Goal: Transaction & Acquisition: Download file/media

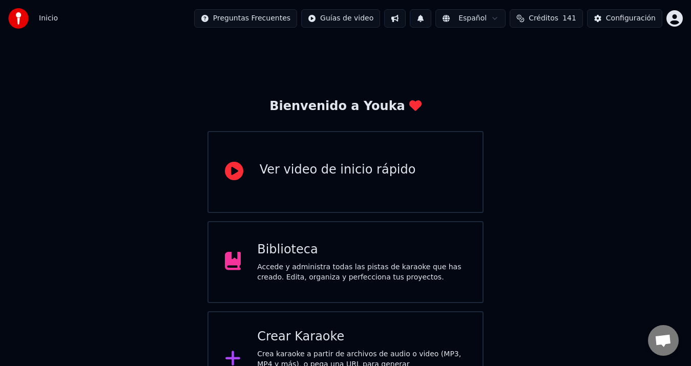
click at [390, 247] on div "Biblioteca" at bounding box center [361, 250] width 209 height 16
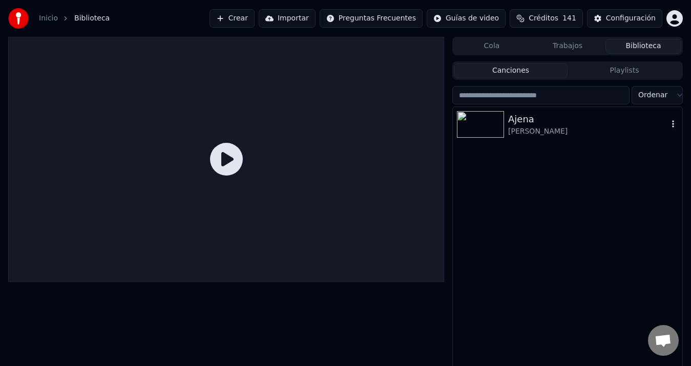
click at [561, 125] on div "Ajena" at bounding box center [588, 119] width 160 height 14
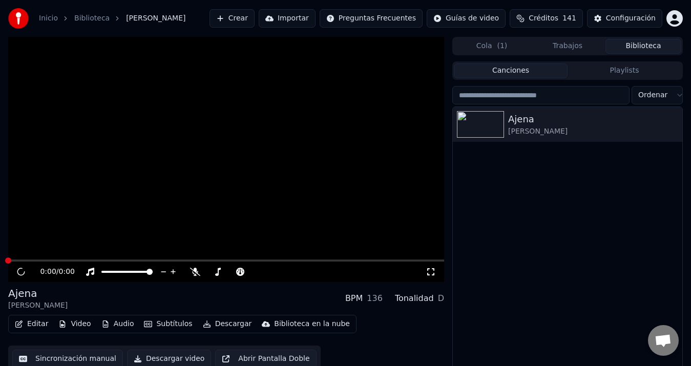
click at [20, 271] on icon at bounding box center [21, 272] width 14 height 14
click at [520, 138] on div "[PERSON_NAME]" at bounding box center [567, 124] width 229 height 35
drag, startPoint x: 522, startPoint y: 195, endPoint x: 642, endPoint y: 11, distance: 219.4
click at [523, 195] on div "[PERSON_NAME]" at bounding box center [567, 243] width 229 height 273
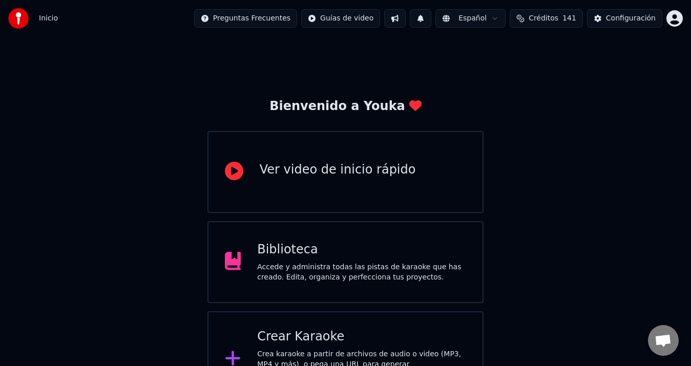
click at [331, 262] on div "Accede y administra todas las pistas de karaoke que has creado. Edita, organiza…" at bounding box center [361, 272] width 209 height 20
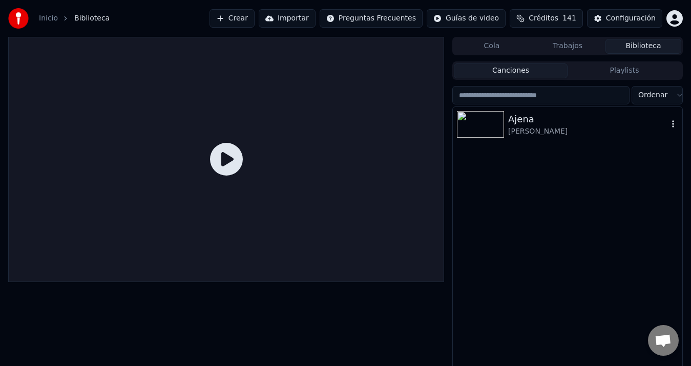
click at [524, 116] on div "Ajena" at bounding box center [588, 119] width 160 height 14
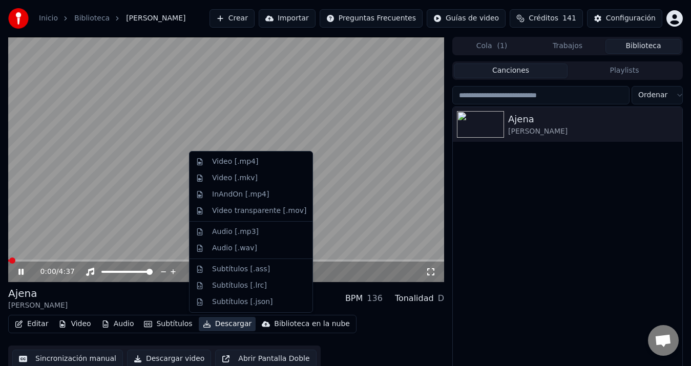
click at [227, 321] on button "Descargar" at bounding box center [227, 324] width 57 height 14
click at [229, 166] on div "Video [.mp4]" at bounding box center [235, 162] width 46 height 10
click at [18, 273] on icon at bounding box center [28, 272] width 24 height 8
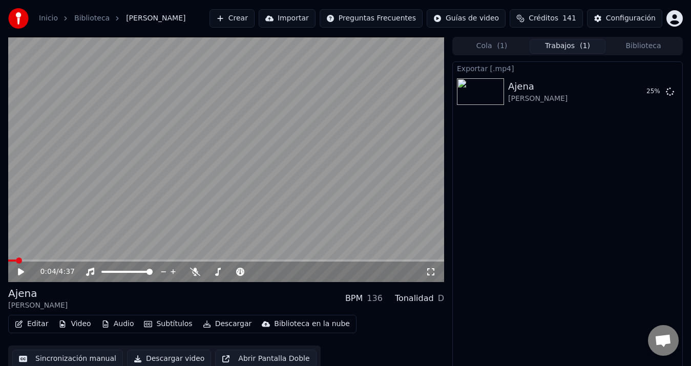
click at [254, 16] on button "Crear" at bounding box center [231, 18] width 45 height 18
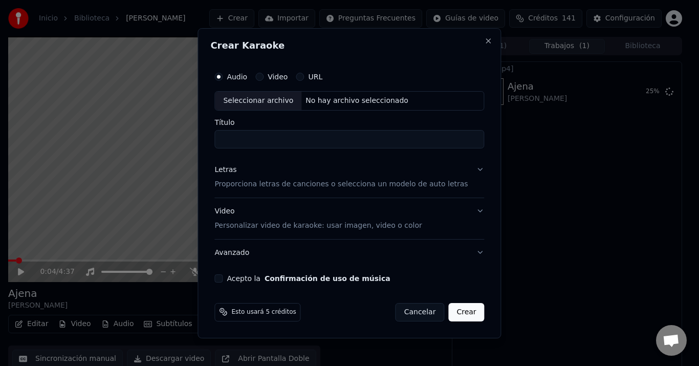
click at [332, 105] on div "No hay archivo seleccionado" at bounding box center [357, 101] width 111 height 10
type input "**********"
click at [237, 171] on div "Letras" at bounding box center [226, 170] width 22 height 10
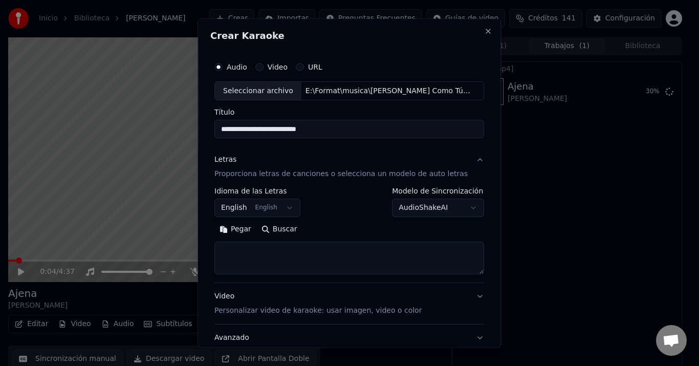
click at [281, 211] on button "English English" at bounding box center [258, 208] width 86 height 18
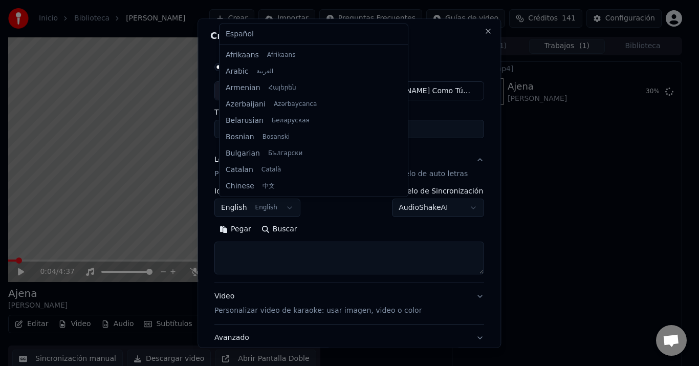
scroll to position [82, 0]
select select "**"
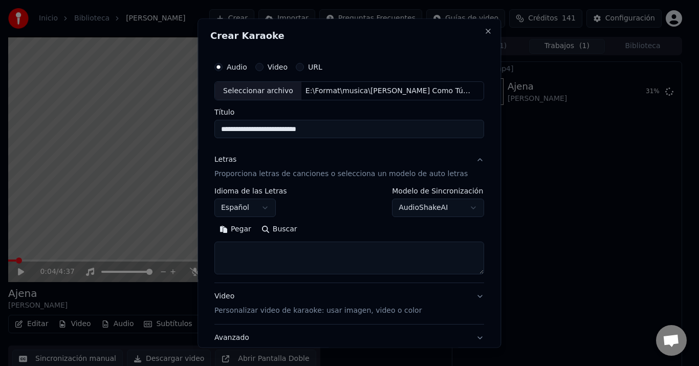
click at [246, 232] on button "Pegar" at bounding box center [236, 230] width 42 height 16
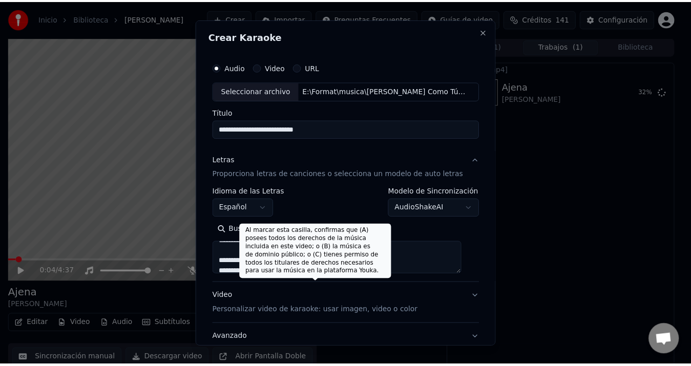
scroll to position [76, 0]
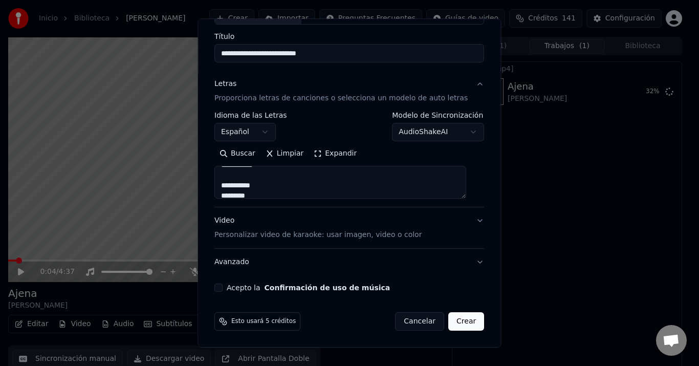
click at [222, 286] on button "Acepto la Confirmación de uso de música" at bounding box center [219, 288] width 8 height 8
click at [463, 323] on button "Crear" at bounding box center [466, 322] width 36 height 18
type textarea "**********"
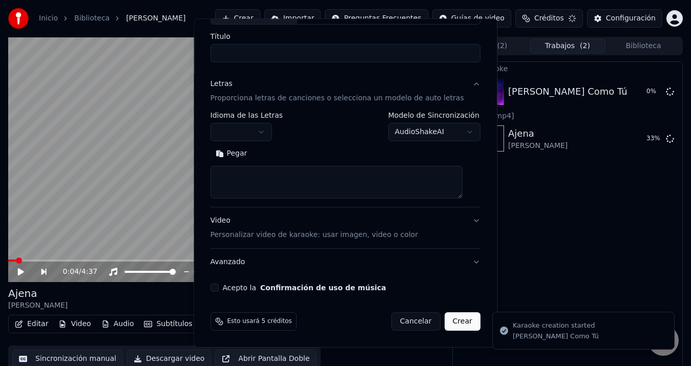
scroll to position [0, 0]
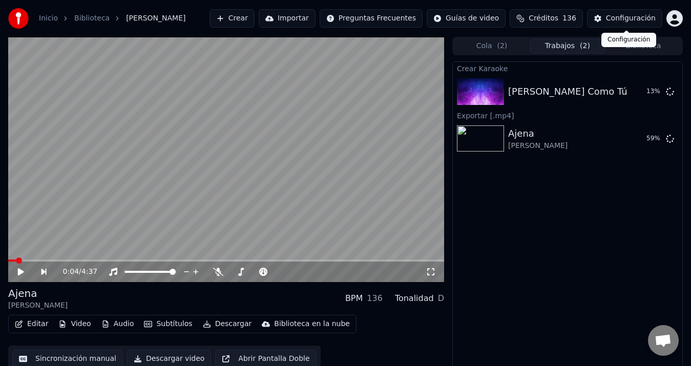
click at [619, 17] on div "Configuración" at bounding box center [631, 18] width 50 height 10
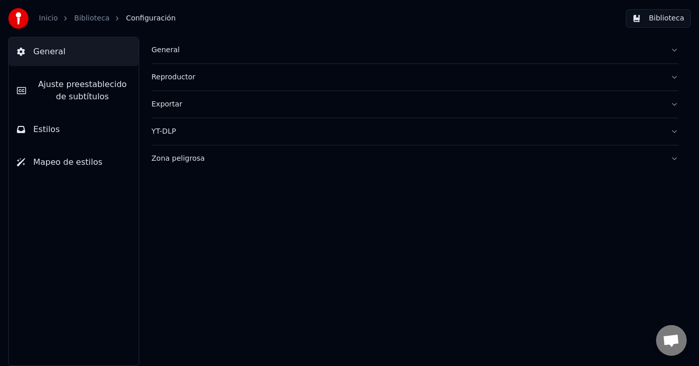
click at [176, 160] on div "Zona peligrosa" at bounding box center [407, 159] width 511 height 10
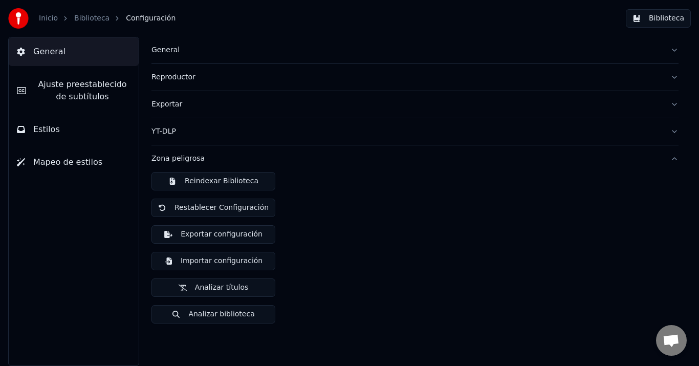
click at [215, 236] on button "Exportar configuración" at bounding box center [214, 234] width 124 height 18
click at [218, 236] on button "Exportar configuración" at bounding box center [214, 234] width 124 height 18
click at [206, 230] on button "Exportar configuración" at bounding box center [214, 234] width 124 height 18
click at [409, 246] on div "Reindexar Biblioteca Restablecer Configuración Exportar configuración Importar …" at bounding box center [415, 252] width 527 height 160
click at [407, 276] on div "Reindexar Biblioteca Restablecer Configuración Exportar configuración Importar …" at bounding box center [415, 252] width 527 height 160
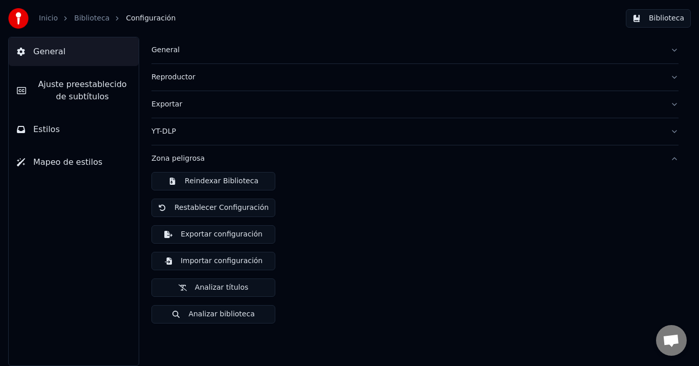
click at [344, 255] on div "Reindexar Biblioteca Restablecer Configuración Exportar configuración Importar …" at bounding box center [415, 252] width 527 height 160
drag, startPoint x: 383, startPoint y: 264, endPoint x: 235, endPoint y: 183, distance: 168.8
click at [384, 264] on div "Reindexar Biblioteca Restablecer Configuración Exportar configuración Importar …" at bounding box center [415, 252] width 527 height 160
click at [51, 18] on link "Inicio" at bounding box center [48, 18] width 19 height 10
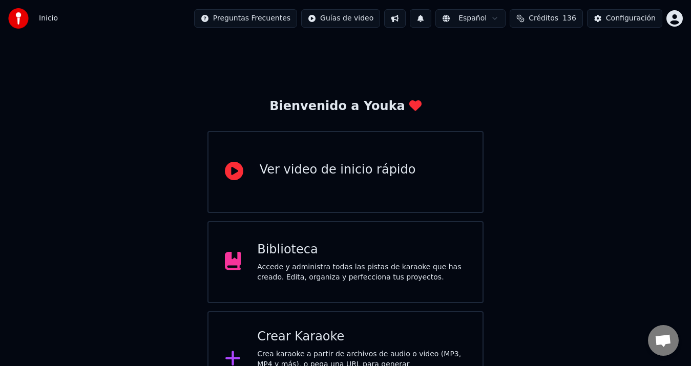
scroll to position [31, 0]
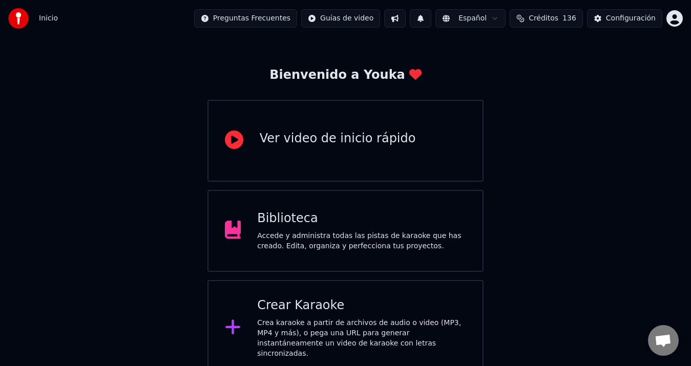
click at [339, 235] on div "Accede y administra todas las pistas de karaoke que has creado. Edita, organiza…" at bounding box center [361, 241] width 209 height 20
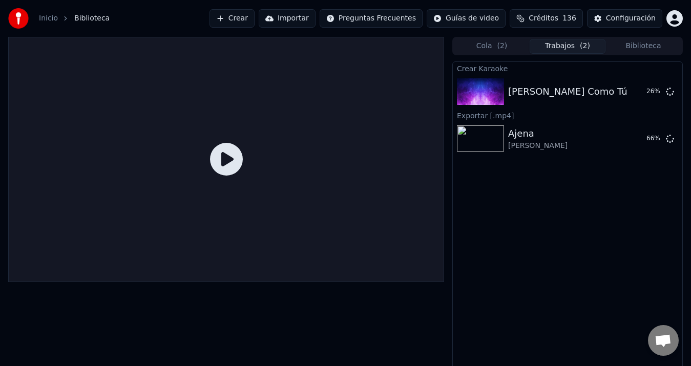
click at [498, 48] on span "( 2 )" at bounding box center [502, 46] width 10 height 10
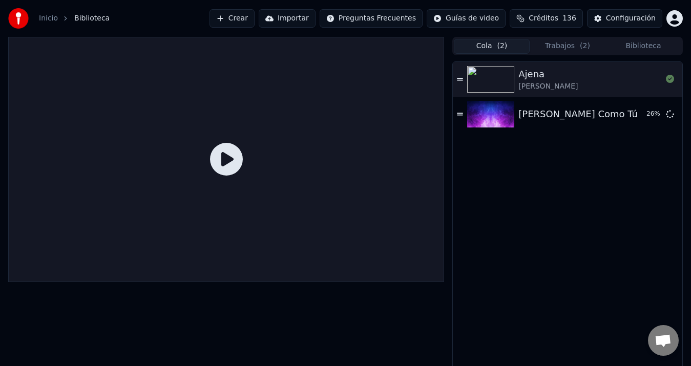
click at [569, 45] on button "Trabajos ( 2 )" at bounding box center [567, 46] width 76 height 15
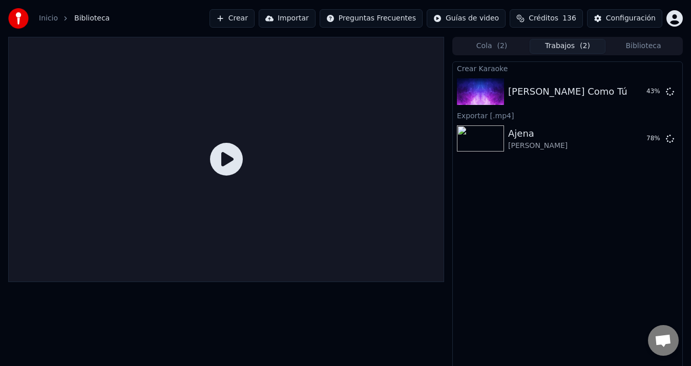
click at [565, 261] on div "Crear Karaoke [PERSON_NAME] Como Tú 43 % Exportar [.mp4] [PERSON_NAME] 78 %" at bounding box center [567, 216] width 230 height 311
drag, startPoint x: 599, startPoint y: 224, endPoint x: 514, endPoint y: 114, distance: 139.5
click at [598, 225] on div "Crear Karaoke [PERSON_NAME] Como Tú 44 % Exportar [.mp4] [PERSON_NAME] 79 %" at bounding box center [567, 216] width 230 height 311
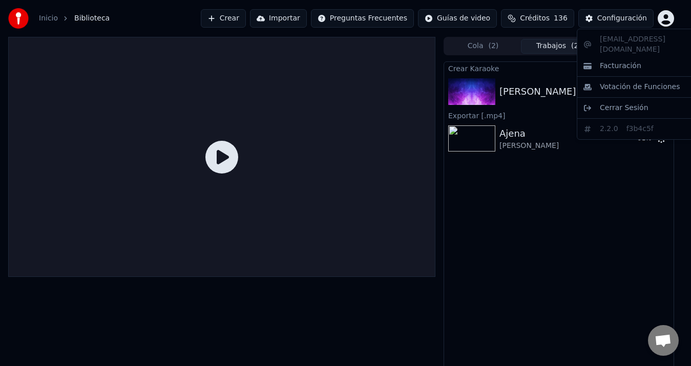
click at [673, 19] on html "Inicio Biblioteca Crear Importar Preguntas Frecuentes Guías de video Créditos 1…" at bounding box center [345, 183] width 691 height 366
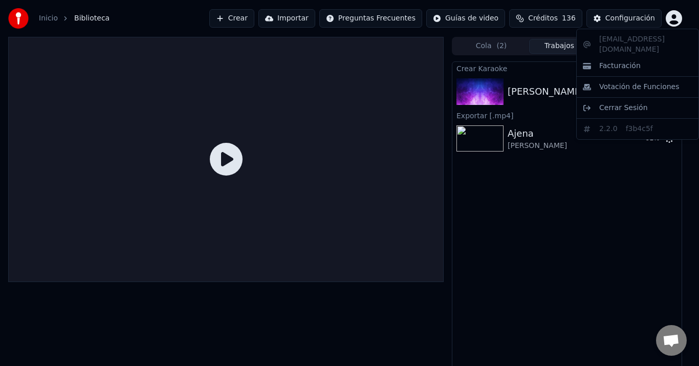
click at [679, 18] on html "Inicio Biblioteca Crear Importar Preguntas Frecuentes Guías de video Créditos 1…" at bounding box center [349, 183] width 699 height 366
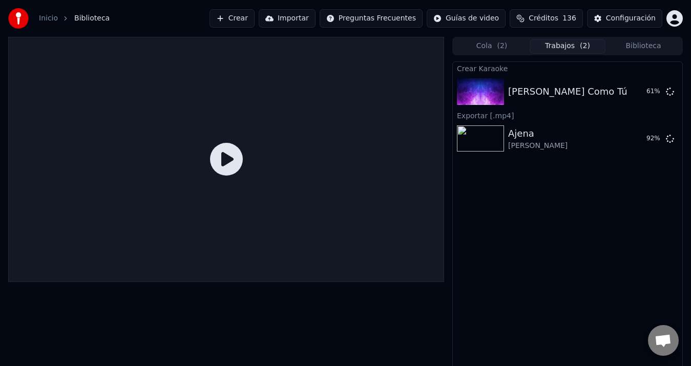
click at [567, 17] on button "Créditos 136" at bounding box center [545, 18] width 73 height 18
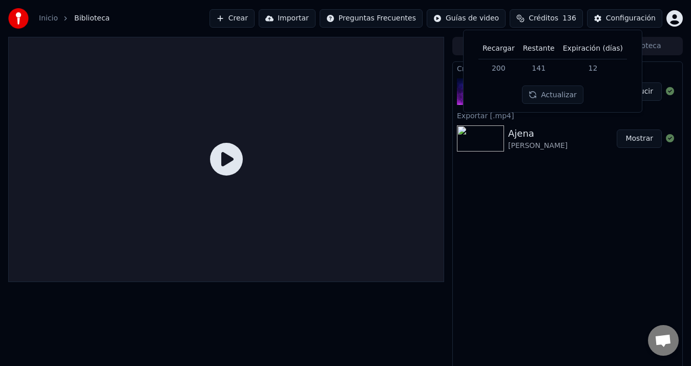
click at [542, 221] on div "Crear Karaoke [PERSON_NAME] Como Tú Reproducir Exportar [.mp4] [PERSON_NAME] Mo…" at bounding box center [567, 216] width 230 height 311
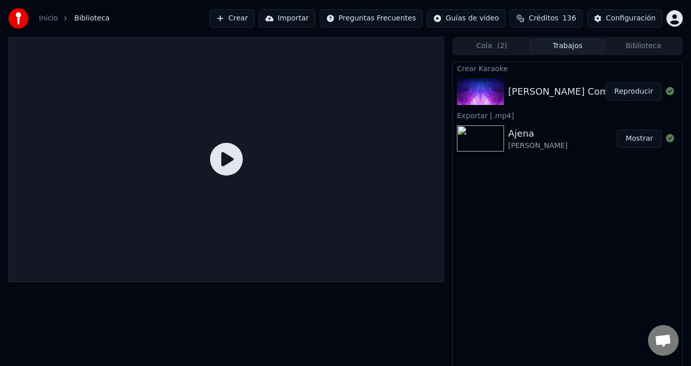
click at [626, 233] on div "Crear Karaoke [PERSON_NAME] Como Tú Reproducir Exportar [.mp4] [PERSON_NAME] Mo…" at bounding box center [567, 216] width 230 height 311
click at [631, 93] on button "Reproducir" at bounding box center [633, 91] width 56 height 18
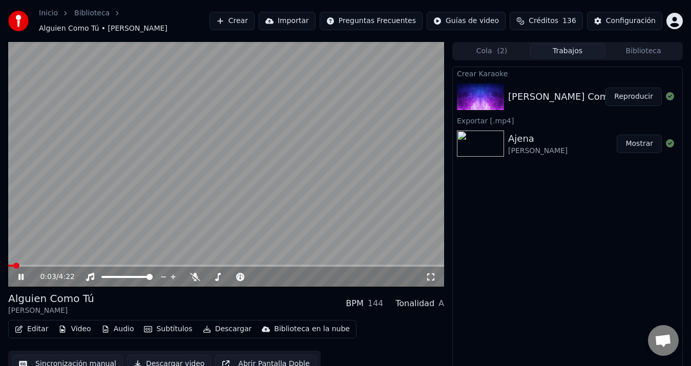
click at [20, 274] on icon at bounding box center [20, 277] width 5 height 6
click at [37, 325] on button "Editar" at bounding box center [31, 329] width 41 height 14
click at [72, 327] on button "Video" at bounding box center [74, 329] width 40 height 14
click at [75, 327] on button "Video" at bounding box center [74, 329] width 40 height 14
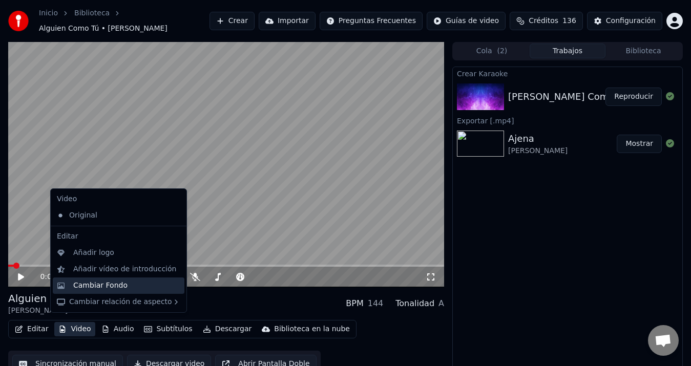
click at [121, 288] on div "Cambiar Fondo" at bounding box center [100, 286] width 54 height 10
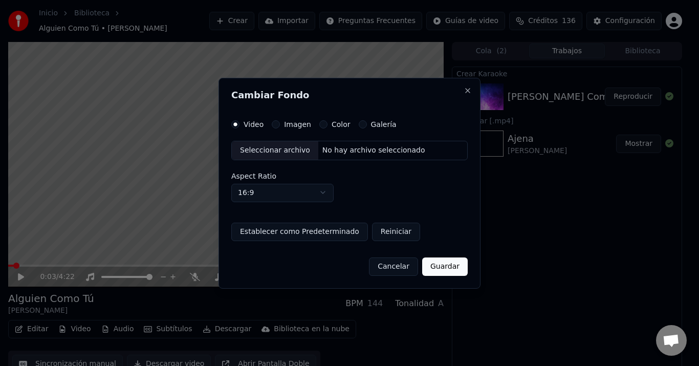
click at [292, 125] on label "Imagen" at bounding box center [297, 124] width 27 height 7
click at [280, 125] on button "Imagen" at bounding box center [276, 124] width 8 height 8
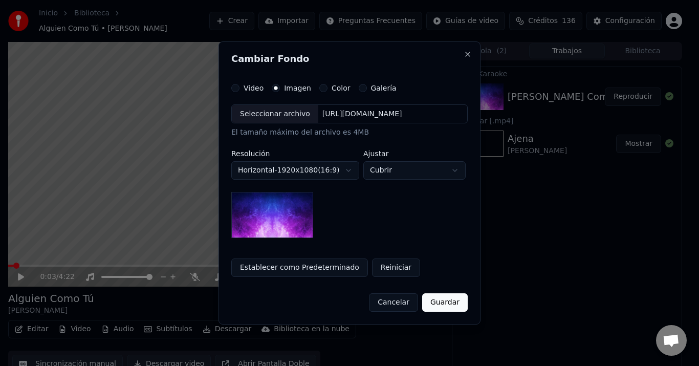
click at [319, 89] on div "Color" at bounding box center [334, 88] width 31 height 8
click at [319, 89] on button "Color" at bounding box center [323, 88] width 8 height 8
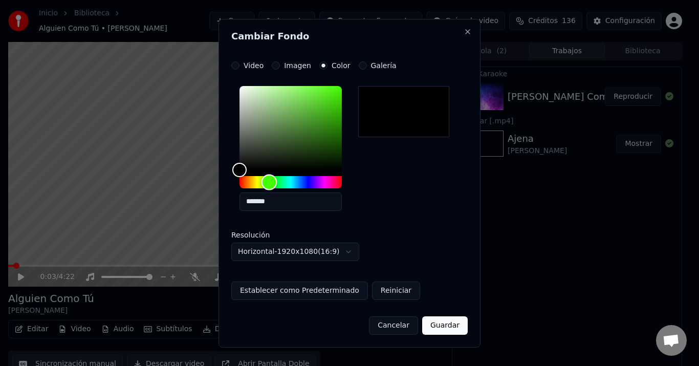
drag, startPoint x: 241, startPoint y: 181, endPoint x: 269, endPoint y: 183, distance: 28.2
click at [269, 183] on div "Hue" at bounding box center [270, 182] width 16 height 16
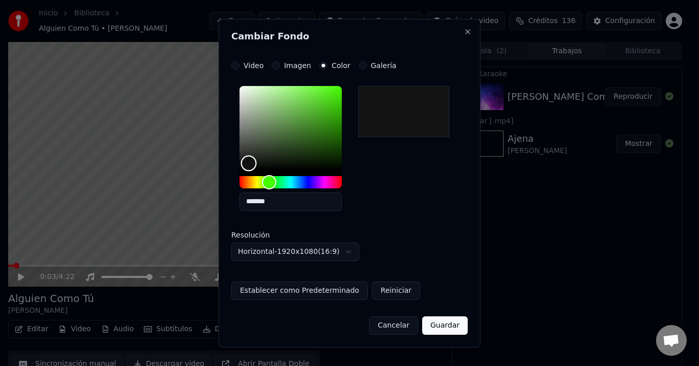
type input "*******"
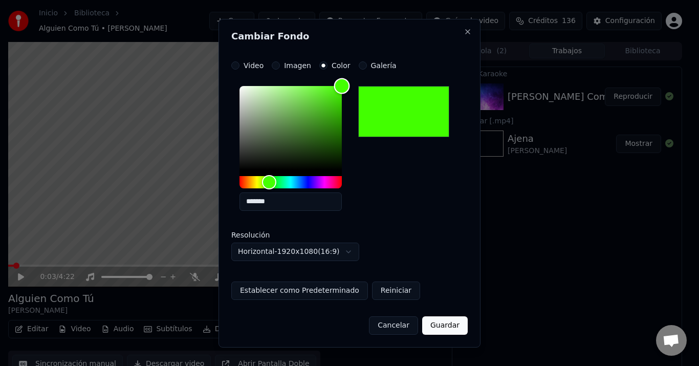
drag, startPoint x: 243, startPoint y: 168, endPoint x: 366, endPoint y: 49, distance: 171.3
click at [365, 50] on div "**********" at bounding box center [350, 183] width 262 height 329
click at [445, 319] on button "Guardar" at bounding box center [445, 325] width 46 height 18
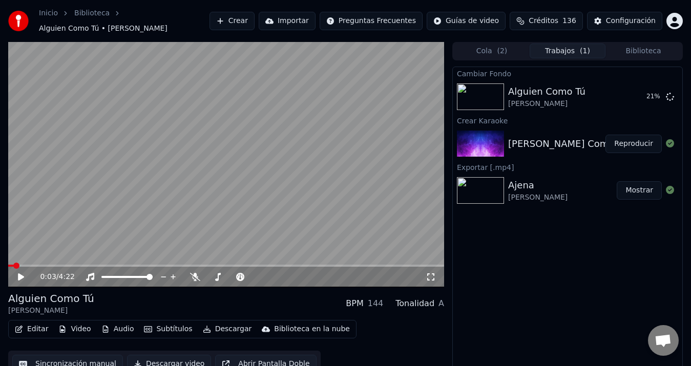
click at [542, 192] on div "[PERSON_NAME]" at bounding box center [537, 197] width 59 height 10
click at [641, 184] on button "Mostrar" at bounding box center [638, 190] width 45 height 18
click at [644, 16] on div "Configuración" at bounding box center [631, 21] width 50 height 10
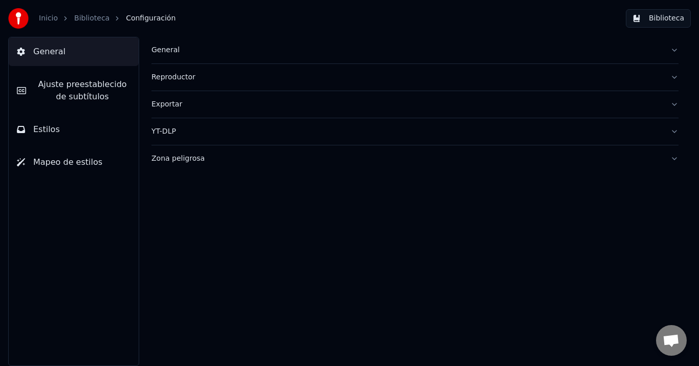
click at [67, 135] on button "Estilos" at bounding box center [74, 129] width 130 height 29
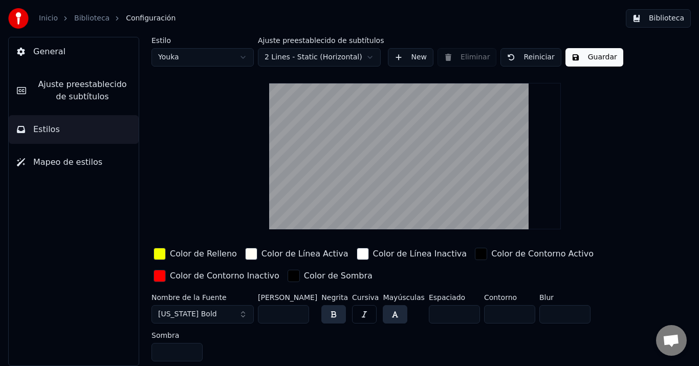
click at [87, 23] on link "Biblioteca" at bounding box center [91, 18] width 35 height 10
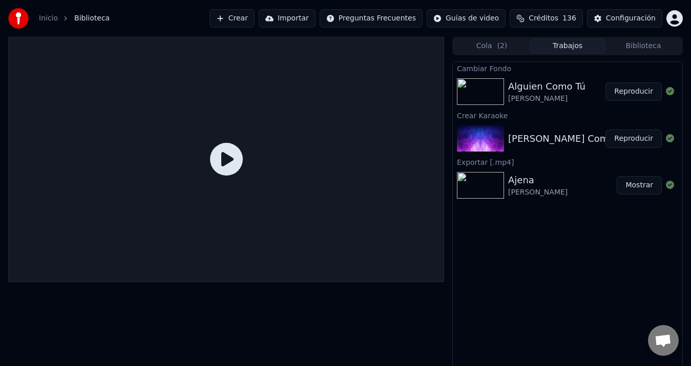
click at [638, 188] on button "Mostrar" at bounding box center [638, 185] width 45 height 18
click at [617, 19] on div "Configuración" at bounding box center [631, 18] width 50 height 10
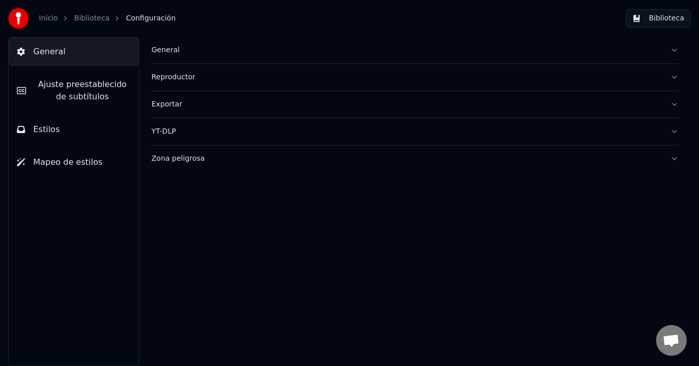
click at [92, 17] on link "Biblioteca" at bounding box center [91, 18] width 35 height 10
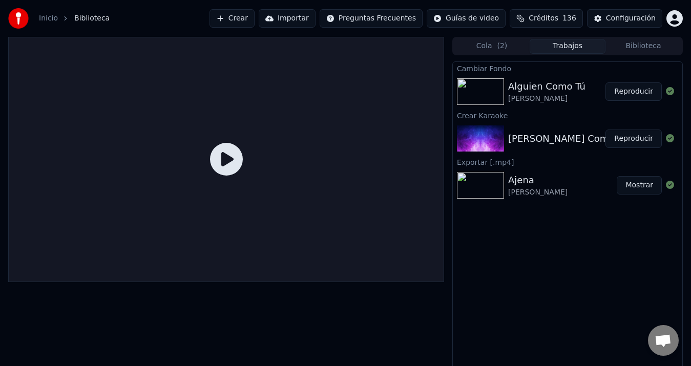
click at [643, 185] on button "Mostrar" at bounding box center [638, 185] width 45 height 18
click at [628, 134] on button "Reproducir" at bounding box center [633, 139] width 56 height 18
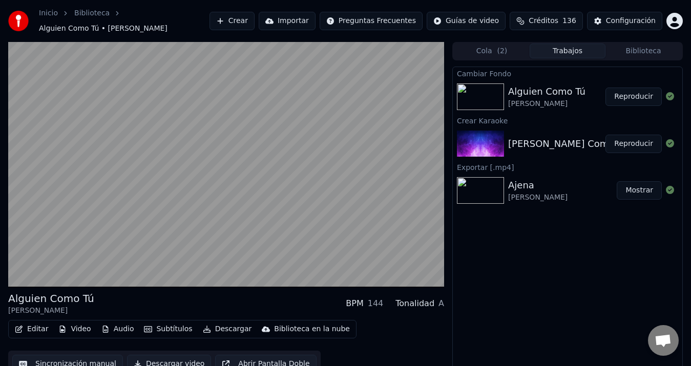
click at [525, 192] on div "[PERSON_NAME]" at bounding box center [537, 197] width 59 height 10
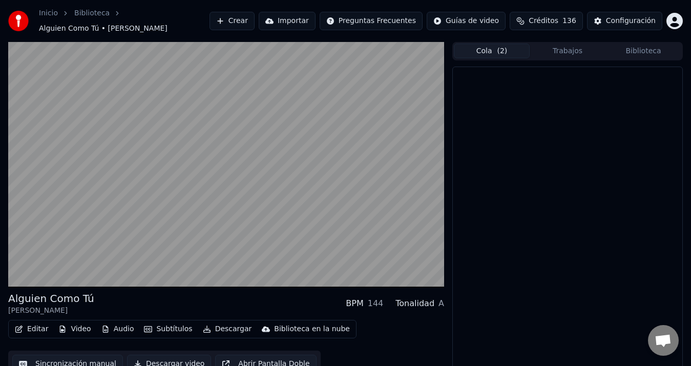
click at [500, 46] on span "( 2 )" at bounding box center [502, 51] width 10 height 10
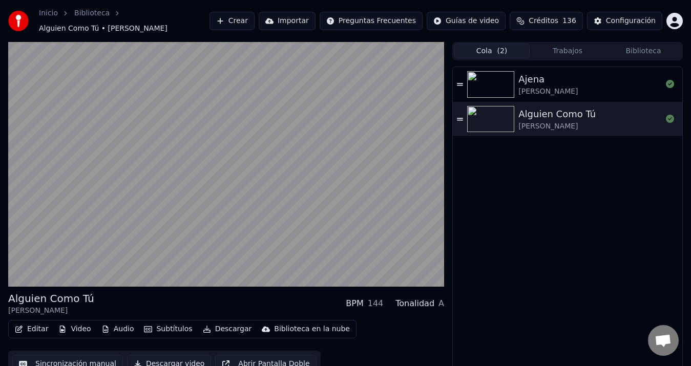
click at [637, 49] on button "Biblioteca" at bounding box center [643, 51] width 76 height 15
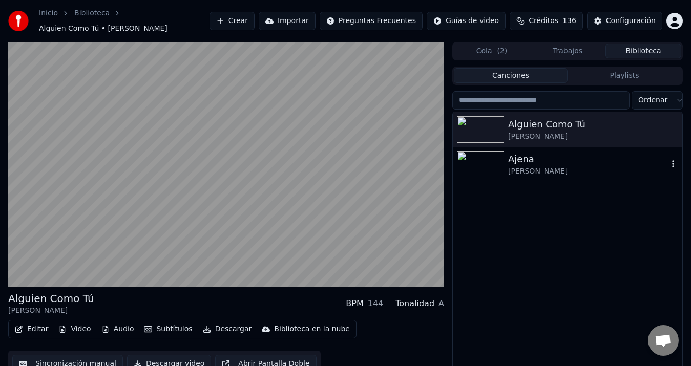
click at [507, 165] on div at bounding box center [482, 164] width 51 height 27
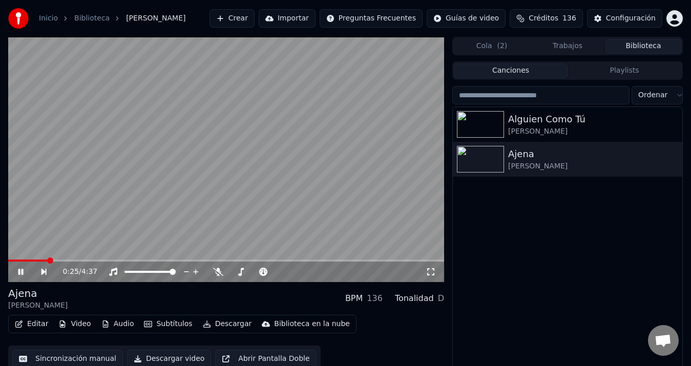
click at [49, 260] on span at bounding box center [226, 261] width 436 height 2
click at [55, 260] on span at bounding box center [52, 261] width 6 height 6
click at [195, 269] on div at bounding box center [159, 272] width 82 height 10
drag, startPoint x: 213, startPoint y: 271, endPoint x: 222, endPoint y: 275, distance: 9.2
click at [216, 272] on icon at bounding box center [218, 272] width 10 height 8
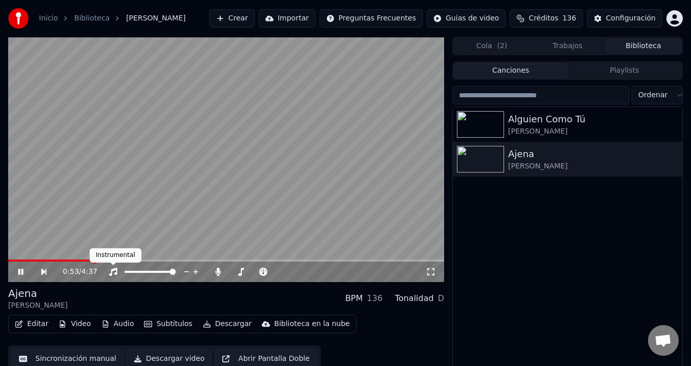
click at [114, 271] on icon at bounding box center [113, 272] width 10 height 8
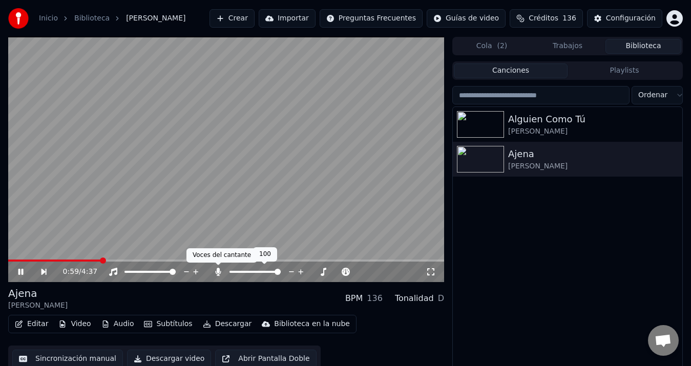
click at [216, 273] on icon at bounding box center [218, 272] width 6 height 8
click at [249, 298] on div "[PERSON_NAME] BPM 136 Tonalidad D" at bounding box center [226, 298] width 436 height 25
click at [218, 270] on icon at bounding box center [218, 272] width 10 height 8
click at [279, 297] on div "[PERSON_NAME] BPM 136 Tonalidad D" at bounding box center [226, 298] width 436 height 25
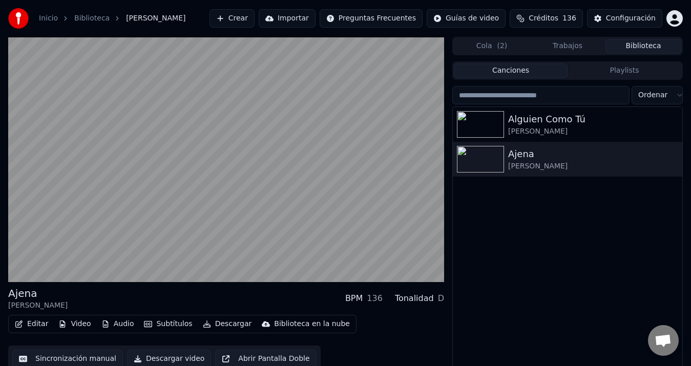
click at [166, 324] on button "Subtítulos" at bounding box center [168, 324] width 56 height 14
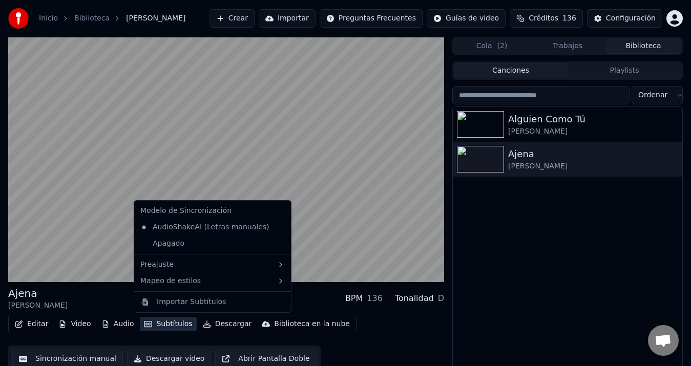
click at [166, 324] on button "Subtítulos" at bounding box center [168, 324] width 56 height 14
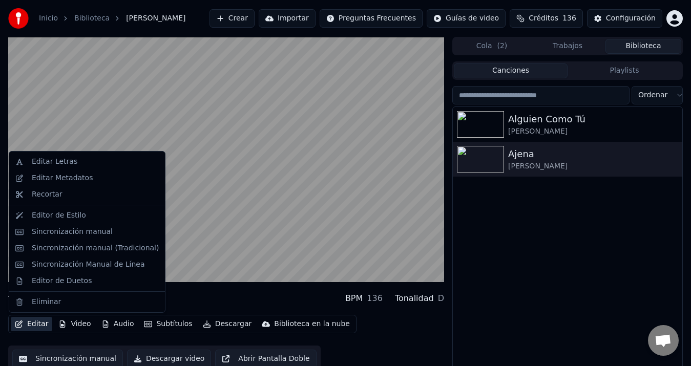
click at [42, 326] on button "Editar" at bounding box center [31, 324] width 41 height 14
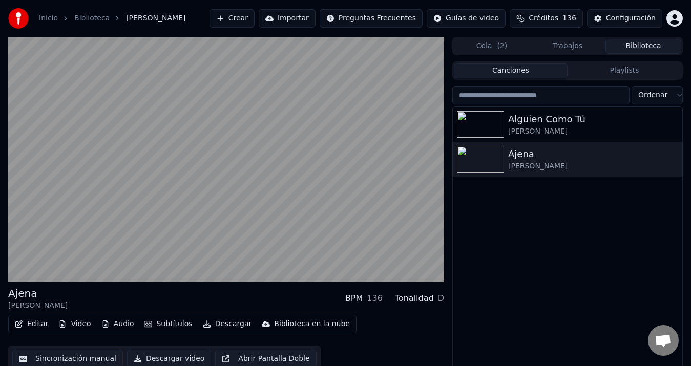
click at [195, 301] on div "[PERSON_NAME] BPM 136 Tonalidad D" at bounding box center [226, 298] width 436 height 25
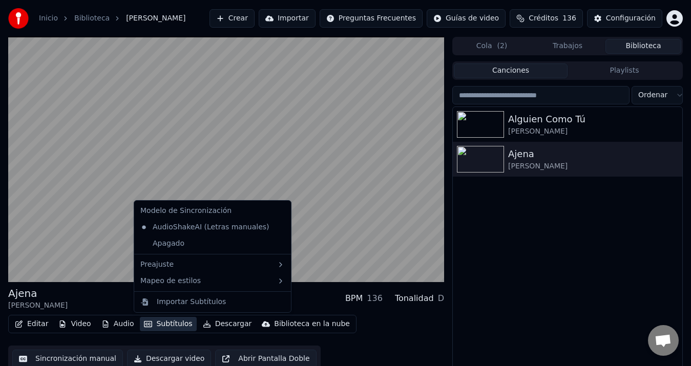
click at [153, 323] on button "Subtítulos" at bounding box center [168, 324] width 56 height 14
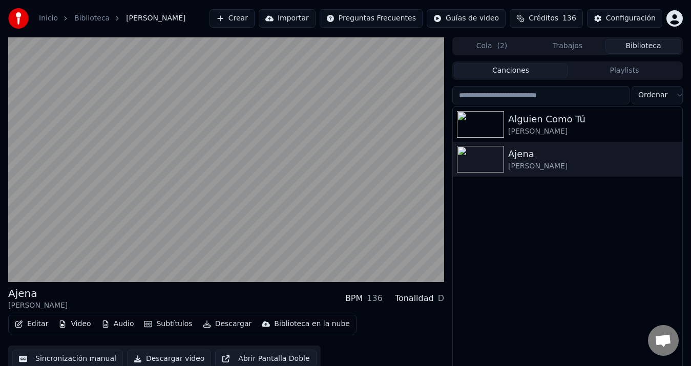
click at [343, 350] on div "Editar Video Audio Subtítulos Descargar Biblioteca en la nube Sincronización ma…" at bounding box center [226, 343] width 436 height 57
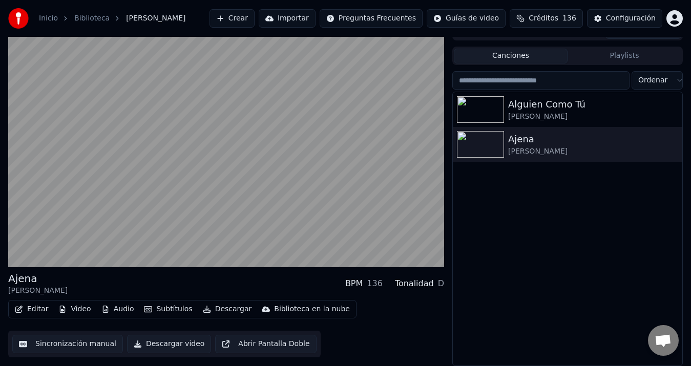
click at [394, 310] on div "Editar Video Audio Subtítulos Descargar Biblioteca en la nube Sincronización ma…" at bounding box center [226, 328] width 436 height 57
click at [30, 308] on button "Editar" at bounding box center [31, 309] width 41 height 14
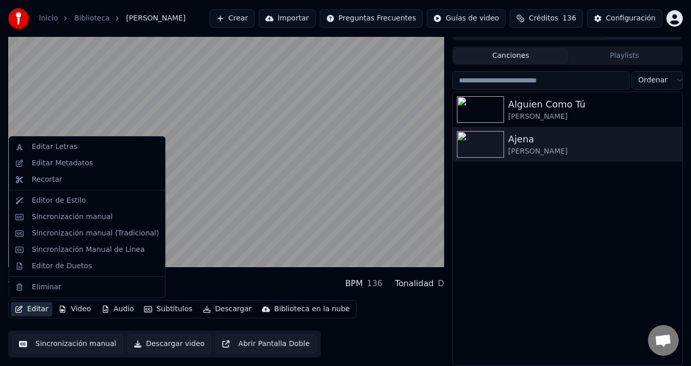
click at [30, 308] on button "Editar" at bounding box center [31, 309] width 41 height 14
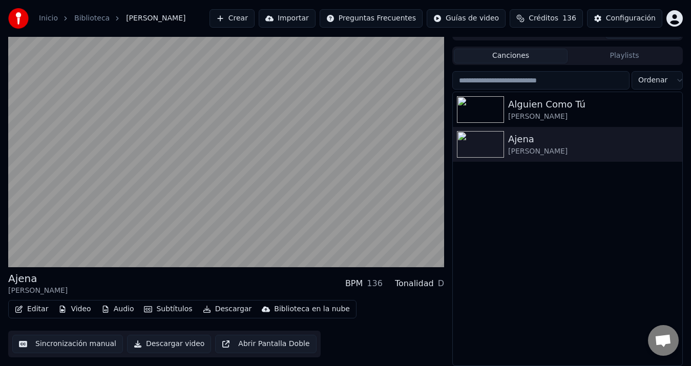
click at [404, 346] on div "Editar Video Audio Subtítulos Descargar Biblioteca en la nube Sincronización ma…" at bounding box center [226, 328] width 436 height 57
click at [422, 329] on div "Editar Video Audio Subtítulos Descargar Biblioteca en la nube Sincronización ma…" at bounding box center [226, 328] width 436 height 57
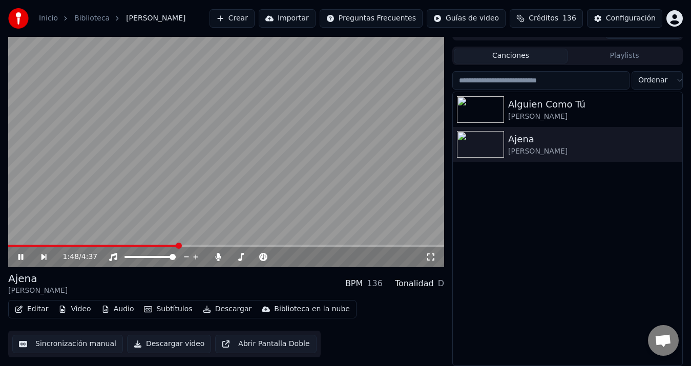
click at [24, 258] on icon at bounding box center [27, 257] width 23 height 8
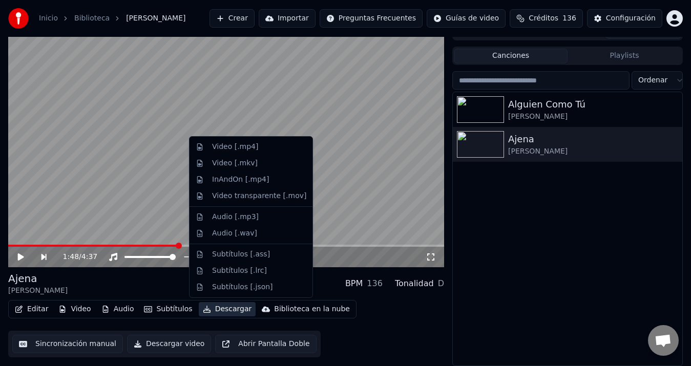
click at [203, 310] on icon "button" at bounding box center [207, 309] width 8 height 7
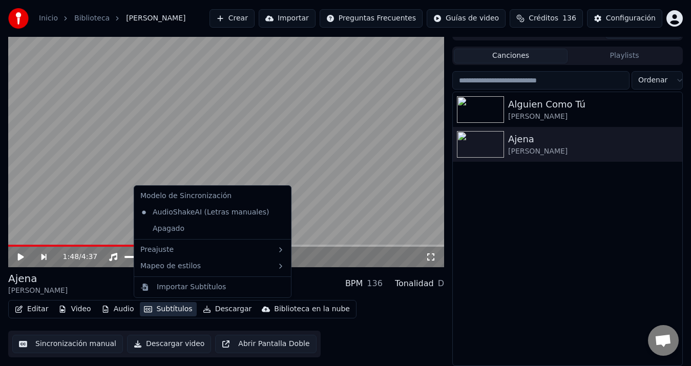
click at [165, 311] on button "Subtítulos" at bounding box center [168, 309] width 56 height 14
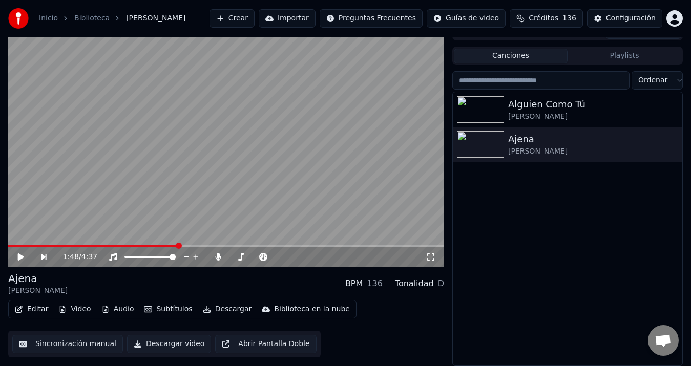
click at [165, 311] on button "Subtítulos" at bounding box center [168, 309] width 56 height 14
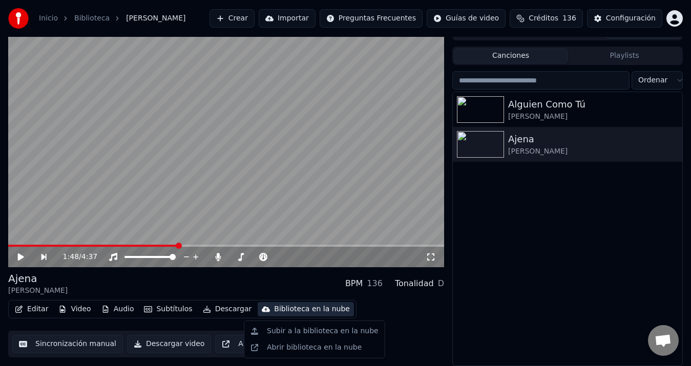
click at [377, 331] on div "Editar Video Audio Subtítulos Descargar Biblioteca en la nube Sincronización ma…" at bounding box center [226, 328] width 436 height 57
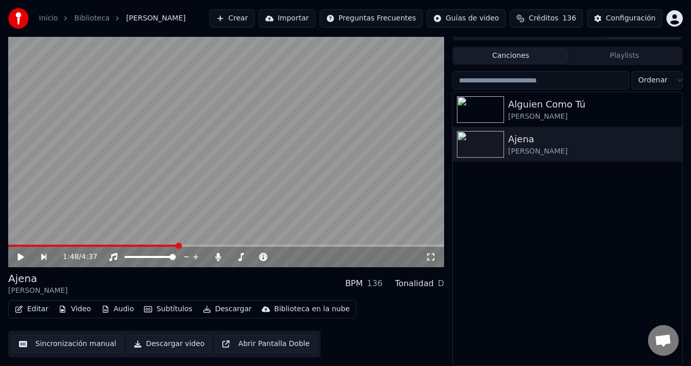
click at [45, 310] on button "Editar" at bounding box center [31, 309] width 41 height 14
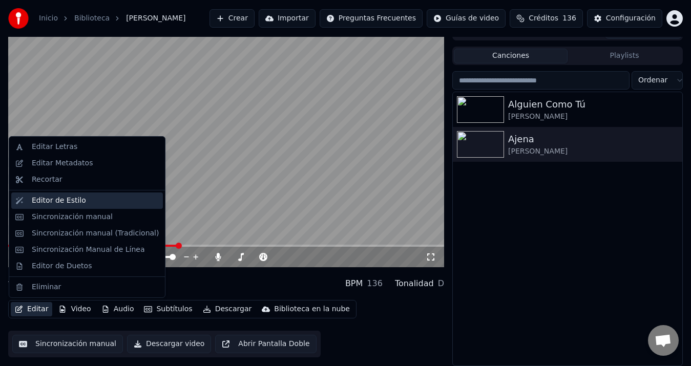
click at [84, 199] on div "Editor de Estilo" at bounding box center [95, 201] width 127 height 10
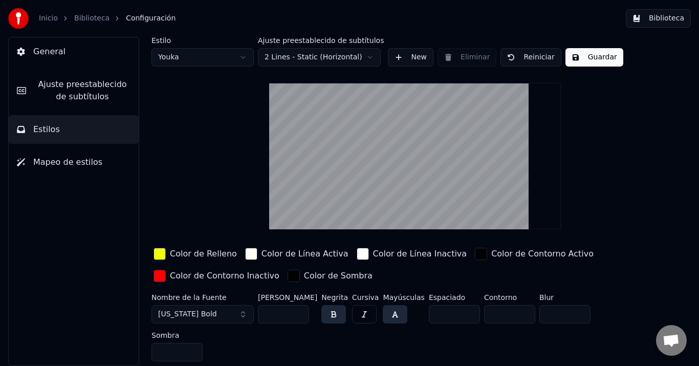
click at [592, 63] on button "Guardar" at bounding box center [595, 57] width 58 height 18
click at [81, 19] on link "Biblioteca" at bounding box center [91, 18] width 35 height 10
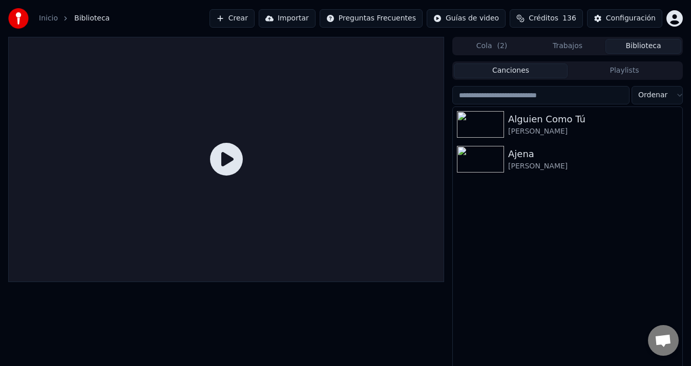
click at [50, 15] on link "Inicio" at bounding box center [48, 18] width 19 height 10
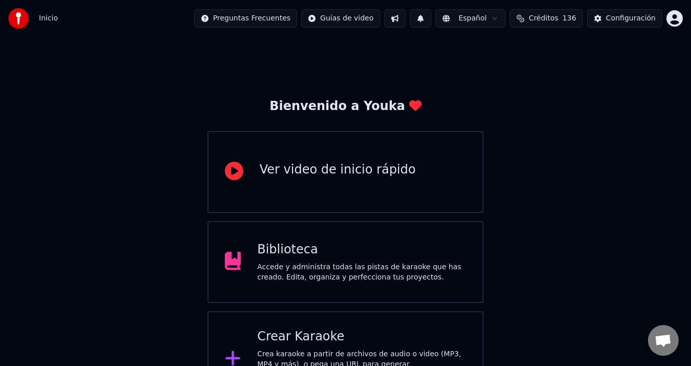
click at [81, 20] on div "Inicio Preguntas Frecuentes Guías de video Español Créditos 136 Configuración" at bounding box center [345, 18] width 691 height 37
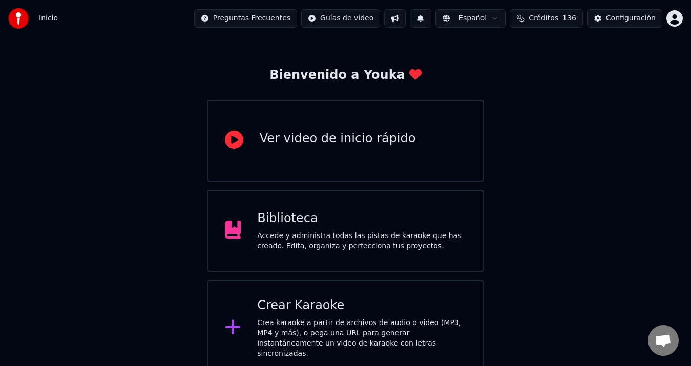
click at [403, 229] on div "Biblioteca Accede y administra todas las pistas de karaoke que has creado. Edit…" at bounding box center [361, 230] width 209 height 41
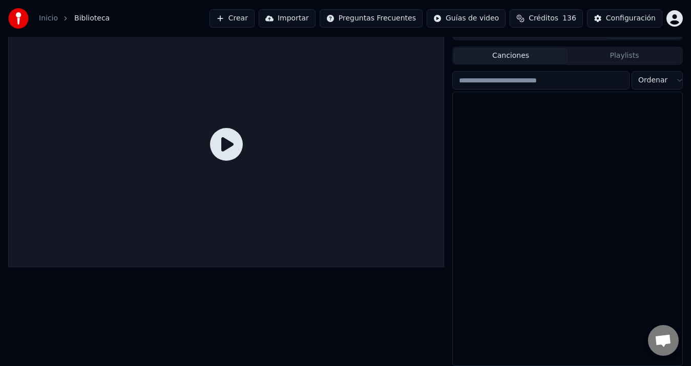
scroll to position [15, 0]
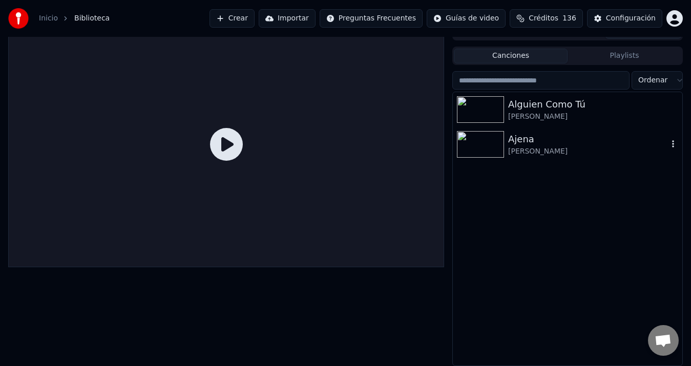
click at [521, 144] on div "Ajena" at bounding box center [588, 139] width 160 height 14
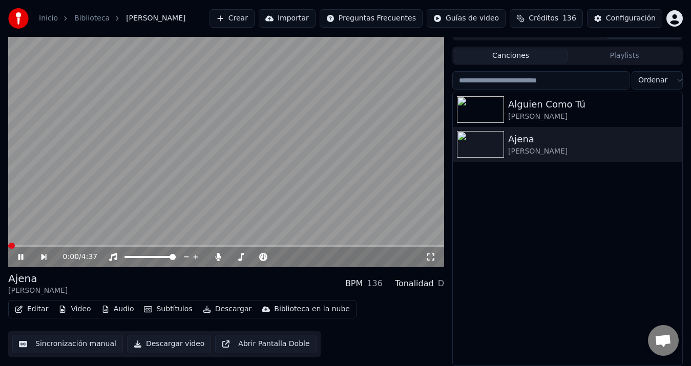
click at [220, 308] on button "Descargar" at bounding box center [227, 309] width 57 height 14
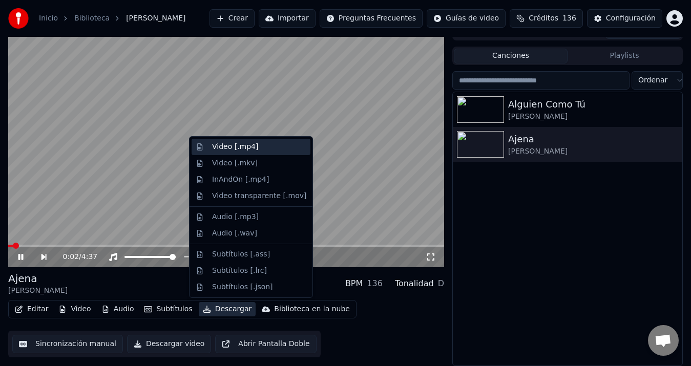
click at [231, 146] on div "Video [.mp4]" at bounding box center [235, 147] width 46 height 10
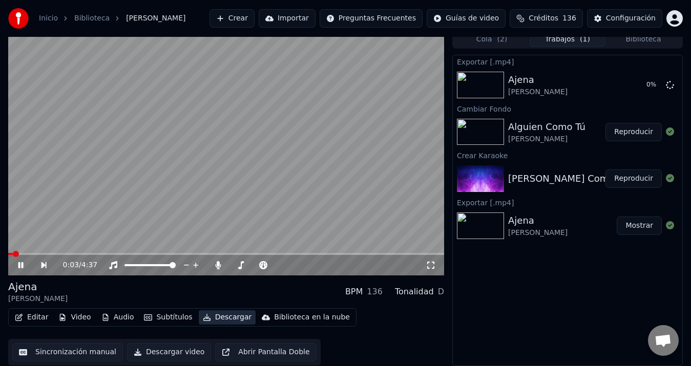
scroll to position [7, 0]
click at [21, 264] on icon at bounding box center [27, 265] width 23 height 8
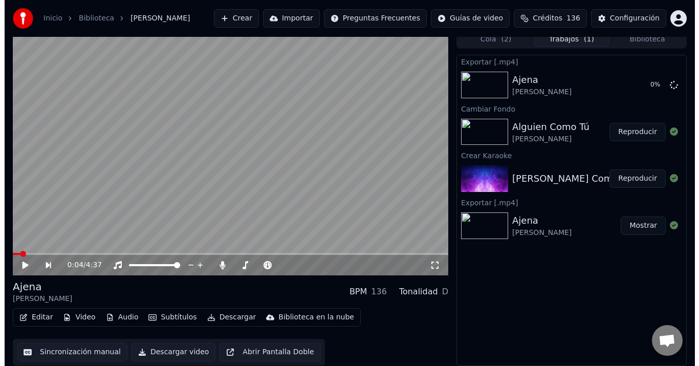
scroll to position [0, 0]
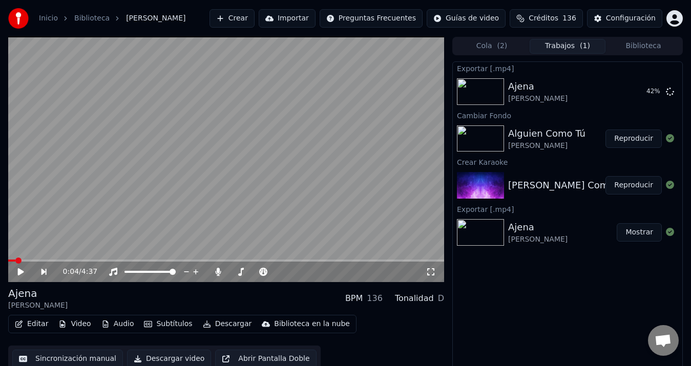
click at [637, 139] on button "Reproducir" at bounding box center [633, 139] width 56 height 18
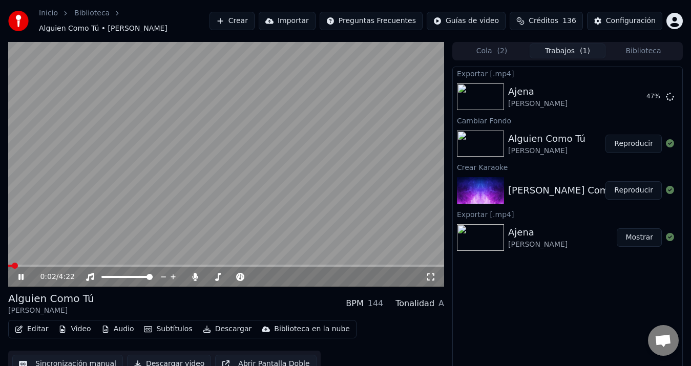
click at [28, 265] on span at bounding box center [226, 266] width 436 height 2
click at [34, 263] on span at bounding box center [31, 266] width 6 height 6
click at [53, 263] on span at bounding box center [50, 266] width 6 height 6
click at [23, 274] on icon at bounding box center [20, 277] width 5 height 6
click at [625, 94] on button "Mostrar" at bounding box center [638, 97] width 45 height 18
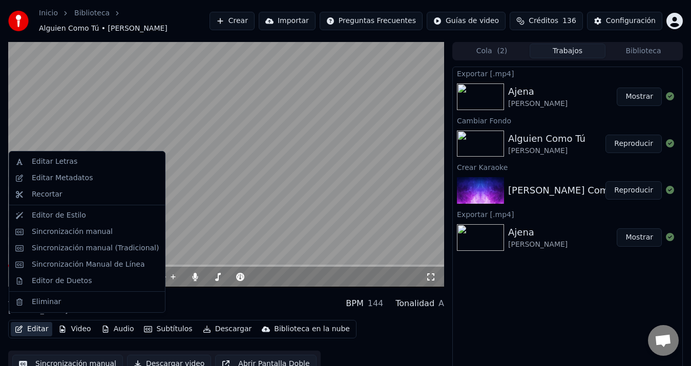
click at [35, 323] on button "Editar" at bounding box center [31, 329] width 41 height 14
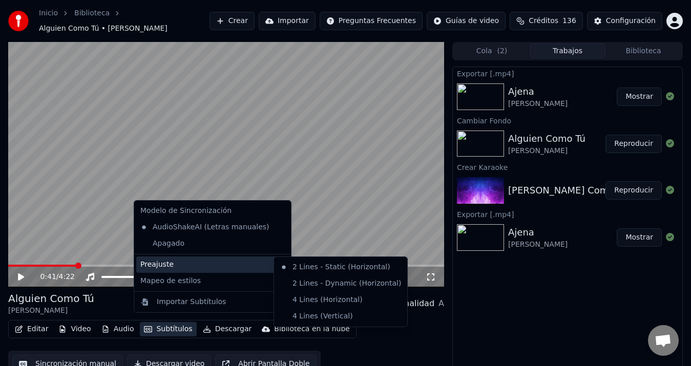
click at [530, 356] on div "Exportar [.mp4] [PERSON_NAME] Mostrar Cambiar Fondo Alguien Como Tú [PERSON_NAM…" at bounding box center [567, 222] width 230 height 311
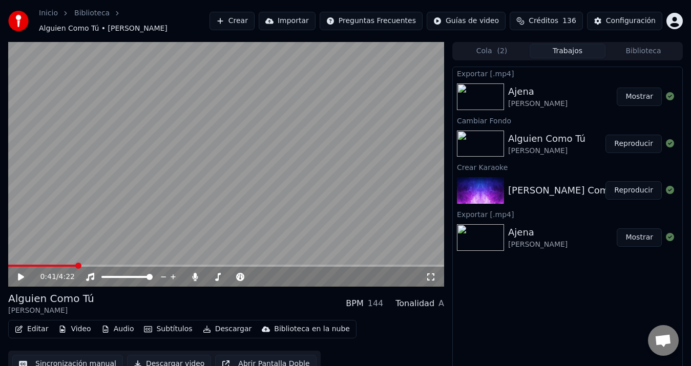
click at [609, 19] on div "Configuración" at bounding box center [631, 21] width 50 height 10
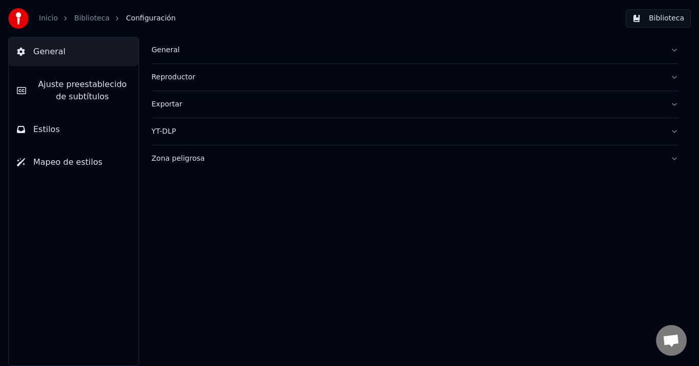
click at [179, 161] on div "Zona peligrosa" at bounding box center [407, 159] width 511 height 10
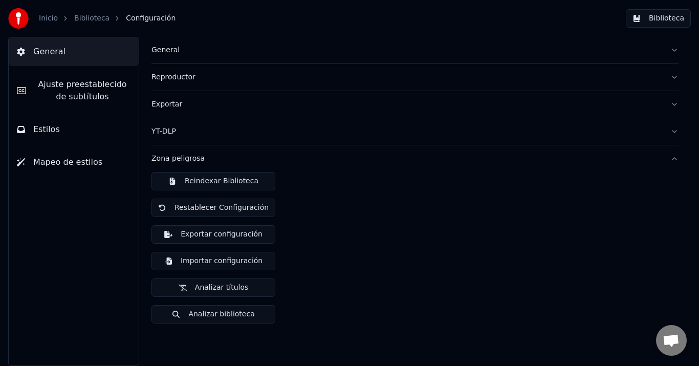
click at [60, 128] on button "Estilos" at bounding box center [74, 129] width 130 height 29
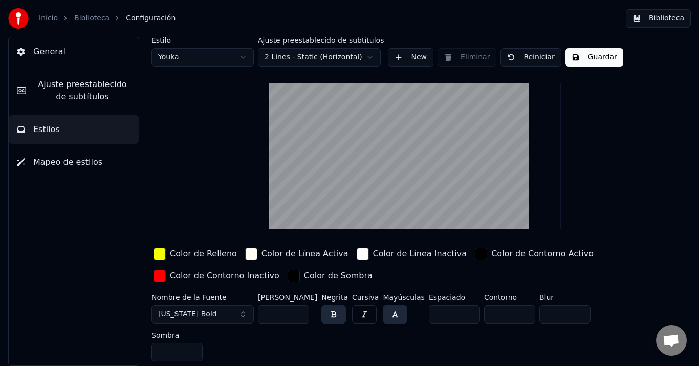
click at [71, 154] on button "Mapeo de estilos" at bounding box center [74, 162] width 130 height 29
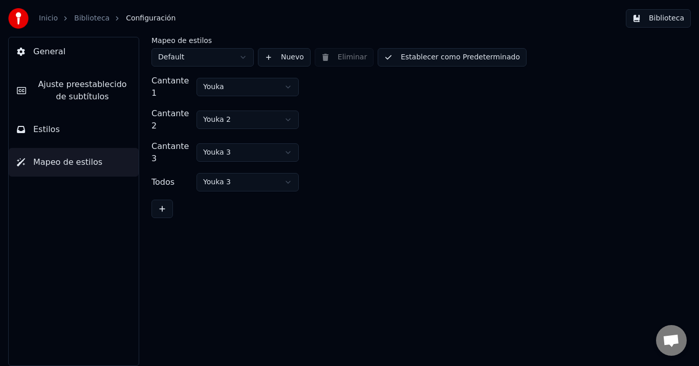
click at [56, 135] on button "Estilos" at bounding box center [74, 129] width 130 height 29
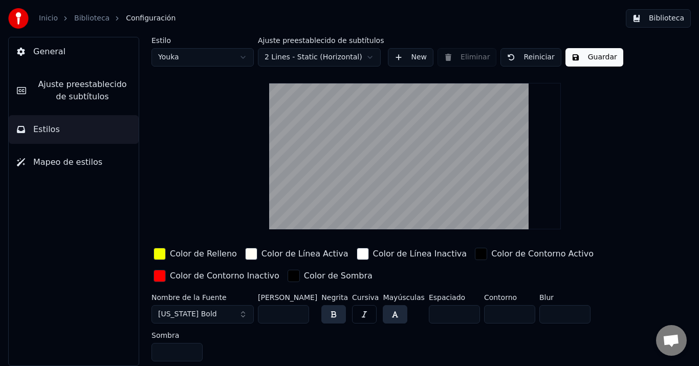
click at [407, 56] on button "New" at bounding box center [411, 57] width 46 height 18
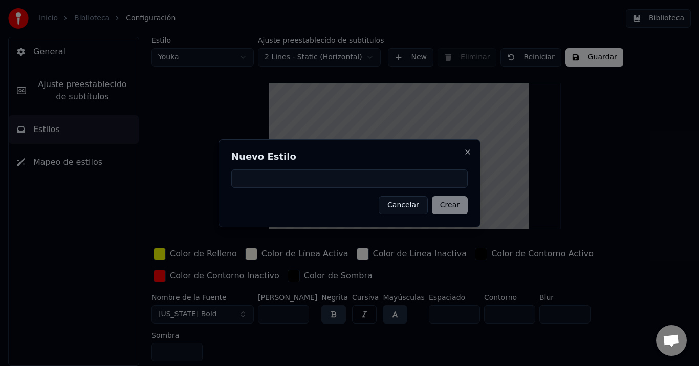
click at [303, 179] on input at bounding box center [349, 178] width 237 height 18
type input "*"
type input "**"
click at [454, 206] on button "Crear" at bounding box center [450, 205] width 36 height 18
type input "**"
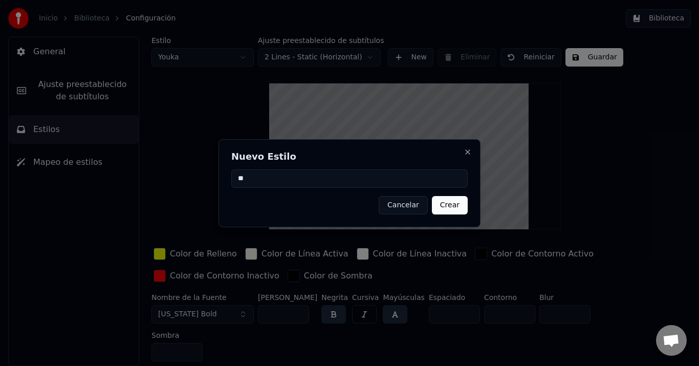
type input "*"
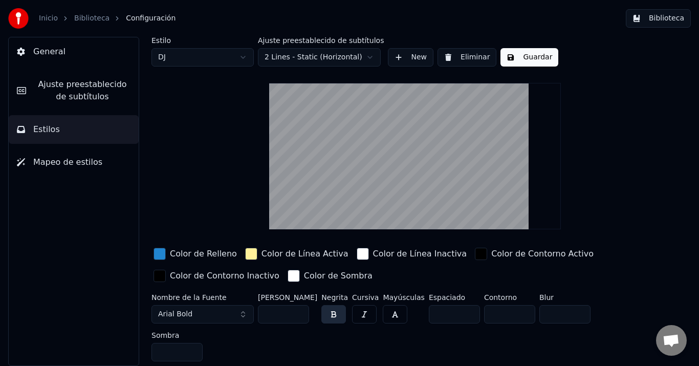
click at [369, 55] on html "Inicio Biblioteca Configuración Biblioteca General Ajuste preestablecido de sub…" at bounding box center [349, 183] width 699 height 366
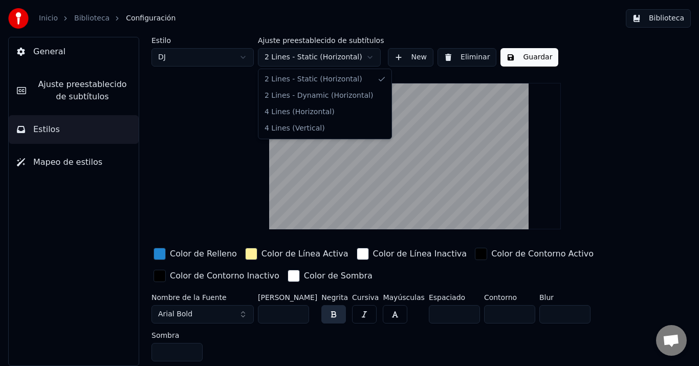
click at [239, 54] on html "Inicio Biblioteca Configuración Biblioteca General Ajuste preestablecido de sub…" at bounding box center [349, 183] width 699 height 366
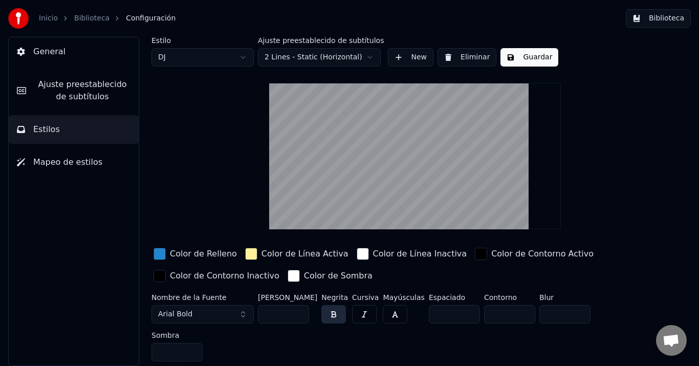
click at [252, 54] on html "Inicio Biblioteca Configuración Biblioteca General Ajuste preestablecido de sub…" at bounding box center [349, 183] width 699 height 366
type input "**"
type input "*"
type input "**"
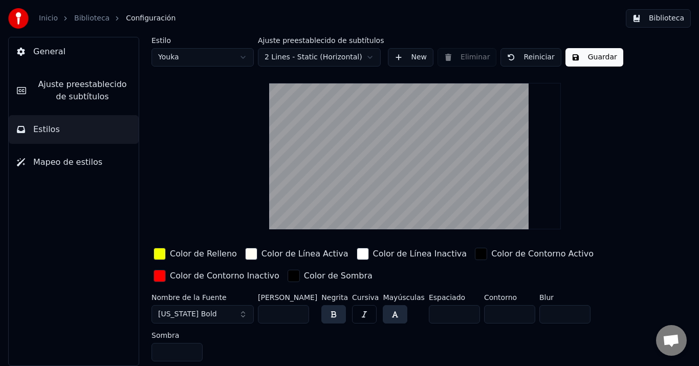
click at [212, 105] on div "Estilo Youka Ajuste preestablecido de subtítulos 2 Lines - Static (Horizontal) …" at bounding box center [415, 201] width 527 height 329
click at [297, 128] on video at bounding box center [415, 156] width 292 height 146
click at [578, 54] on button "Guardar" at bounding box center [595, 57] width 58 height 18
click at [247, 61] on html "Inicio Biblioteca Configuración Biblioteca General Ajuste preestablecido de sub…" at bounding box center [349, 183] width 699 height 366
click at [236, 129] on div "Estilo Youka Ajuste preestablecido de subtítulos 2 Lines - Static (Horizontal) …" at bounding box center [415, 201] width 527 height 329
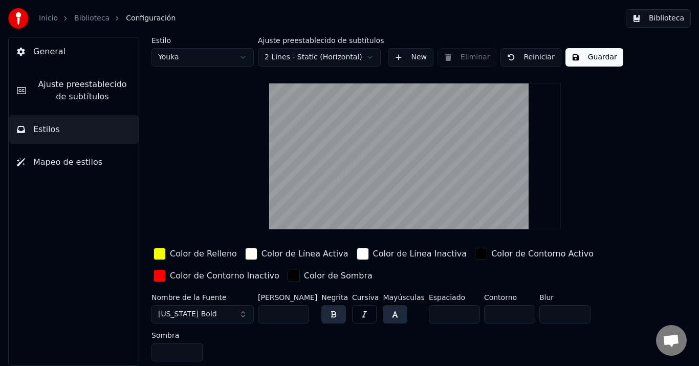
click at [86, 21] on link "Biblioteca" at bounding box center [91, 18] width 35 height 10
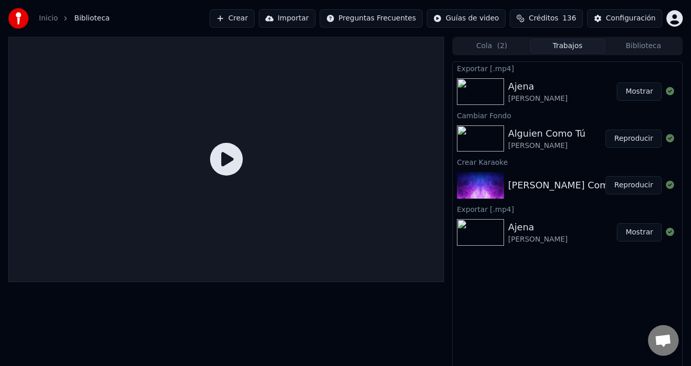
drag, startPoint x: 247, startPoint y: 164, endPoint x: 270, endPoint y: 164, distance: 22.5
click at [248, 164] on div at bounding box center [226, 159] width 436 height 245
click at [205, 159] on div at bounding box center [226, 159] width 436 height 245
click at [506, 90] on div at bounding box center [482, 91] width 51 height 27
click at [655, 48] on button "Biblioteca" at bounding box center [643, 46] width 76 height 15
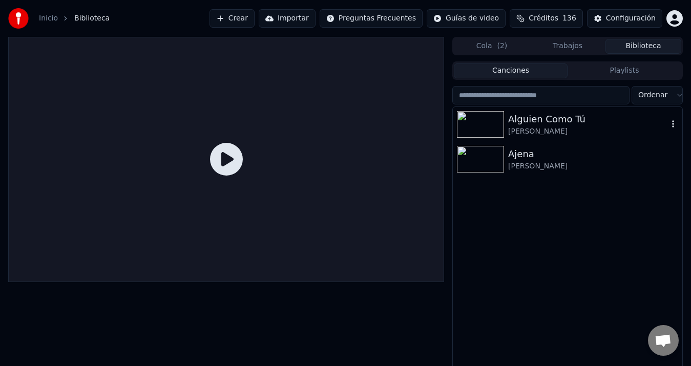
click at [531, 130] on div "[PERSON_NAME]" at bounding box center [588, 131] width 160 height 10
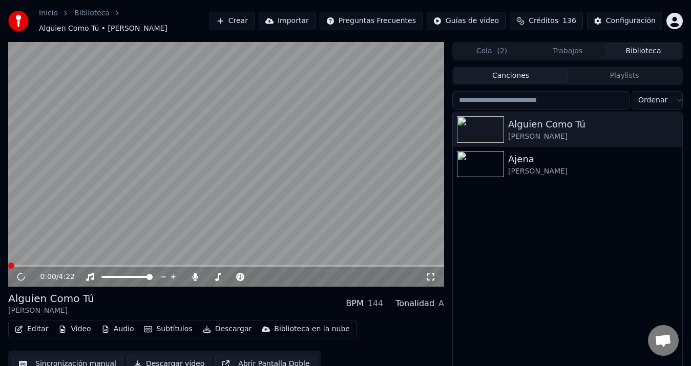
click at [123, 265] on span at bounding box center [226, 266] width 436 height 2
click at [20, 274] on icon at bounding box center [20, 277] width 5 height 6
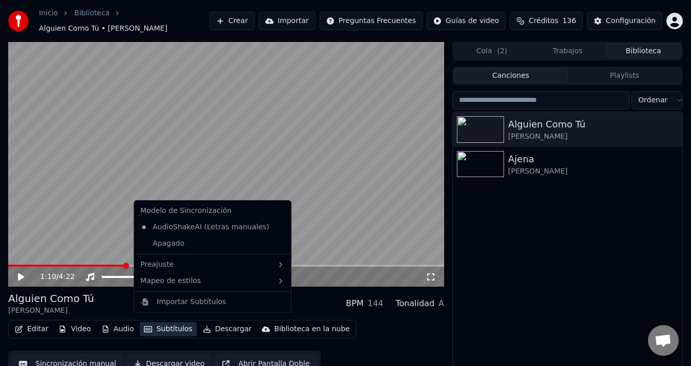
click at [149, 326] on button "Subtítulos" at bounding box center [168, 329] width 56 height 14
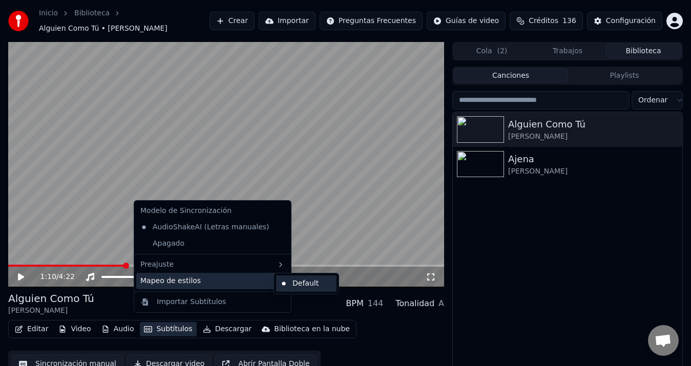
click at [290, 285] on div "Default" at bounding box center [306, 283] width 60 height 16
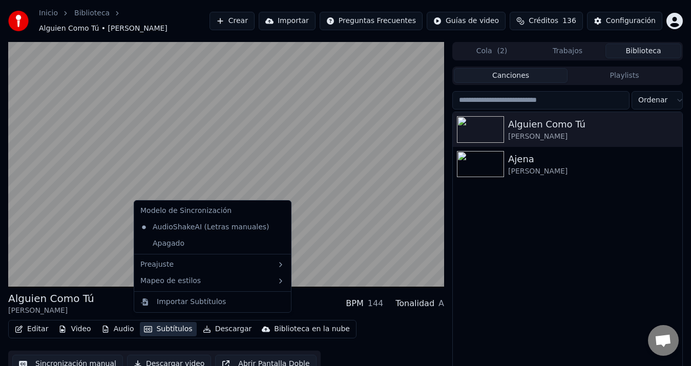
click at [155, 324] on button "Subtítulos" at bounding box center [168, 329] width 56 height 14
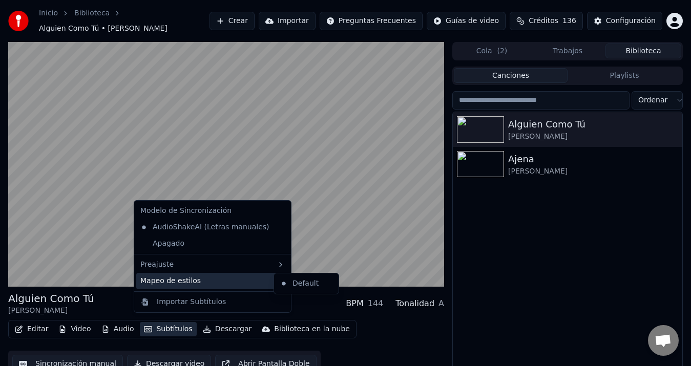
click at [218, 283] on div "Mapeo de estilos" at bounding box center [212, 281] width 153 height 16
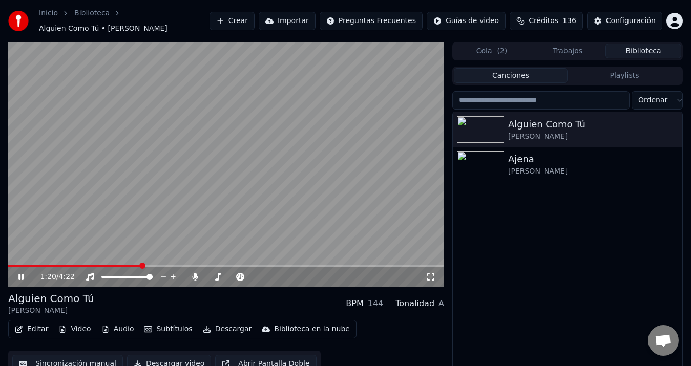
click at [528, 286] on div "Alguien Como Tú [PERSON_NAME] Ajena [PERSON_NAME]" at bounding box center [567, 248] width 229 height 273
click at [571, 288] on div "Alguien Como Tú [PERSON_NAME] Ajena [PERSON_NAME]" at bounding box center [567, 248] width 229 height 273
click at [19, 274] on icon at bounding box center [20, 277] width 5 height 6
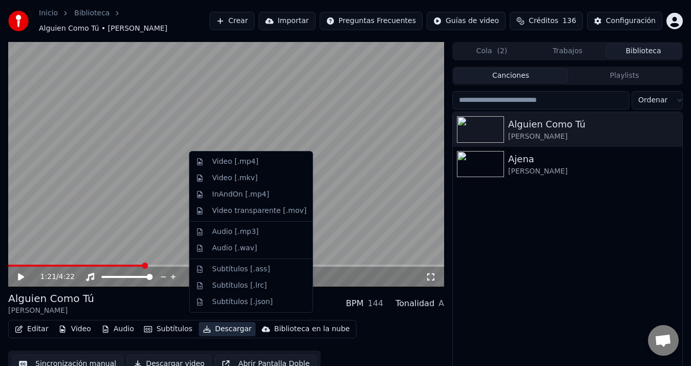
click at [226, 322] on button "Descargar" at bounding box center [227, 329] width 57 height 14
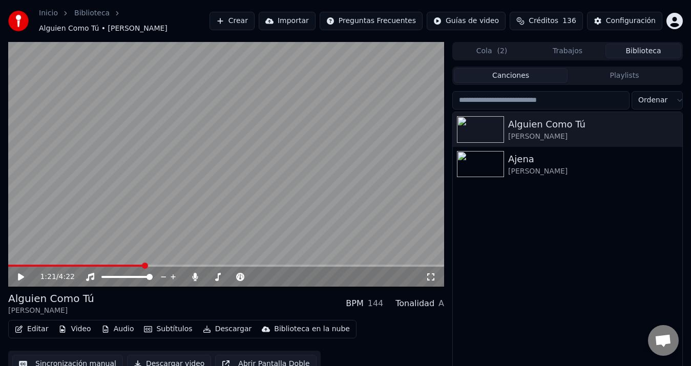
click at [490, 334] on div "Alguien Como Tú [PERSON_NAME] Ajena [PERSON_NAME]" at bounding box center [567, 248] width 229 height 273
click at [632, 21] on div "Configuración" at bounding box center [631, 21] width 50 height 10
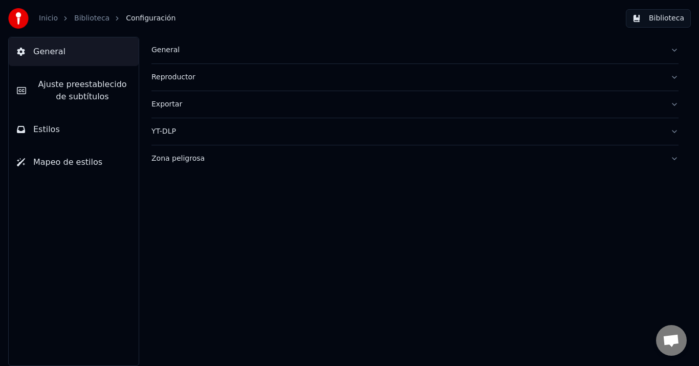
click at [63, 161] on span "Mapeo de estilos" at bounding box center [67, 162] width 69 height 12
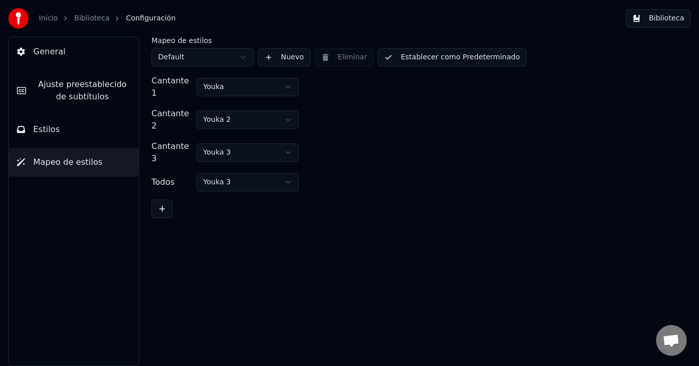
click at [76, 133] on button "Estilos" at bounding box center [74, 129] width 130 height 29
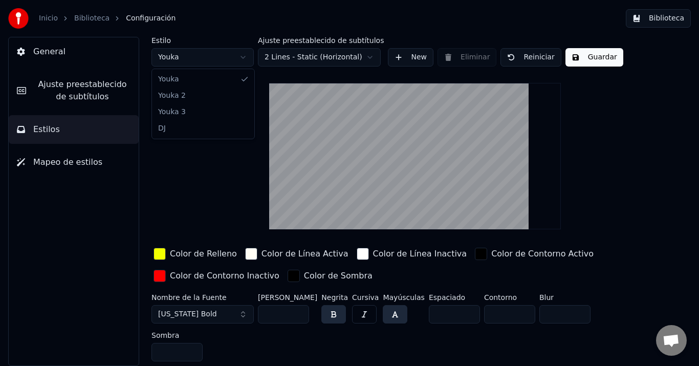
click at [246, 58] on html "Inicio Biblioteca Configuración Biblioteca General Ajuste preestablecido de sub…" at bounding box center [349, 183] width 699 height 366
click at [247, 57] on html "Inicio Biblioteca Configuración Biblioteca General Ajuste preestablecido de sub…" at bounding box center [349, 183] width 699 height 366
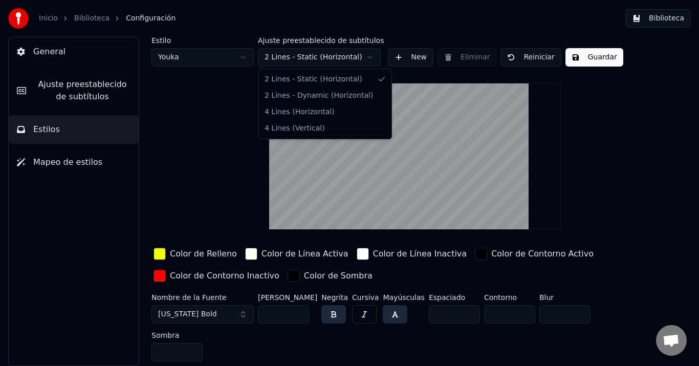
click at [365, 57] on html "Inicio Biblioteca Configuración Biblioteca General Ajuste preestablecido de sub…" at bounding box center [349, 183] width 699 height 366
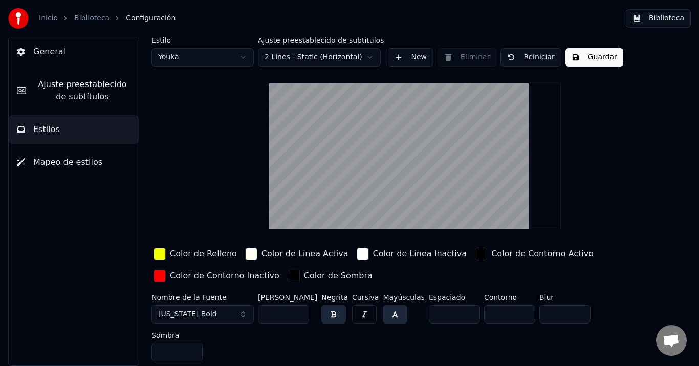
click at [366, 55] on html "Inicio Biblioteca Configuración Biblioteca General Ajuste preestablecido de sub…" at bounding box center [349, 183] width 699 height 366
click at [243, 59] on html "Inicio Biblioteca Configuración Biblioteca General Ajuste preestablecido de sub…" at bounding box center [349, 183] width 699 height 366
type input "**"
type input "*"
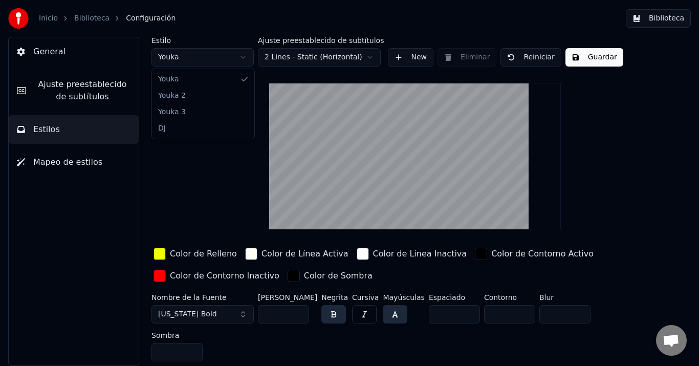
type input "*"
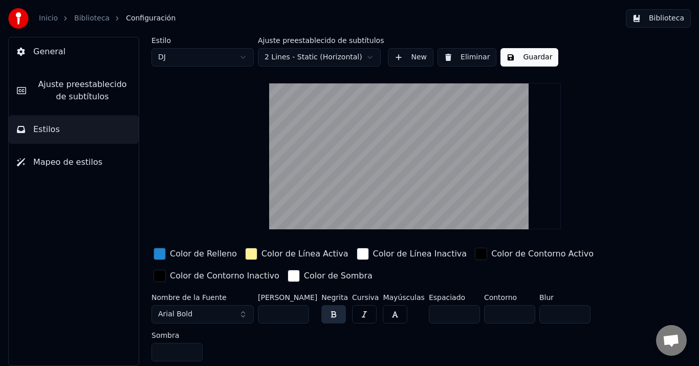
click at [308, 57] on html "Inicio Biblioteca Configuración Biblioteca General Ajuste preestablecido de sub…" at bounding box center [349, 183] width 699 height 366
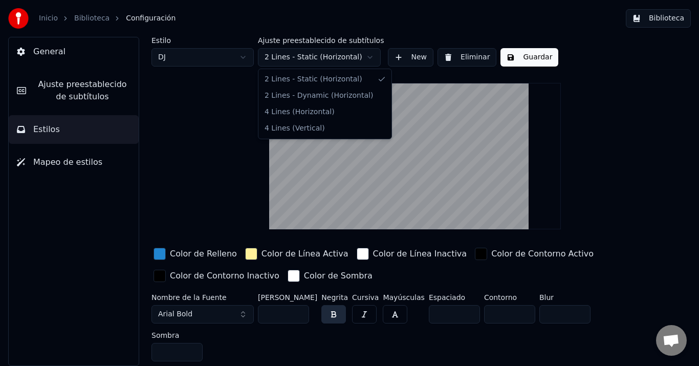
click at [215, 49] on html "Inicio Biblioteca Configuración Biblioteca General Ajuste preestablecido de sub…" at bounding box center [349, 183] width 699 height 366
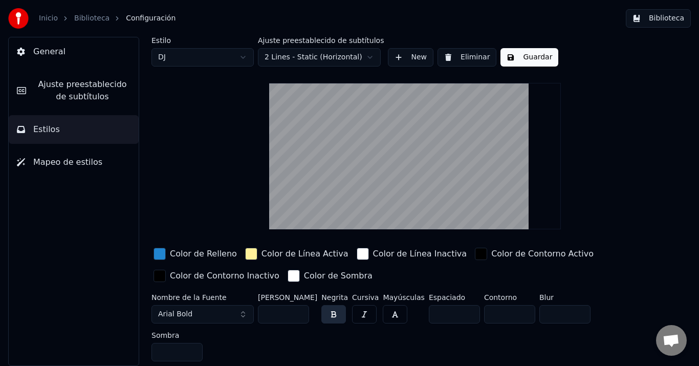
click at [218, 52] on html "Inicio Biblioteca Configuración Biblioteca General Ajuste preestablecido de sub…" at bounding box center [349, 183] width 699 height 366
type input "**"
type input "*"
type input "**"
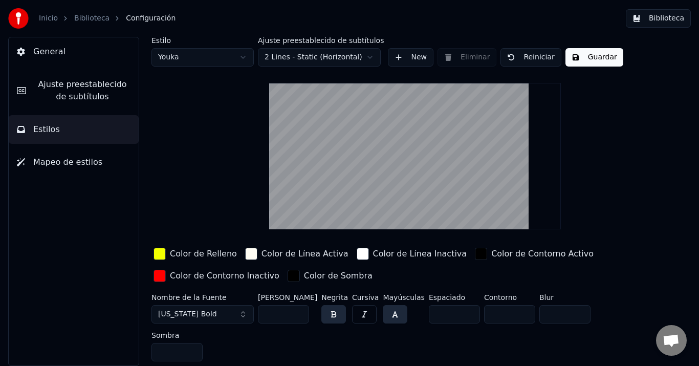
click at [232, 59] on html "Inicio Biblioteca Configuración Biblioteca General Ajuste preestablecido de sub…" at bounding box center [349, 183] width 699 height 366
type input "**"
type input "*"
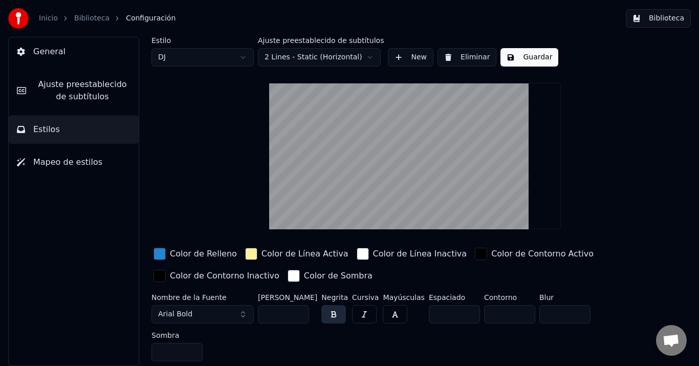
click at [156, 258] on div "button" at bounding box center [160, 254] width 12 height 12
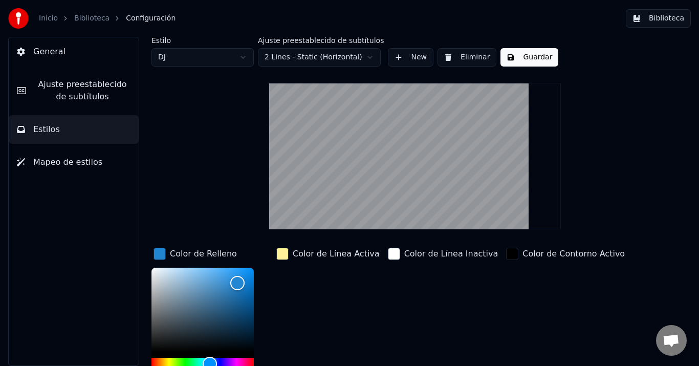
click at [311, 308] on div "Color de Línea Activa" at bounding box center [328, 323] width 108 height 155
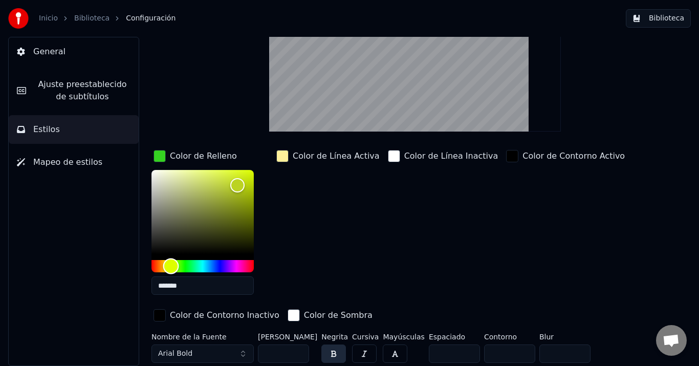
drag, startPoint x: 206, startPoint y: 263, endPoint x: 145, endPoint y: 250, distance: 62.7
click at [115, 256] on div "General Ajuste preestablecido de subtítulos Estilos Mapeo de estilos Estilo DJ …" at bounding box center [349, 201] width 699 height 329
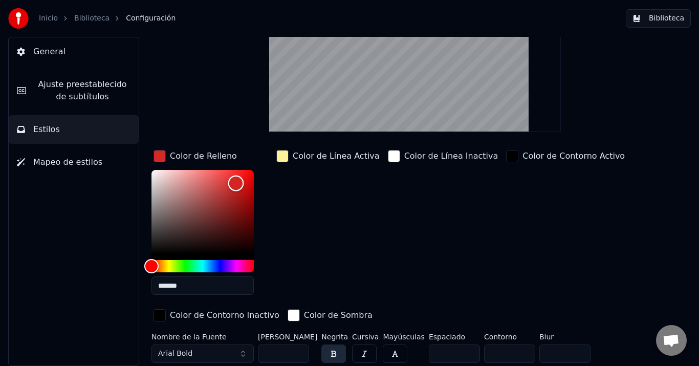
drag, startPoint x: 236, startPoint y: 183, endPoint x: 294, endPoint y: 134, distance: 76.3
click at [294, 134] on div "Estilo DJ Ajuste preestablecido de subtítulos 2 Lines - Static (Horizontal) New…" at bounding box center [415, 172] width 527 height 466
type input "*******"
click at [372, 213] on div "Color de Relleno ******* Color de Línea Activa Color de Línea Inactiva Color de…" at bounding box center [396, 236] width 489 height 177
click at [386, 283] on div "Color de Línea Inactiva" at bounding box center [443, 225] width 115 height 155
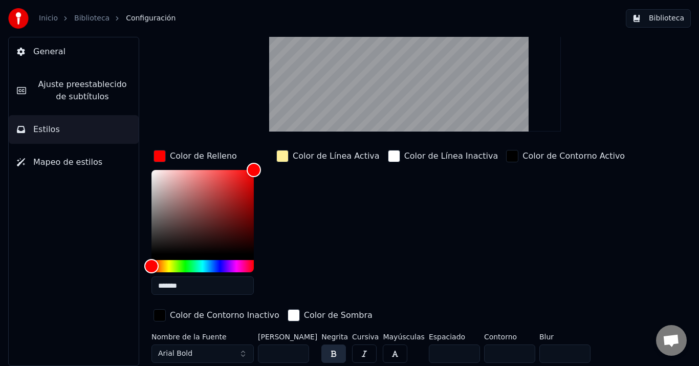
click at [515, 258] on div "Color de Contorno Activo" at bounding box center [565, 225] width 123 height 155
click at [349, 246] on div "Color de Línea Activa" at bounding box center [328, 225] width 108 height 155
click at [160, 316] on div "button" at bounding box center [160, 315] width 12 height 12
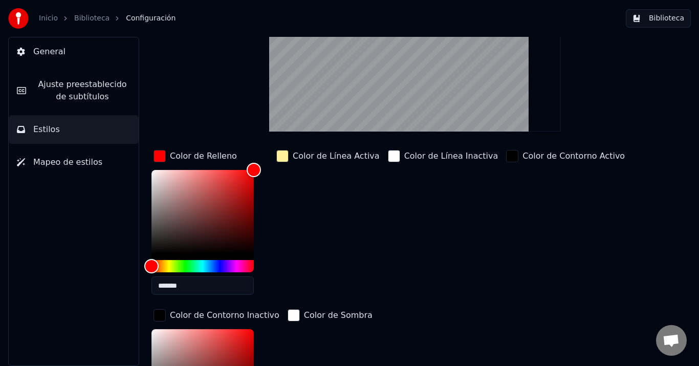
scroll to position [235, 0]
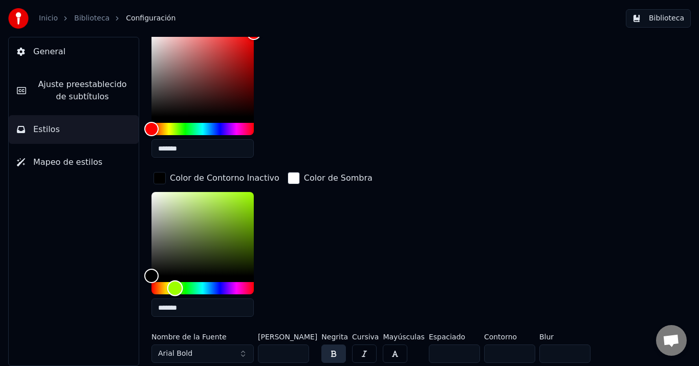
drag, startPoint x: 153, startPoint y: 285, endPoint x: 175, endPoint y: 289, distance: 22.4
click at [175, 289] on div "Hue" at bounding box center [175, 289] width 16 height 16
drag, startPoint x: 151, startPoint y: 275, endPoint x: 305, endPoint y: 165, distance: 190.1
click at [319, 113] on div "Color de Relleno ******* Color de Línea Activa Color de Línea Inactiva Color de…" at bounding box center [396, 168] width 489 height 314
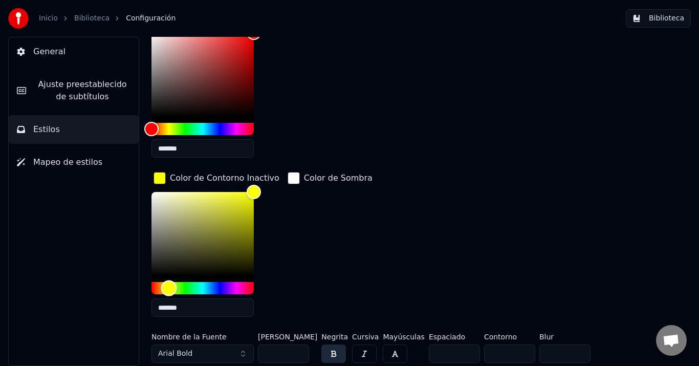
type input "*******"
drag, startPoint x: 177, startPoint y: 287, endPoint x: 168, endPoint y: 292, distance: 9.4
click at [168, 292] on div "Hue" at bounding box center [169, 289] width 16 height 16
click at [345, 240] on div "Color de Sombra" at bounding box center [330, 247] width 89 height 155
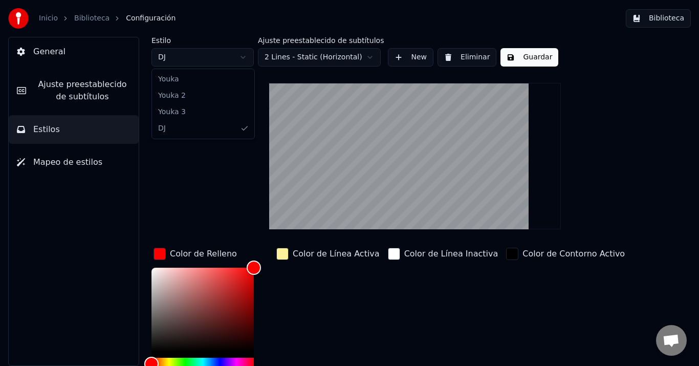
click at [228, 59] on html "Inicio Biblioteca Configuración Biblioteca General Ajuste preestablecido de sub…" at bounding box center [349, 183] width 699 height 366
type input "**"
type input "*"
type input "**"
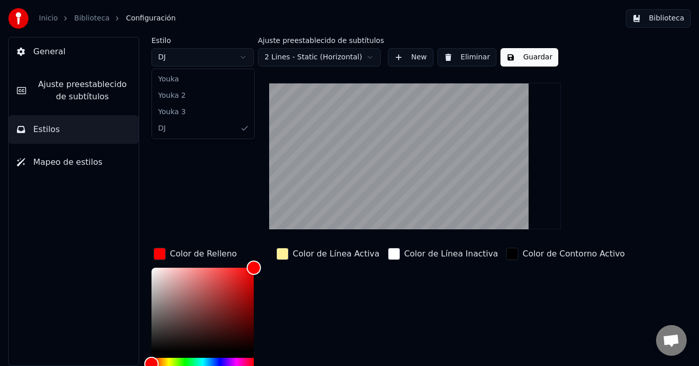
type input "*******"
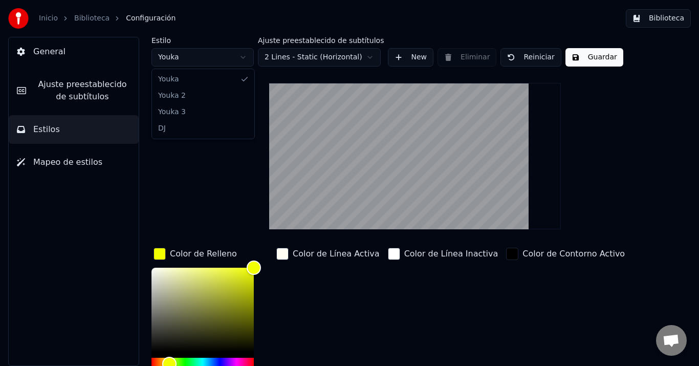
click at [184, 54] on html "Inicio Biblioteca Configuración Biblioteca General Ajuste preestablecido de sub…" at bounding box center [349, 183] width 699 height 366
type input "**"
type input "*"
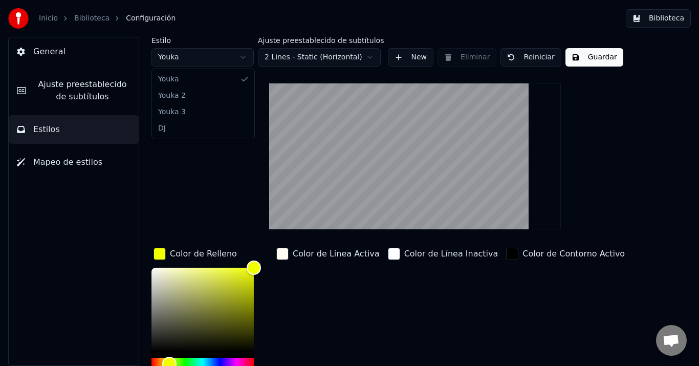
type input "*******"
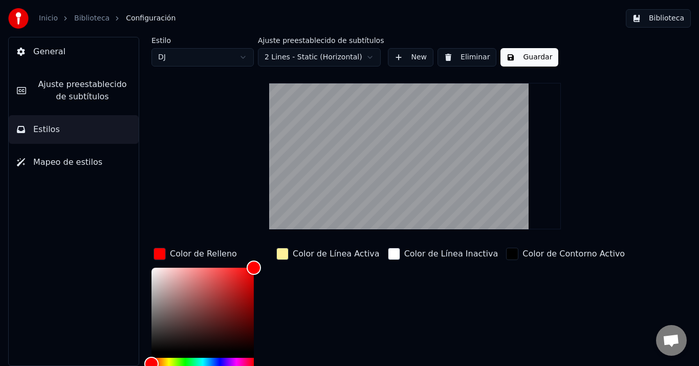
click at [163, 261] on div "Color de Relleno" at bounding box center [196, 254] width 88 height 16
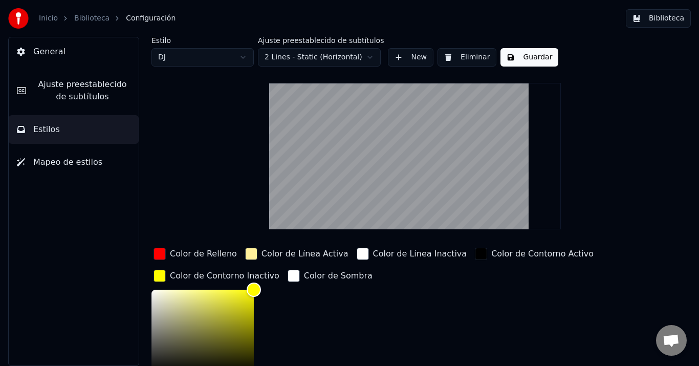
click at [166, 255] on div "Color de Relleno" at bounding box center [196, 254] width 88 height 16
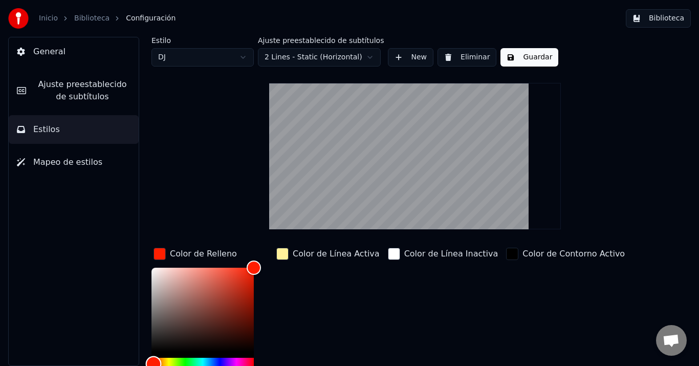
scroll to position [4, 0]
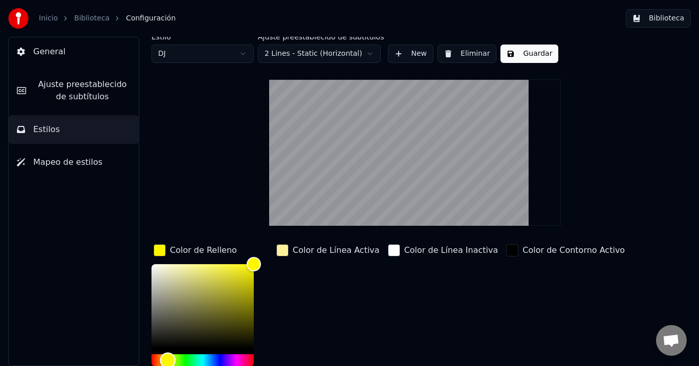
type input "*******"
drag, startPoint x: 154, startPoint y: 361, endPoint x: 167, endPoint y: 360, distance: 13.9
click at [167, 360] on div "Hue" at bounding box center [168, 361] width 16 height 16
click at [334, 332] on div "Color de Línea Activa" at bounding box center [328, 319] width 108 height 155
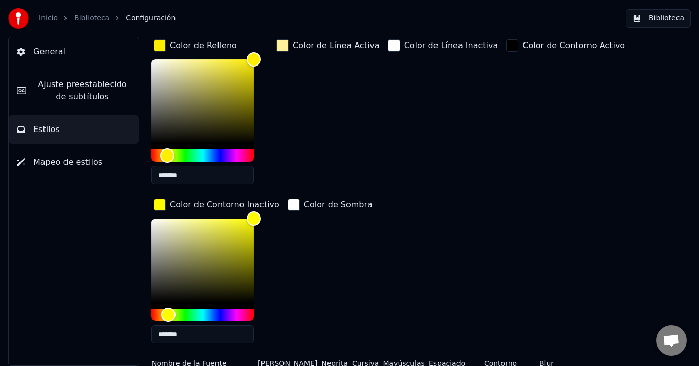
click at [160, 208] on div "button" at bounding box center [160, 205] width 12 height 12
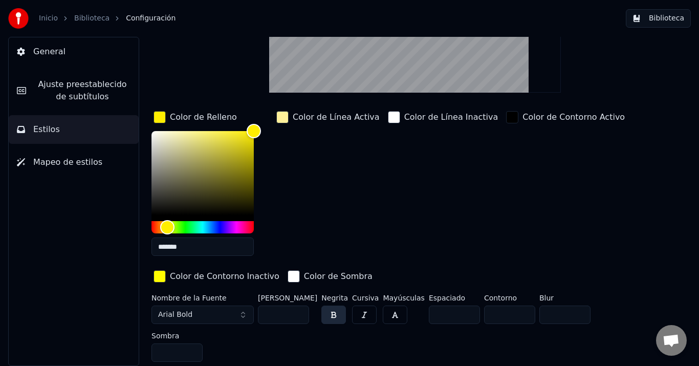
scroll to position [98, 0]
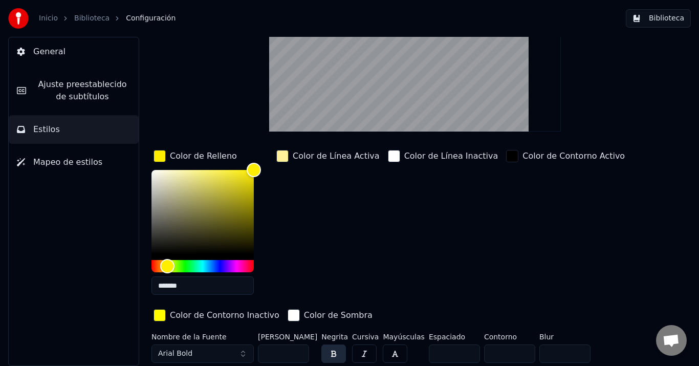
click at [157, 150] on div "button" at bounding box center [160, 156] width 12 height 12
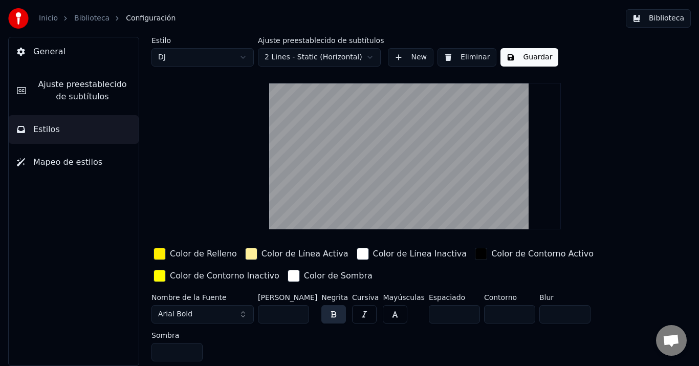
scroll to position [0, 0]
click at [163, 280] on div "button" at bounding box center [160, 276] width 12 height 12
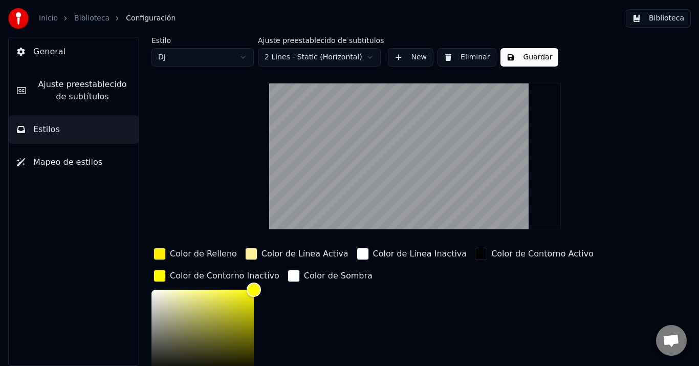
scroll to position [98, 0]
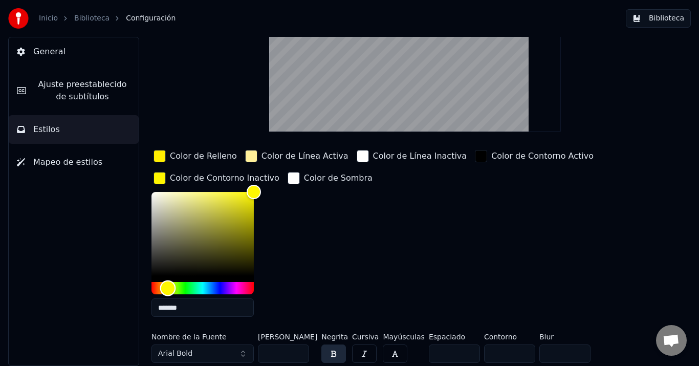
type input "*******"
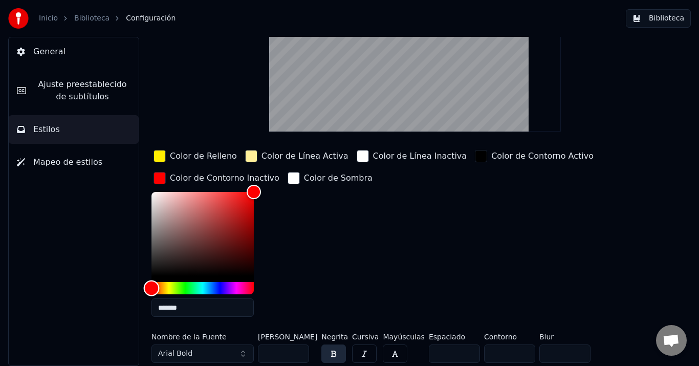
drag, startPoint x: 168, startPoint y: 289, endPoint x: 135, endPoint y: 291, distance: 32.8
click at [135, 291] on div "Estilo DJ Ajuste preestablecido de subtítulos 2 Lines - Static (Horizontal) New…" at bounding box center [415, 201] width 568 height 329
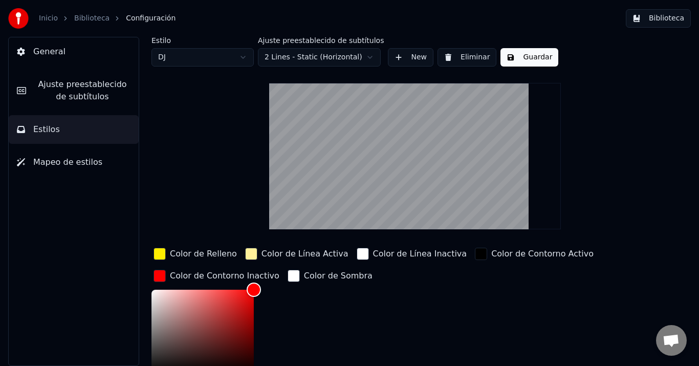
click at [221, 55] on html "Inicio Biblioteca Configuración Biblioteca General Ajuste preestablecido de sub…" at bounding box center [349, 183] width 699 height 366
click at [203, 70] on div "[PERSON_NAME] 2 Youka 3 DJ" at bounding box center [203, 104] width 102 height 70
type input "**"
type input "*"
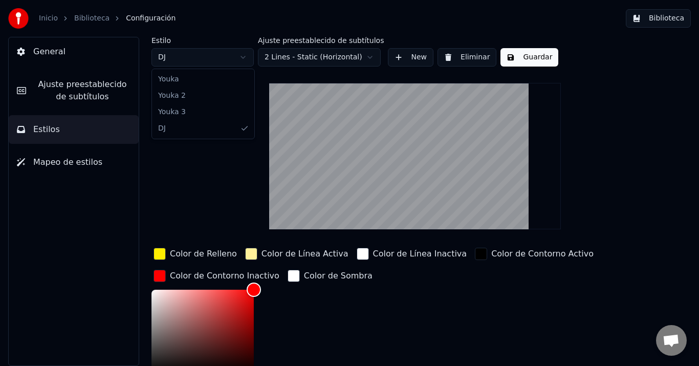
type input "**"
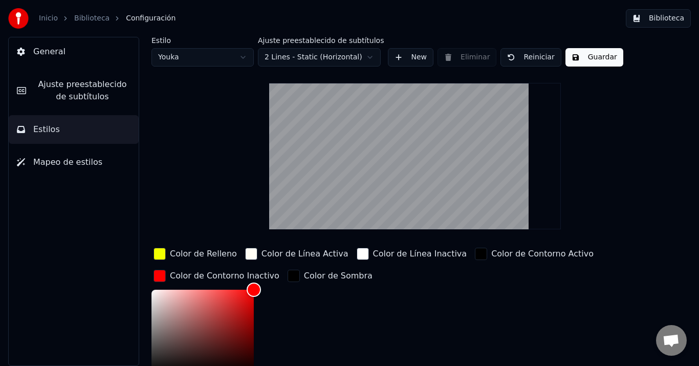
click at [174, 57] on html "Inicio Biblioteca Configuración Biblioteca General Ajuste preestablecido de sub…" at bounding box center [349, 183] width 699 height 366
type input "**"
type input "*"
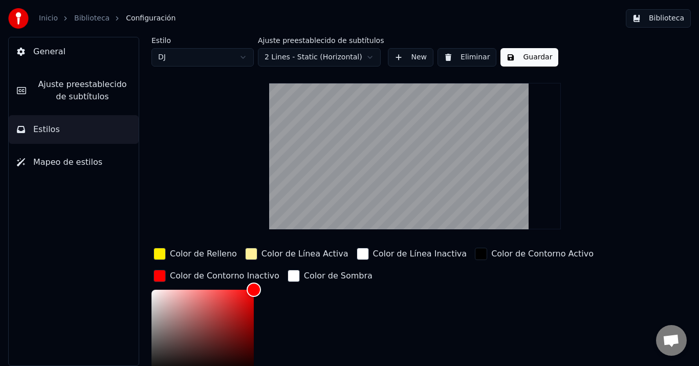
click at [288, 273] on div "button" at bounding box center [294, 276] width 12 height 12
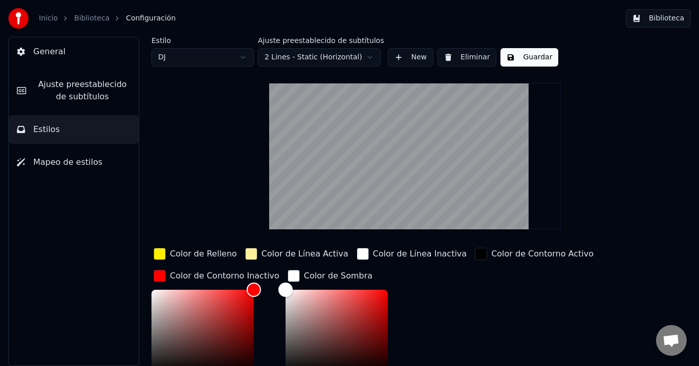
scroll to position [98, 0]
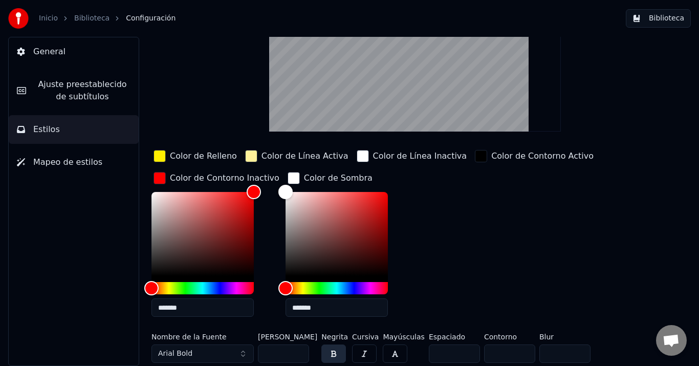
click at [469, 264] on div "Color de Relleno Color de Línea Activa Color de Línea Inactiva Color de Contorn…" at bounding box center [396, 236] width 489 height 177
type input "*******"
drag, startPoint x: 276, startPoint y: 187, endPoint x: 249, endPoint y: 333, distance: 148.4
click at [251, 332] on div "Color de Relleno Color de Línea Activa Color de Línea Inactiva Color de Contorn…" at bounding box center [396, 276] width 489 height 257
click at [498, 250] on div "Color de Relleno Color de Línea Activa Color de Línea Inactiva Color de Contorn…" at bounding box center [396, 236] width 489 height 177
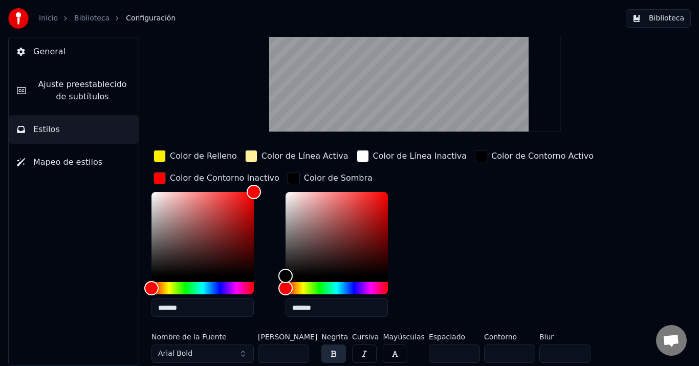
click at [497, 290] on div "Color de Relleno Color de Línea Activa Color de Línea Inactiva Color de Contorn…" at bounding box center [396, 236] width 489 height 177
click at [160, 182] on div "button" at bounding box center [160, 178] width 12 height 12
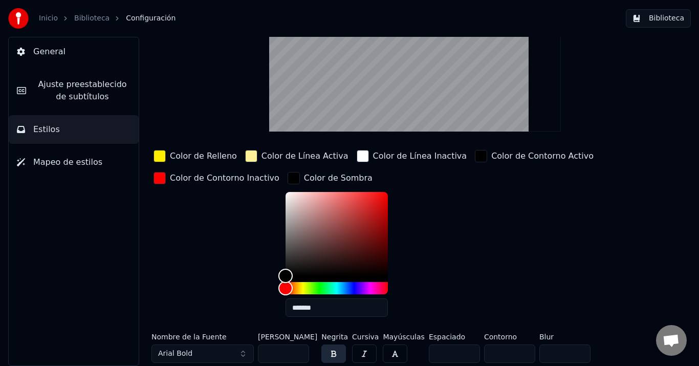
click at [288, 172] on div "button" at bounding box center [294, 178] width 12 height 12
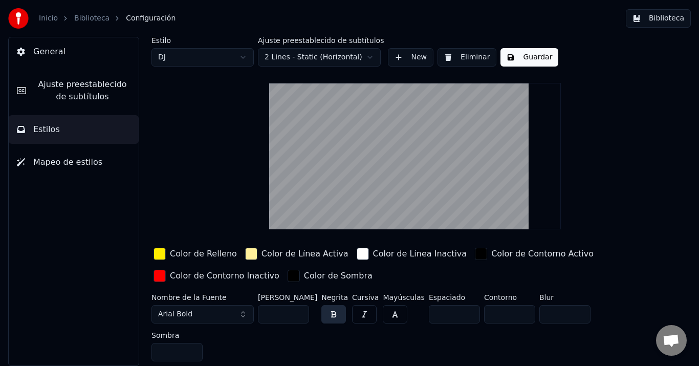
click at [230, 317] on button "Arial Bold" at bounding box center [203, 314] width 102 height 18
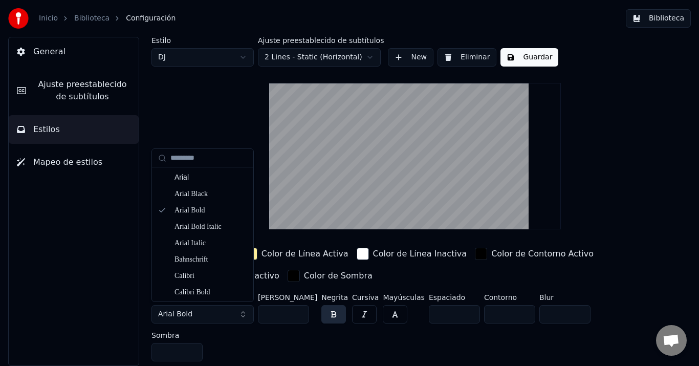
click at [248, 312] on button "Arial Bold" at bounding box center [203, 314] width 102 height 18
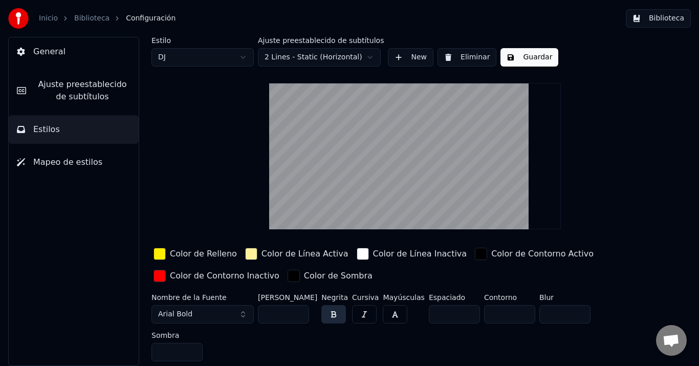
click at [245, 309] on button "Arial Bold" at bounding box center [203, 314] width 102 height 18
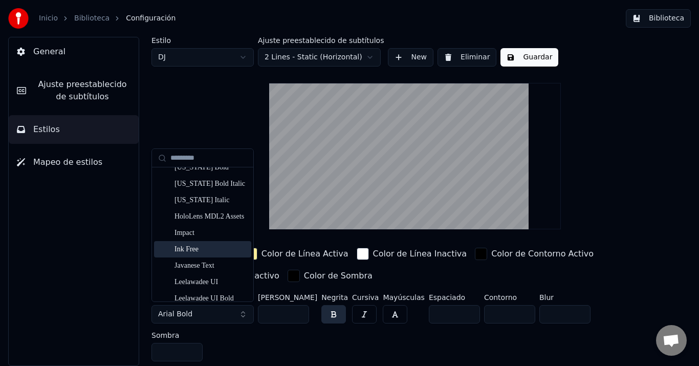
scroll to position [776, 0]
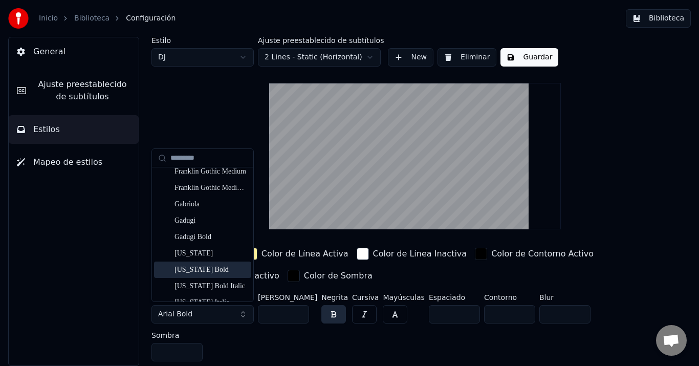
click at [204, 269] on div "[US_STATE] Bold" at bounding box center [211, 270] width 73 height 10
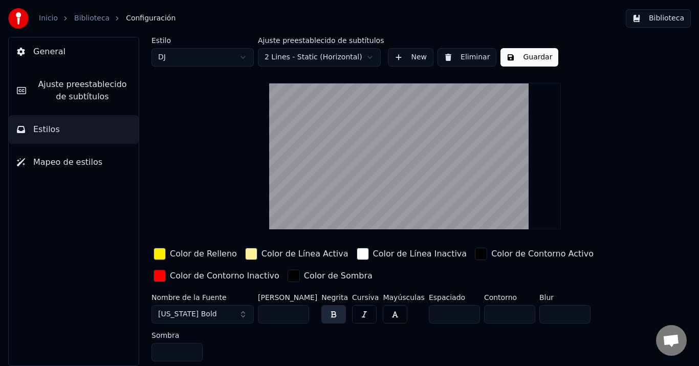
type input "**"
click at [299, 314] on input "**" at bounding box center [283, 314] width 51 height 18
click at [391, 314] on button "button" at bounding box center [395, 314] width 25 height 18
click at [523, 60] on button "Guardar" at bounding box center [530, 57] width 58 height 18
click at [254, 57] on div "Estilo DJ [PERSON_NAME] preestablecido de subtítulos 2 Lines - Static (Horizont…" at bounding box center [415, 52] width 527 height 30
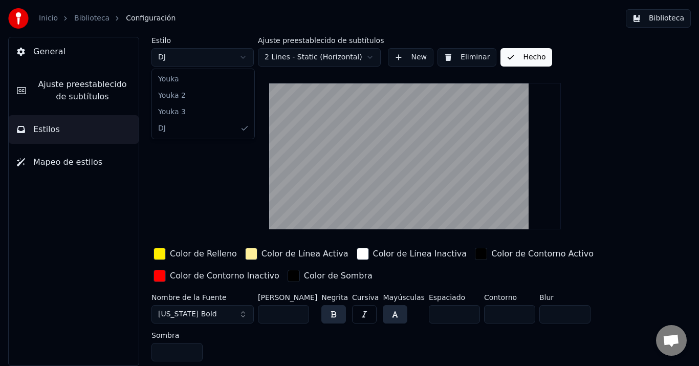
click at [247, 57] on html "Inicio Biblioteca Configuración Biblioteca General Ajuste preestablecido de sub…" at bounding box center [349, 183] width 699 height 366
type input "*"
type input "**"
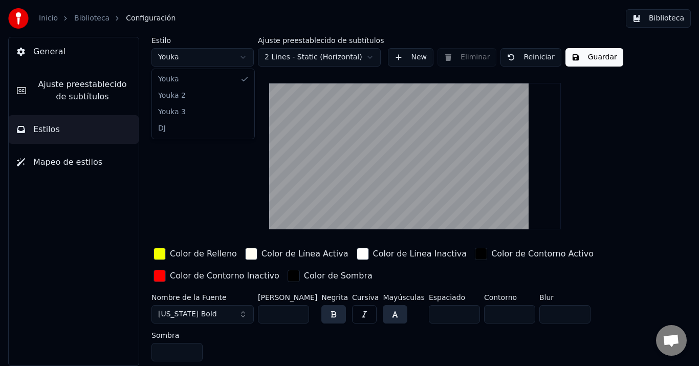
click at [211, 57] on html "Inicio Biblioteca Configuración Biblioteca General Ajuste preestablecido de sub…" at bounding box center [349, 183] width 699 height 366
type input "*"
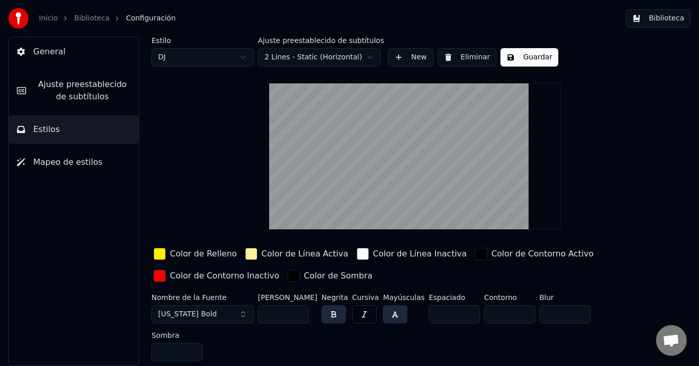
click at [463, 312] on input "*" at bounding box center [454, 314] width 51 height 18
type input "*"
click at [463, 312] on input "*" at bounding box center [454, 314] width 51 height 18
click at [516, 314] on input "*" at bounding box center [509, 314] width 51 height 18
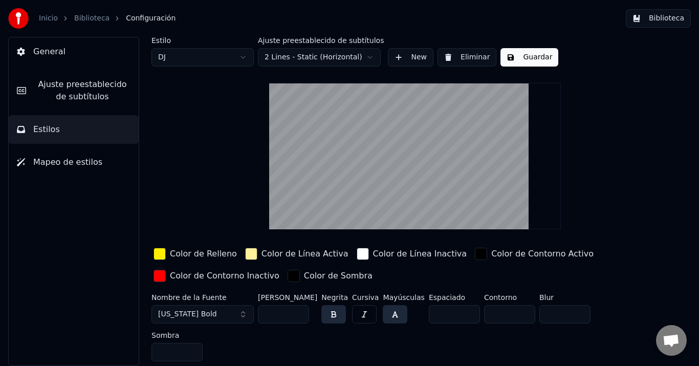
click at [517, 314] on input "*" at bounding box center [509, 314] width 51 height 18
type input "*"
click at [517, 314] on input "*" at bounding box center [509, 314] width 51 height 18
click at [203, 343] on input "*" at bounding box center [177, 352] width 51 height 18
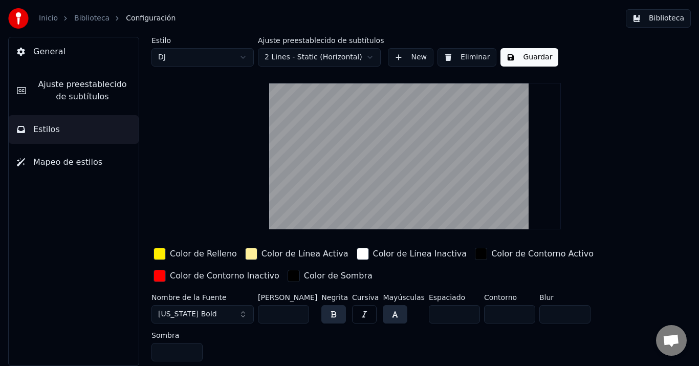
click at [203, 343] on input "*" at bounding box center [177, 352] width 51 height 18
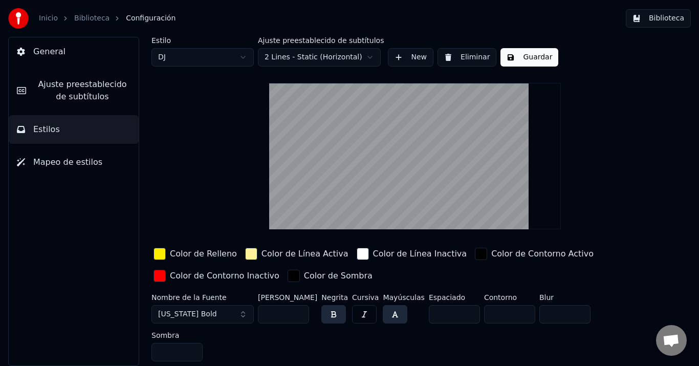
click at [203, 343] on input "*" at bounding box center [177, 352] width 51 height 18
type input "**"
click at [203, 343] on input "**" at bounding box center [177, 352] width 51 height 18
click at [652, 277] on div "Estilo DJ Ajuste preestablecido de subtítulos 2 Lines - Static (Horizontal) New…" at bounding box center [415, 201] width 527 height 329
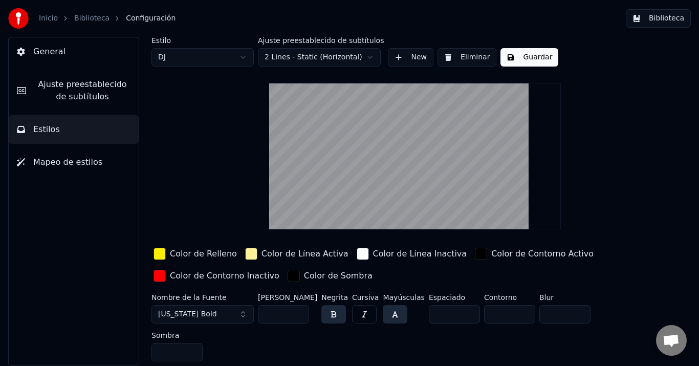
click at [637, 221] on div "Estilo DJ Ajuste preestablecido de subtítulos 2 Lines - Static (Horizontal) New…" at bounding box center [415, 201] width 527 height 329
click at [518, 55] on button "Guardar" at bounding box center [530, 57] width 58 height 18
click at [220, 54] on html "Inicio Biblioteca Configuración Biblioteca General Ajuste preestablecido de sub…" at bounding box center [349, 183] width 699 height 366
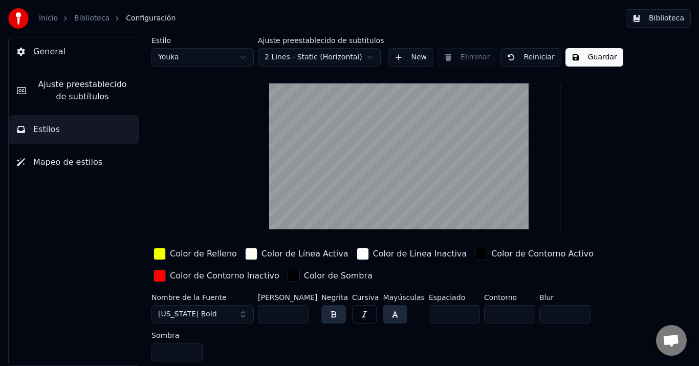
click at [212, 59] on html "Inicio Biblioteca Configuración Biblioteca General Ajuste preestablecido de sub…" at bounding box center [349, 183] width 699 height 366
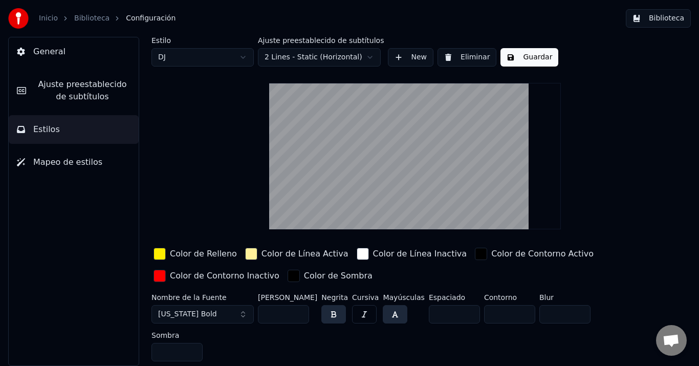
click at [532, 57] on button "Guardar" at bounding box center [530, 57] width 58 height 18
click at [637, 143] on div "Estilo DJ Ajuste preestablecido de subtítulos 2 Lines - Static (Horizontal) New…" at bounding box center [415, 201] width 527 height 329
click at [84, 18] on link "Biblioteca" at bounding box center [91, 18] width 35 height 10
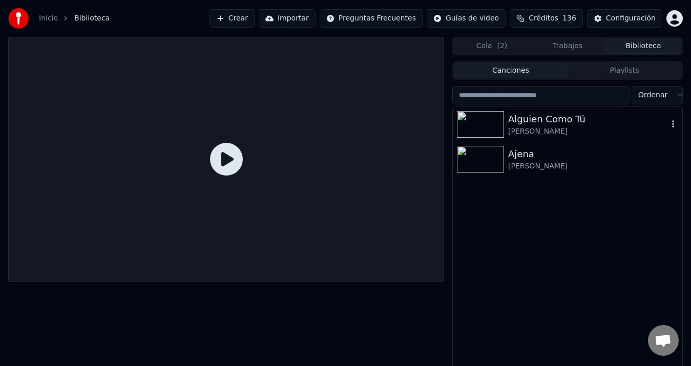
click at [534, 128] on div "[PERSON_NAME]" at bounding box center [588, 131] width 160 height 10
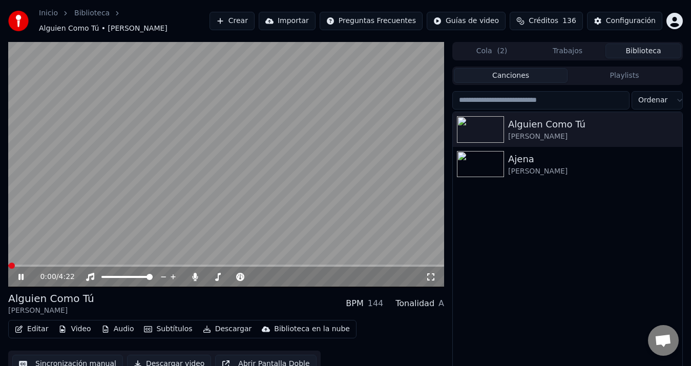
click at [121, 324] on button "Audio" at bounding box center [117, 329] width 41 height 14
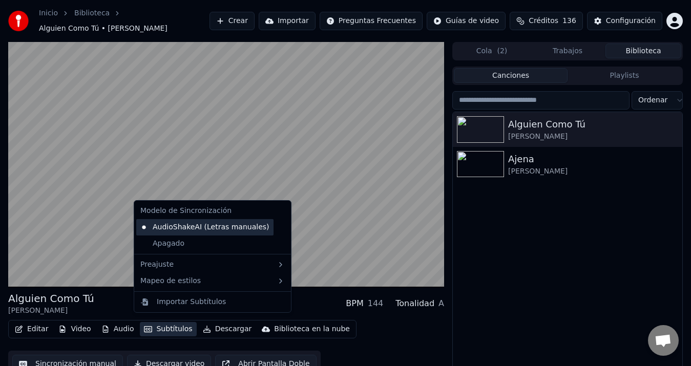
click at [211, 231] on div "AudioShakeAI (Letras manuales)" at bounding box center [204, 227] width 137 height 16
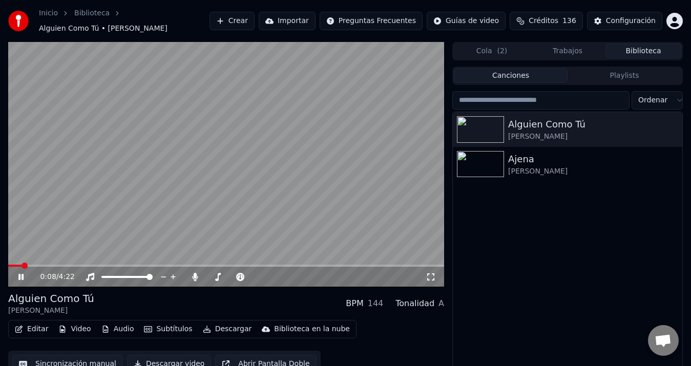
click at [106, 265] on span at bounding box center [226, 266] width 436 height 2
click at [25, 273] on icon at bounding box center [28, 277] width 24 height 8
click at [213, 324] on button "Descargar" at bounding box center [227, 329] width 57 height 14
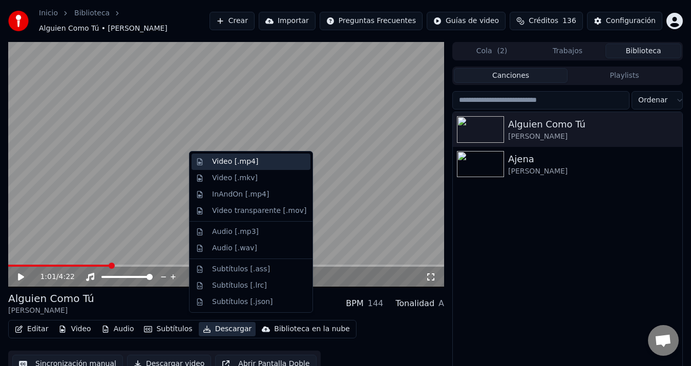
click at [242, 165] on div "Video [.mp4]" at bounding box center [235, 162] width 46 height 10
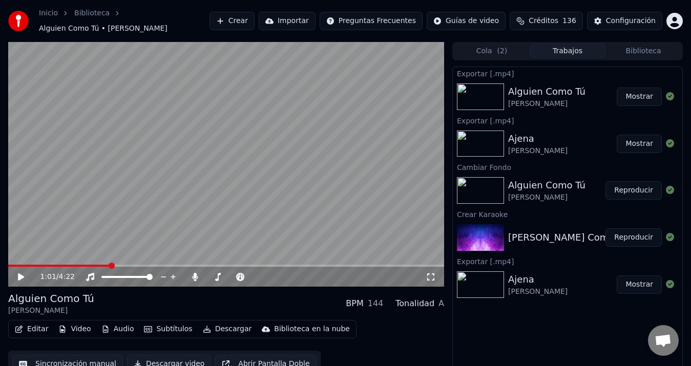
click at [631, 98] on button "Mostrar" at bounding box center [638, 97] width 45 height 18
click at [561, 340] on div "Exportar [.mp4] Alguien Como Tú [PERSON_NAME] Exportar [.mp4] [PERSON_NAME] Mos…" at bounding box center [567, 222] width 230 height 311
click at [634, 16] on div "Configuración" at bounding box center [631, 21] width 50 height 10
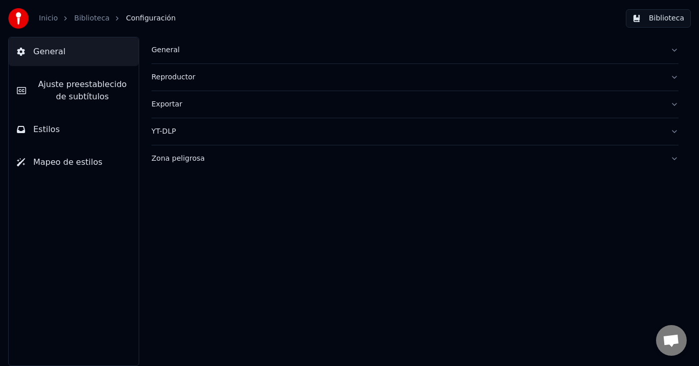
click at [172, 110] on button "Exportar" at bounding box center [415, 104] width 527 height 27
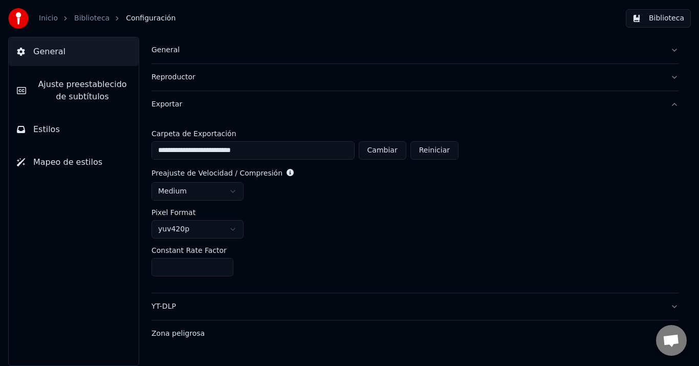
click at [69, 80] on span "Ajuste preestablecido de subtítulos" at bounding box center [82, 90] width 96 height 25
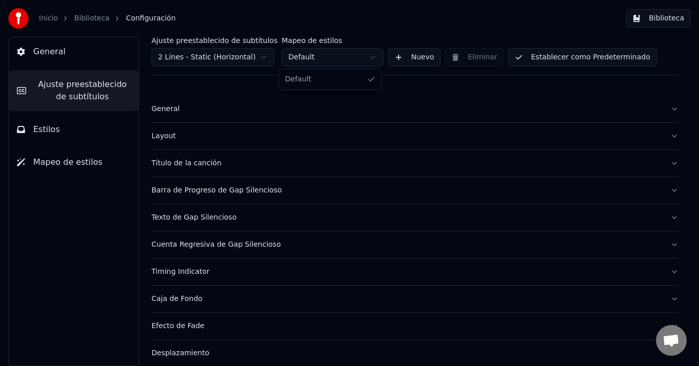
click at [374, 55] on html "Inicio Biblioteca Configuración Biblioteca General Ajuste preestablecido de sub…" at bounding box center [349, 183] width 699 height 366
click at [332, 58] on html "Inicio Biblioteca Configuración Biblioteca General Ajuste preestablecido de sub…" at bounding box center [349, 183] width 699 height 366
click at [309, 58] on html "Inicio Biblioteca Configuración Biblioteca General Ajuste preestablecido de sub…" at bounding box center [349, 183] width 699 height 366
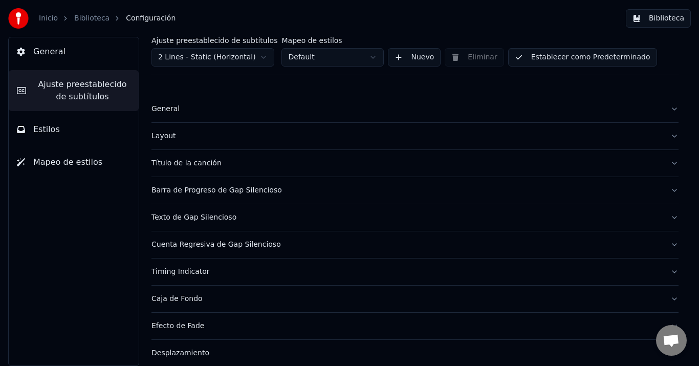
click at [403, 62] on button "Nuevo" at bounding box center [414, 57] width 53 height 18
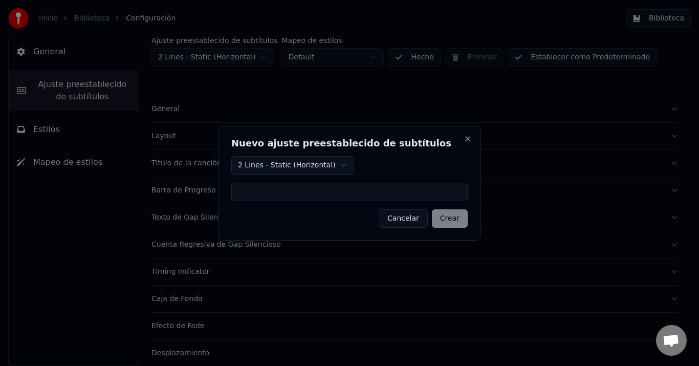
click at [331, 164] on body "Inicio Biblioteca Configuración Biblioteca General Ajuste preestablecido de sub…" at bounding box center [349, 183] width 699 height 366
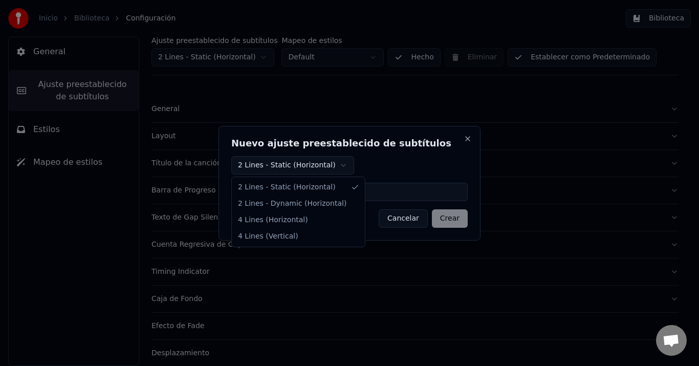
click at [341, 162] on body "Inicio Biblioteca Configuración Biblioteca General Ajuste preestablecido de sub…" at bounding box center [349, 183] width 699 height 366
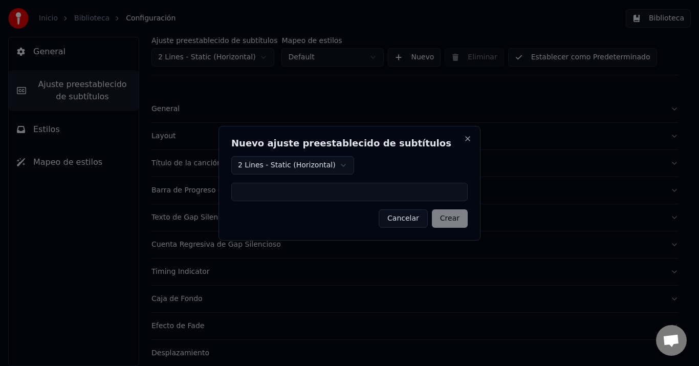
click at [296, 192] on input at bounding box center [349, 192] width 237 height 18
type input "**"
click at [454, 220] on button "Crear" at bounding box center [450, 218] width 36 height 18
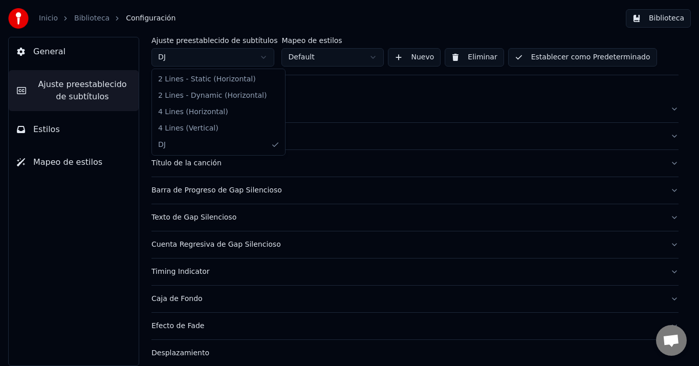
click at [258, 58] on html "Inicio Biblioteca Configuración Biblioteca General Ajuste preestablecido de sub…" at bounding box center [349, 183] width 699 height 366
click at [357, 83] on html "Inicio Biblioteca Configuración Biblioteca General Ajuste preestablecido de sub…" at bounding box center [349, 183] width 699 height 366
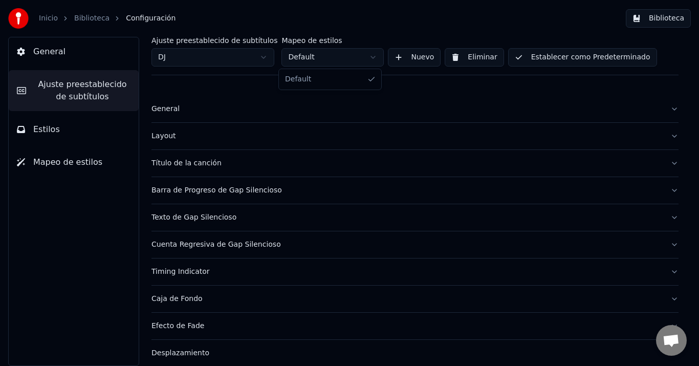
click at [339, 65] on body "Inicio Biblioteca Configuración Biblioteca General Ajuste preestablecido de sub…" at bounding box center [349, 183] width 699 height 366
click at [340, 61] on html "Inicio Biblioteca Configuración Biblioteca General Ajuste preestablecido de sub…" at bounding box center [349, 183] width 699 height 366
click at [397, 102] on button "General" at bounding box center [415, 109] width 527 height 27
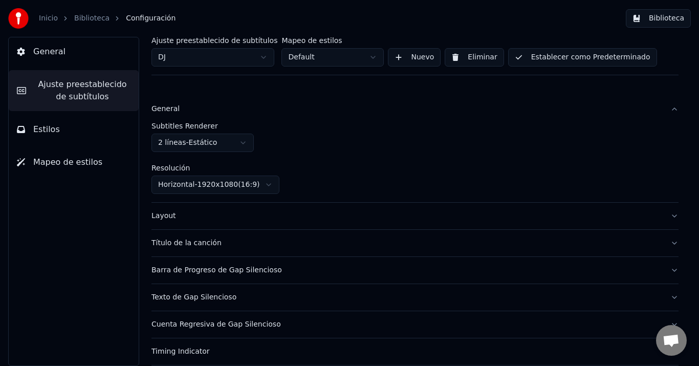
click at [385, 82] on div "Ajuste preestablecido de subtítulos DJ Mapeo de estilos Default Nuevo Eliminar …" at bounding box center [415, 286] width 527 height 499
click at [257, 57] on html "Inicio Biblioteca Configuración Biblioteca General Ajuste preestablecido de sub…" at bounding box center [349, 183] width 699 height 366
click at [490, 117] on button "General" at bounding box center [415, 109] width 527 height 27
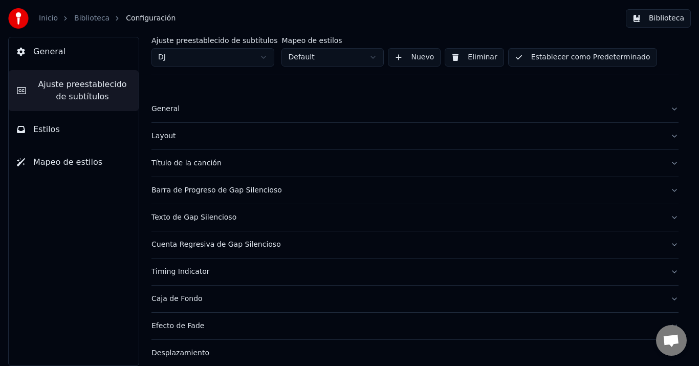
click at [547, 58] on button "Establecer como Predeterminado" at bounding box center [582, 57] width 149 height 18
click at [169, 108] on div "General" at bounding box center [407, 109] width 511 height 10
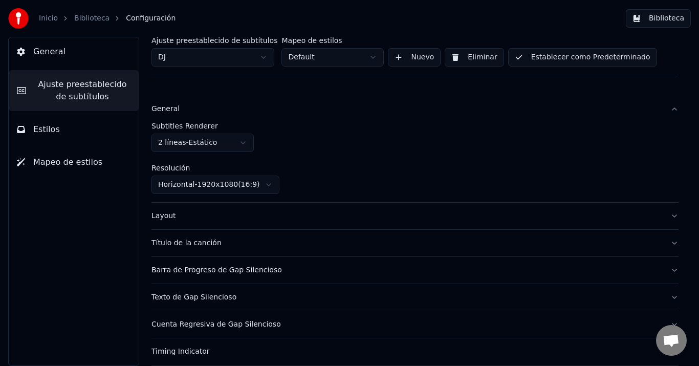
click at [176, 106] on div "General" at bounding box center [407, 109] width 511 height 10
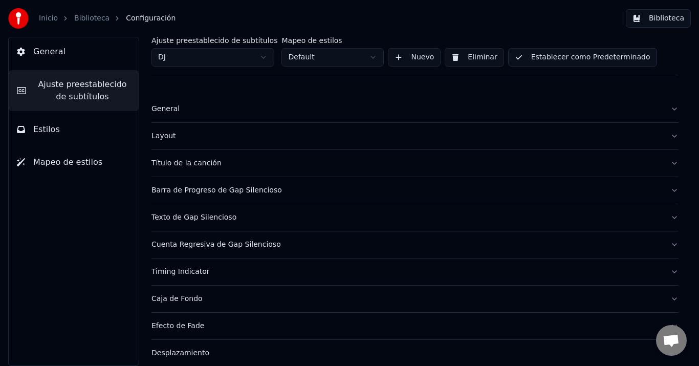
click at [327, 60] on html "Inicio Biblioteca Configuración Biblioteca General Ajuste preestablecido de sub…" at bounding box center [349, 183] width 699 height 366
click at [408, 56] on button "Nuevo" at bounding box center [414, 57] width 53 height 18
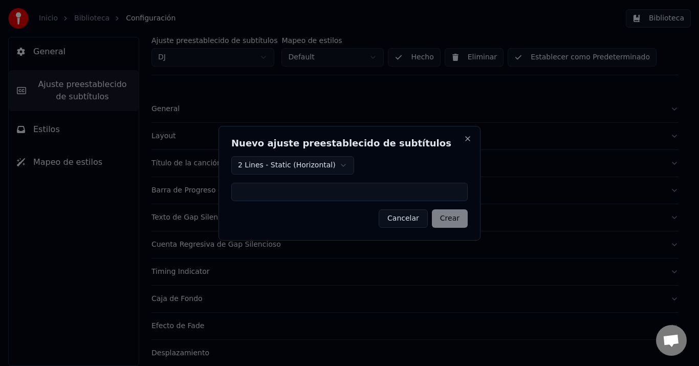
click at [411, 219] on button "Cancelar" at bounding box center [403, 218] width 49 height 18
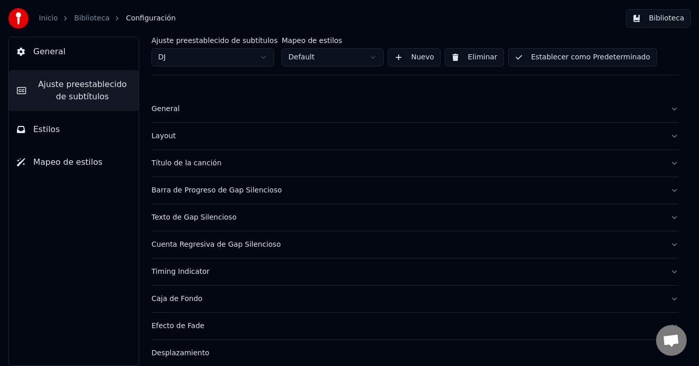
click at [427, 87] on div "General Layout Título de la canción Barra de Progreso de Gap Silencioso Texto d…" at bounding box center [415, 269] width 527 height 373
click at [333, 62] on html "Inicio Biblioteca Configuración Biblioteca General Ajuste preestablecido de sub…" at bounding box center [349, 183] width 699 height 366
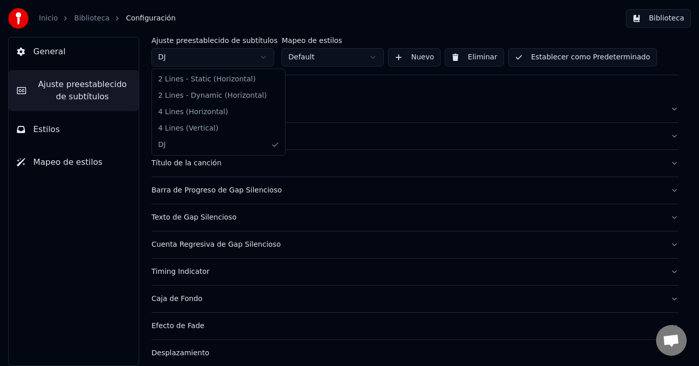
click at [244, 53] on html "Inicio Biblioteca Configuración Biblioteca General Ajuste preestablecido de sub…" at bounding box center [349, 183] width 699 height 366
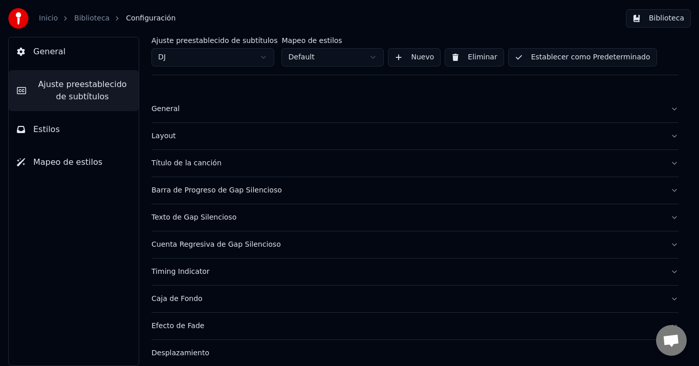
click at [319, 90] on div "General Layout Título de la canción Barra de Progreso de Gap Silencioso Texto d…" at bounding box center [415, 269] width 527 height 373
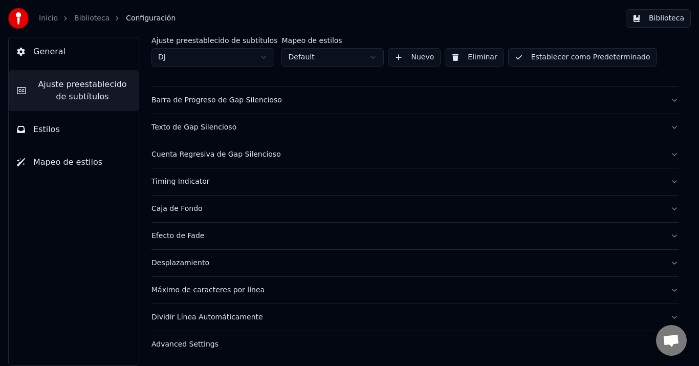
click at [177, 236] on div "Efecto de Fade" at bounding box center [407, 236] width 511 height 10
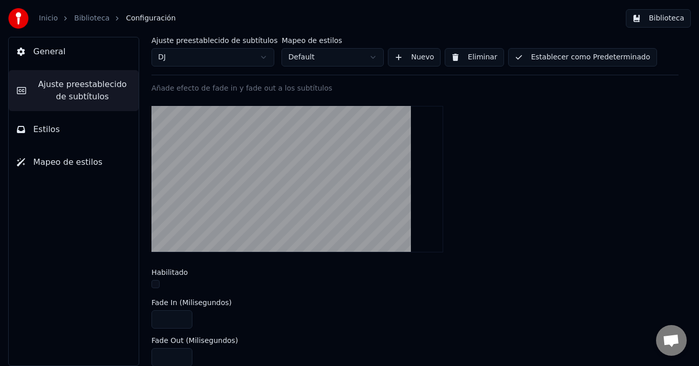
scroll to position [0, 0]
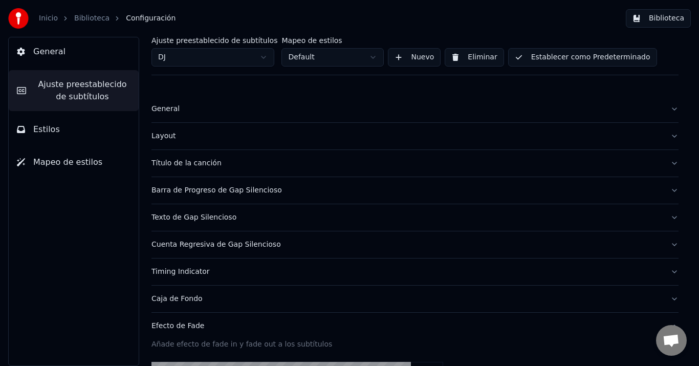
click at [206, 59] on html "Inicio Biblioteca Configuración Biblioteca General Ajuste preestablecido de sub…" at bounding box center [349, 183] width 699 height 366
click at [64, 124] on button "Estilos" at bounding box center [74, 129] width 130 height 29
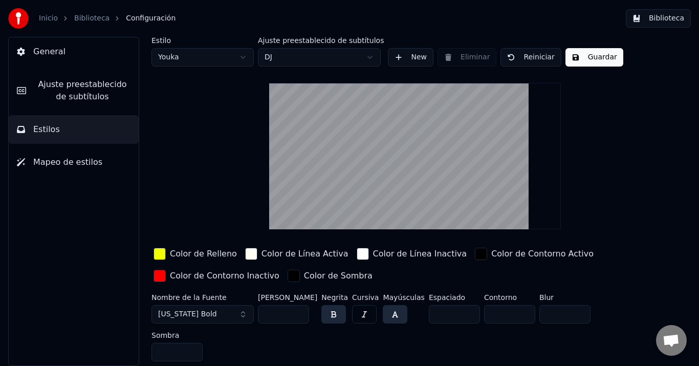
click at [577, 56] on button "Guardar" at bounding box center [595, 57] width 58 height 18
click at [656, 154] on div "Estilo Youka Ajuste preestablecido de subtítulos DJ New Eliminar Reiniciar Guar…" at bounding box center [415, 201] width 527 height 329
click at [78, 92] on span "Ajuste preestablecido de subtítulos" at bounding box center [82, 90] width 96 height 25
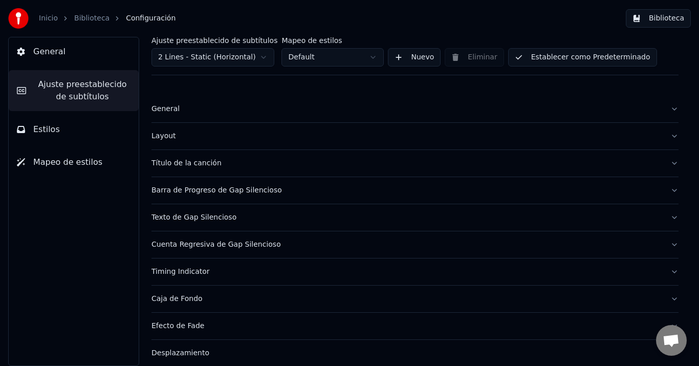
scroll to position [51, 0]
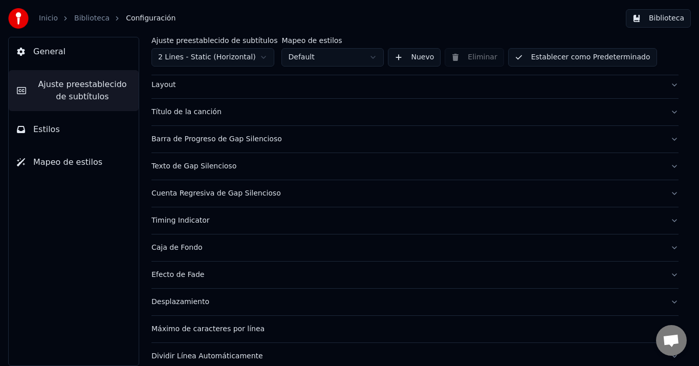
click at [71, 164] on span "Mapeo de estilos" at bounding box center [67, 162] width 69 height 12
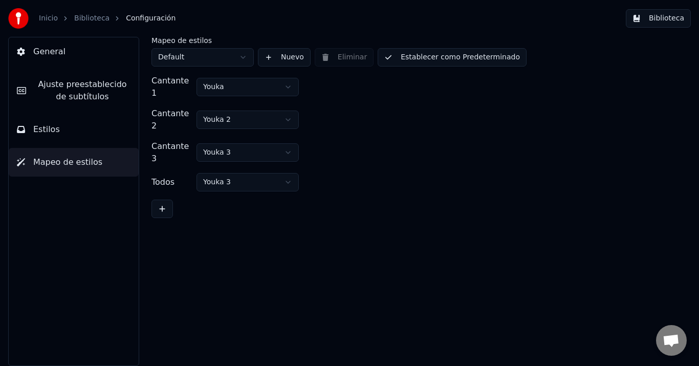
click at [207, 60] on html "Inicio Biblioteca Configuración Biblioteca General [PERSON_NAME] preestablecido…" at bounding box center [349, 183] width 699 height 366
click at [208, 58] on html "Inicio Biblioteca Configuración Biblioteca General [PERSON_NAME] preestablecido…" at bounding box center [349, 183] width 699 height 366
click at [408, 154] on div "Cantante 1 Youka Cantante 2 Youka 2 Cantante 3 Youka 3 Todos Youka 3" at bounding box center [415, 146] width 527 height 143
click at [503, 173] on div "Todos Youka 3" at bounding box center [415, 182] width 527 height 18
click at [227, 58] on html "Inicio Biblioteca Configuración Biblioteca General [PERSON_NAME] preestablecido…" at bounding box center [349, 183] width 699 height 366
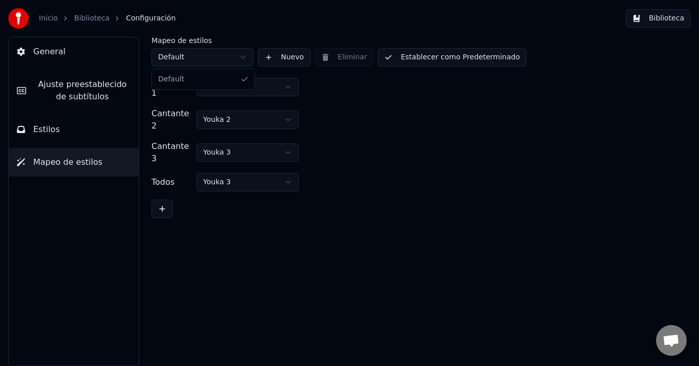
click at [227, 59] on html "Inicio Biblioteca Configuración Biblioteca General [PERSON_NAME] preestablecido…" at bounding box center [349, 183] width 699 height 366
click at [412, 140] on div "Cantante 3 Youka 3" at bounding box center [415, 152] width 527 height 25
click at [561, 177] on div "Cantante 1 Youka Cantante 2 Youka 2 Cantante 3 Youka 3 Todos Youka 3" at bounding box center [415, 146] width 527 height 143
click at [54, 65] on button "General" at bounding box center [74, 51] width 130 height 29
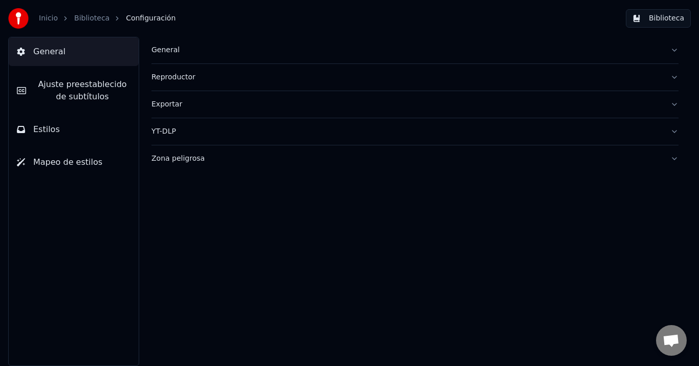
drag, startPoint x: 322, startPoint y: 221, endPoint x: 307, endPoint y: 200, distance: 26.1
click at [319, 220] on div "General Reproductor Exportar YT-DLP Zona peligrosa" at bounding box center [415, 201] width 568 height 329
click at [81, 18] on link "Biblioteca" at bounding box center [91, 18] width 35 height 10
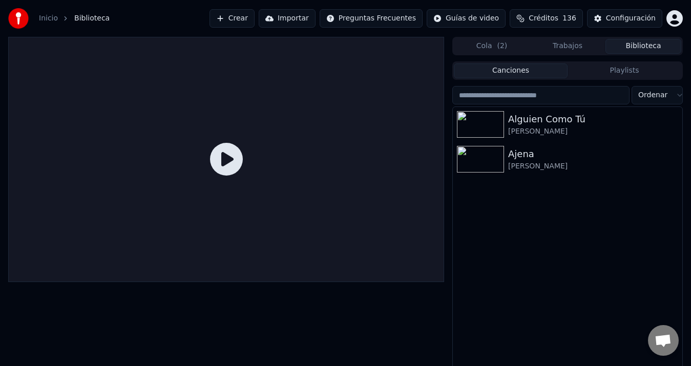
click at [639, 50] on button "Biblioteca" at bounding box center [643, 46] width 76 height 15
click at [526, 131] on div "[PERSON_NAME]" at bounding box center [588, 131] width 160 height 10
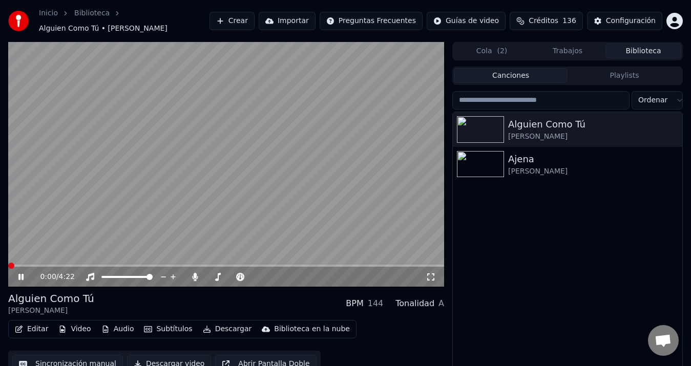
click at [163, 322] on button "Subtítulos" at bounding box center [168, 329] width 56 height 14
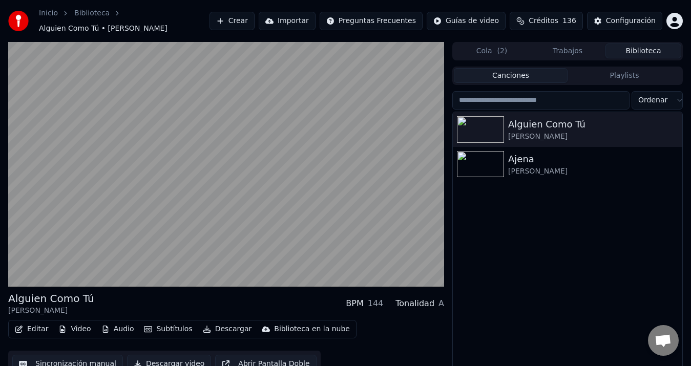
click at [521, 325] on div "Alguien Como Tú [PERSON_NAME] Ajena [PERSON_NAME]" at bounding box center [567, 248] width 229 height 273
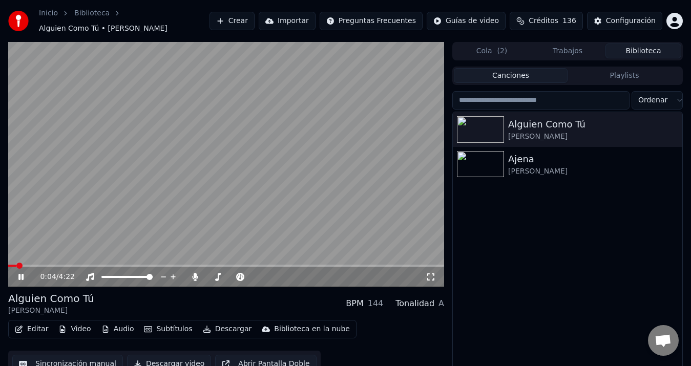
click at [81, 265] on span at bounding box center [226, 266] width 436 height 2
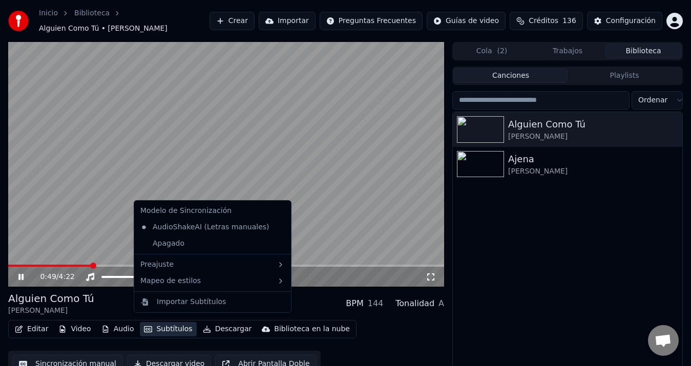
click at [140, 323] on button "Subtítulos" at bounding box center [168, 329] width 56 height 14
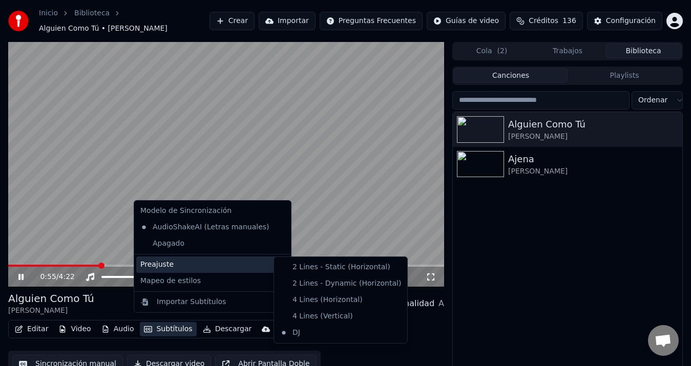
click at [552, 283] on div "Alguien Como Tú [PERSON_NAME] Ajena [PERSON_NAME]" at bounding box center [567, 248] width 229 height 273
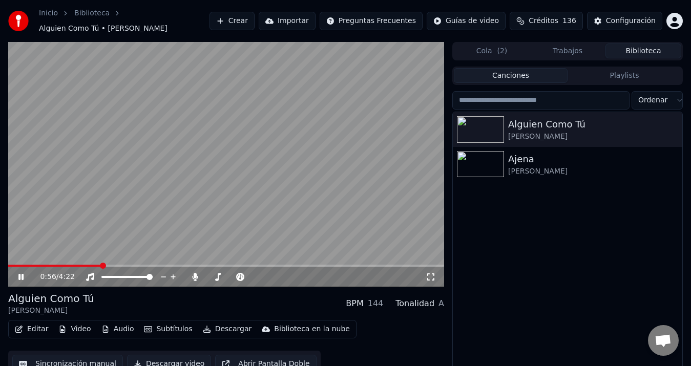
click at [552, 283] on div "Alguien Como Tú [PERSON_NAME] Ajena [PERSON_NAME]" at bounding box center [567, 248] width 229 height 273
click at [572, 268] on div "Alguien Como Tú [PERSON_NAME] Ajena [PERSON_NAME]" at bounding box center [567, 248] width 229 height 273
click at [498, 276] on div "Alguien Como Tú [PERSON_NAME] Ajena [PERSON_NAME]" at bounding box center [567, 248] width 229 height 273
click at [560, 286] on div "Alguien Como Tú [PERSON_NAME] Ajena [PERSON_NAME]" at bounding box center [567, 248] width 229 height 273
click at [634, 20] on div "Configuración" at bounding box center [631, 21] width 50 height 10
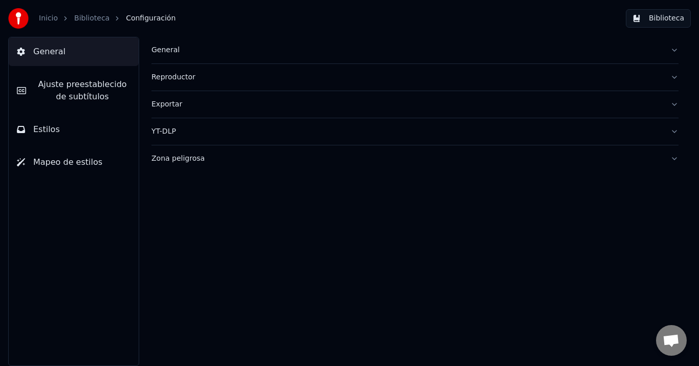
click at [167, 55] on div "General" at bounding box center [407, 50] width 511 height 10
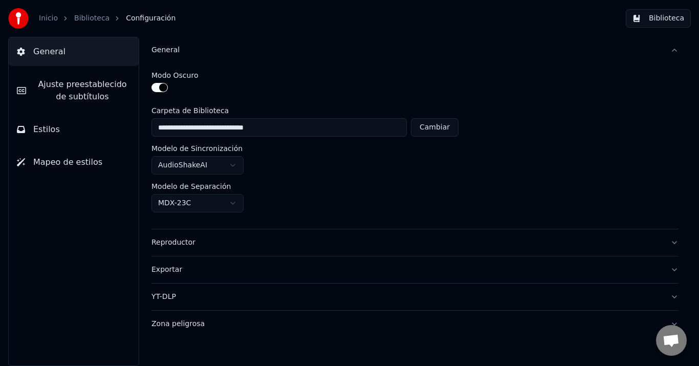
click at [102, 95] on span "Ajuste preestablecido de subtítulos" at bounding box center [82, 90] width 96 height 25
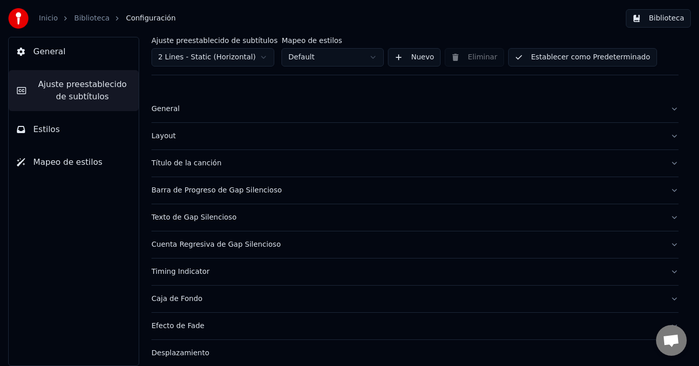
click at [228, 56] on html "Inicio Biblioteca Configuración Biblioteca General Ajuste preestablecido de sub…" at bounding box center [349, 183] width 699 height 366
click at [168, 113] on div "General" at bounding box center [407, 109] width 511 height 10
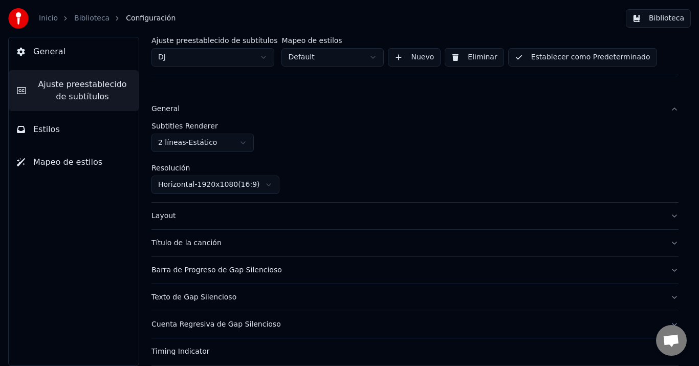
click at [247, 55] on html "Inicio Biblioteca Configuración Biblioteca General Ajuste preestablecido de sub…" at bounding box center [349, 183] width 699 height 366
click at [165, 214] on div "Layout" at bounding box center [407, 216] width 511 height 10
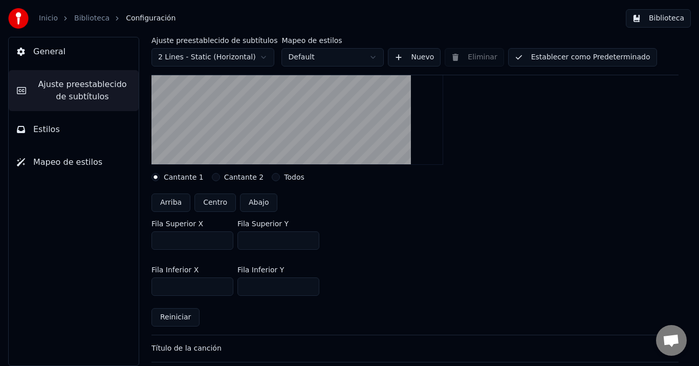
scroll to position [307, 0]
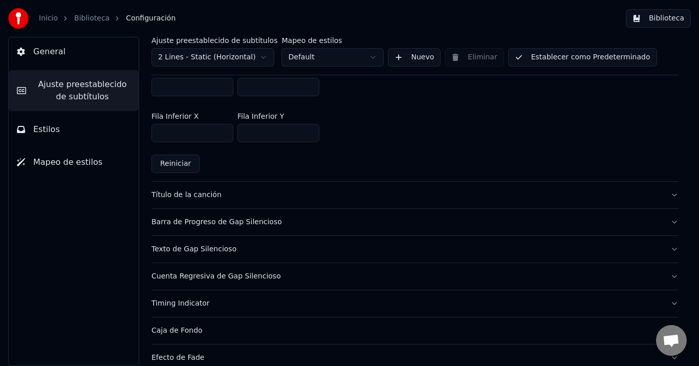
drag, startPoint x: 191, startPoint y: 198, endPoint x: 221, endPoint y: 196, distance: 29.7
click at [191, 197] on div "Título de la canción" at bounding box center [407, 195] width 511 height 10
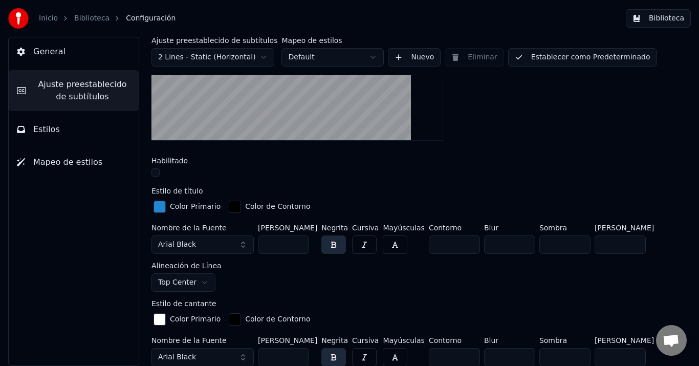
scroll to position [51, 0]
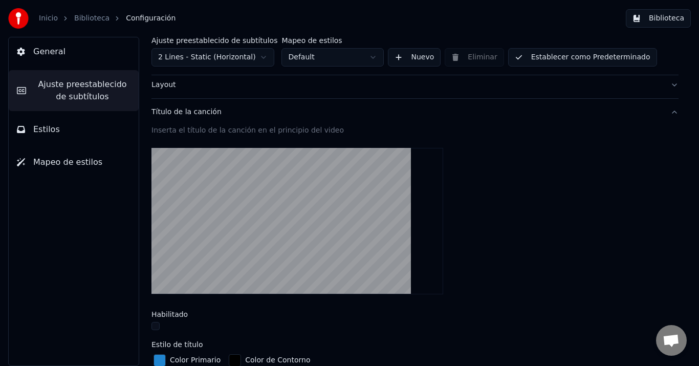
click at [236, 62] on html "Inicio Biblioteca Configuración Biblioteca General Ajuste preestablecido de sub…" at bounding box center [349, 183] width 699 height 366
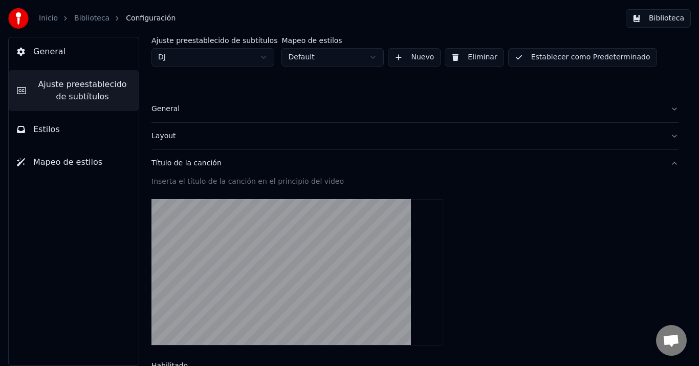
scroll to position [102, 0]
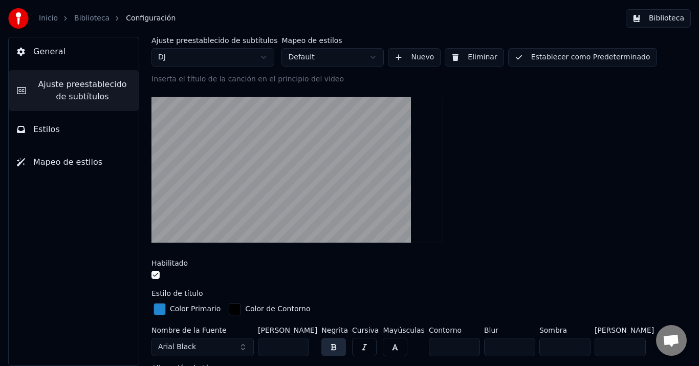
click at [156, 274] on button "button" at bounding box center [156, 275] width 8 height 8
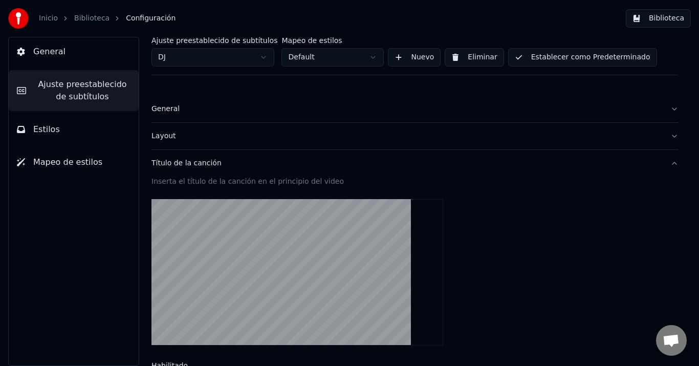
click at [166, 136] on div "Layout" at bounding box center [407, 136] width 511 height 10
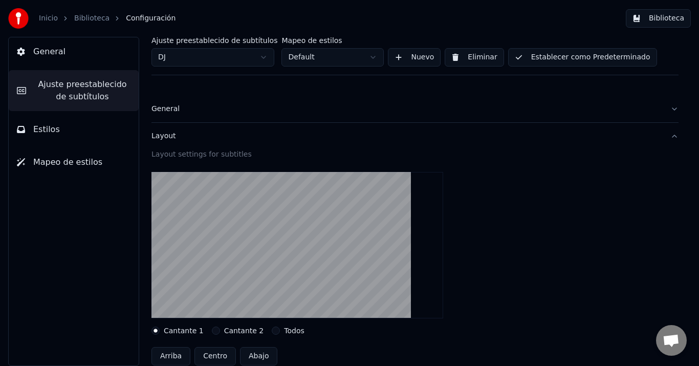
scroll to position [102, 0]
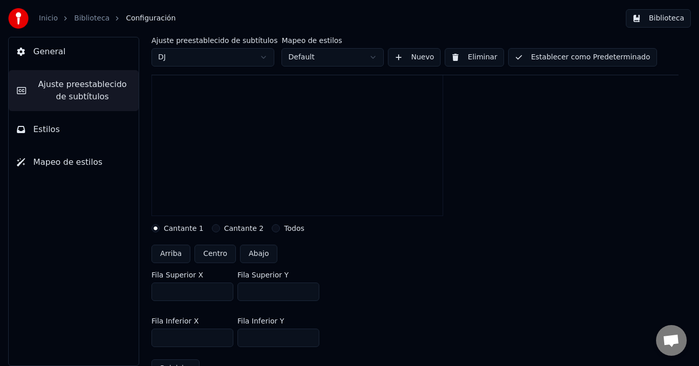
click at [310, 289] on input "***" at bounding box center [279, 292] width 82 height 18
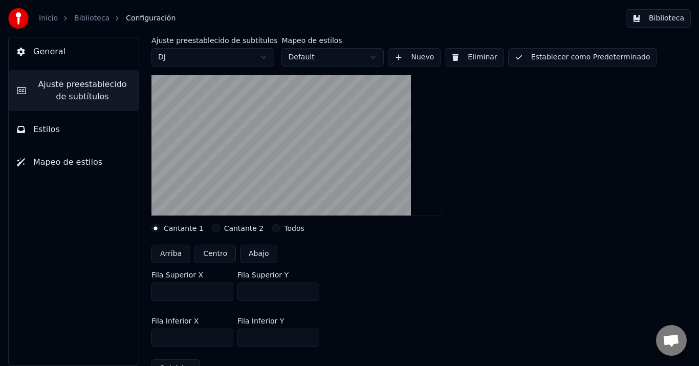
click at [308, 291] on input "***" at bounding box center [279, 292] width 82 height 18
click at [308, 295] on input "***" at bounding box center [279, 292] width 82 height 18
click at [308, 294] on input "***" at bounding box center [279, 292] width 82 height 18
type input "***"
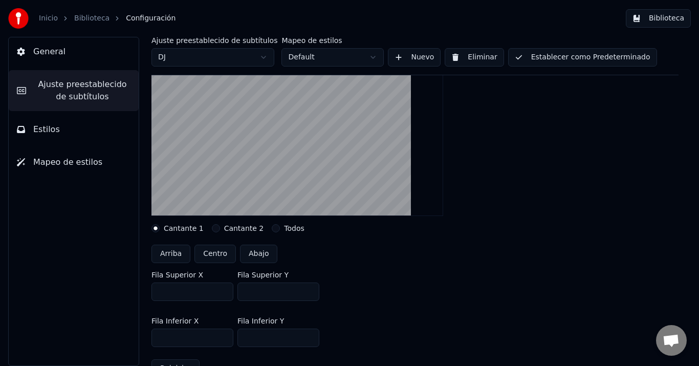
click at [308, 294] on input "***" at bounding box center [279, 292] width 82 height 18
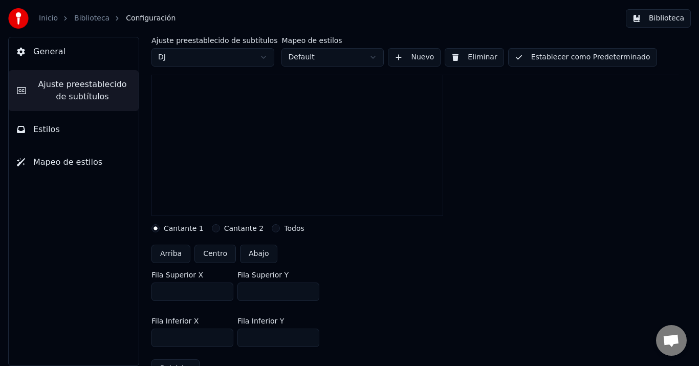
click at [310, 336] on input "***" at bounding box center [279, 338] width 82 height 18
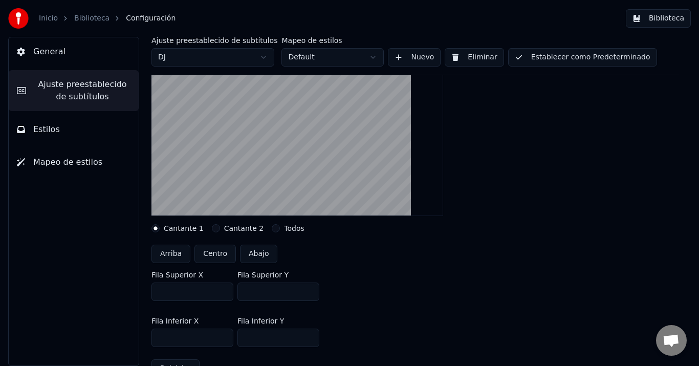
click at [310, 336] on input "***" at bounding box center [279, 338] width 82 height 18
type input "***"
click at [309, 335] on input "***" at bounding box center [279, 338] width 82 height 18
click at [494, 256] on div "Arriba Centro Abajo" at bounding box center [415, 254] width 527 height 18
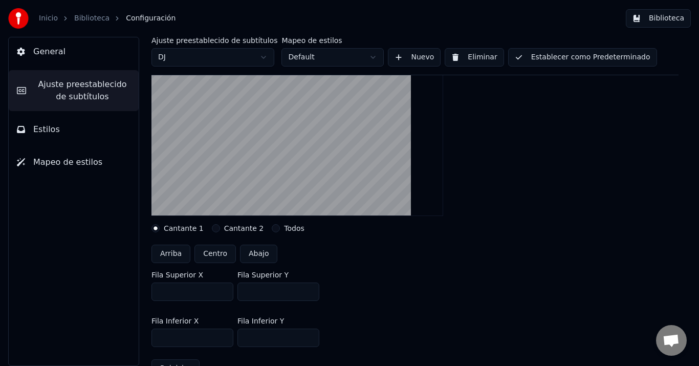
scroll to position [0, 0]
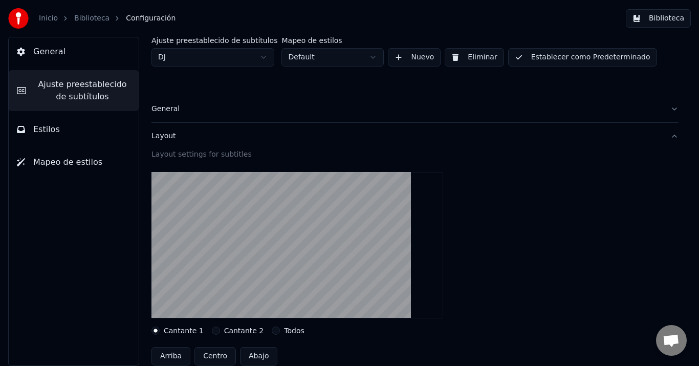
click at [158, 137] on div "Layout" at bounding box center [407, 136] width 511 height 10
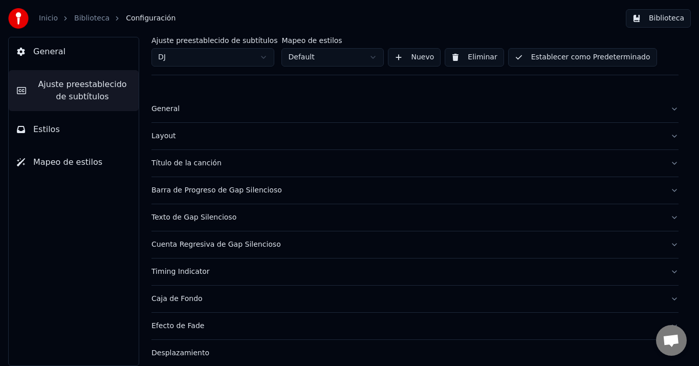
click at [182, 190] on div "Barra de Progreso de Gap Silencioso" at bounding box center [407, 190] width 511 height 10
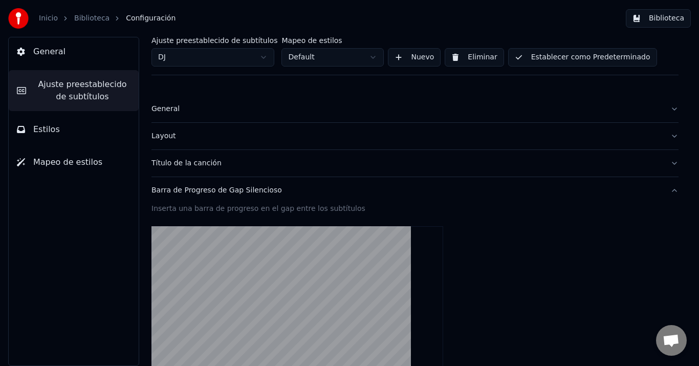
scroll to position [102, 0]
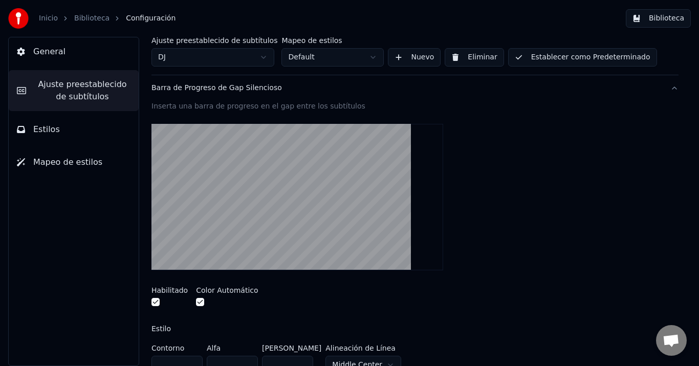
click at [157, 300] on button "button" at bounding box center [156, 302] width 8 height 8
drag, startPoint x: 194, startPoint y: 302, endPoint x: 199, endPoint y: 301, distance: 5.2
click at [194, 302] on div "Habilitado Color Automático" at bounding box center [415, 298] width 527 height 38
click at [202, 301] on button "button" at bounding box center [200, 302] width 8 height 8
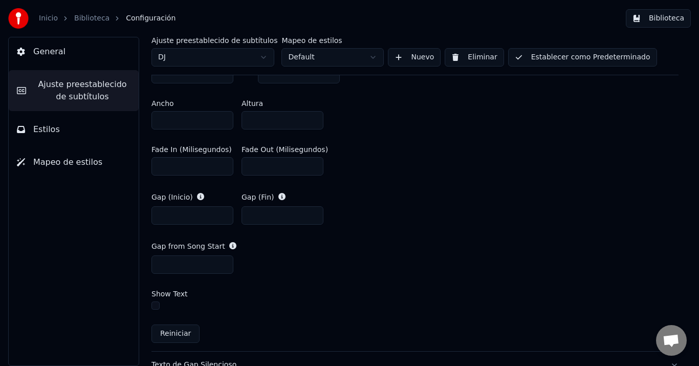
scroll to position [666, 0]
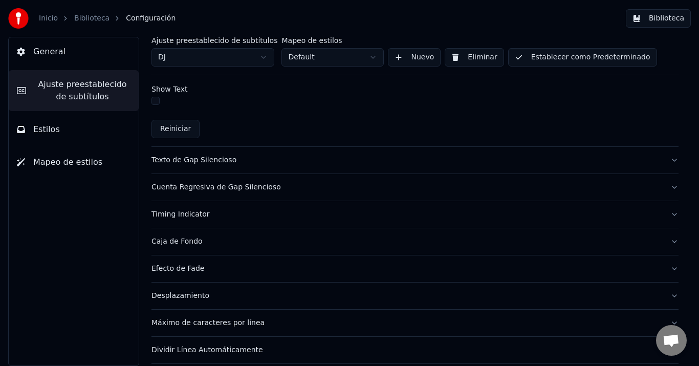
click at [184, 156] on div "Texto de Gap Silencioso" at bounding box center [407, 160] width 511 height 10
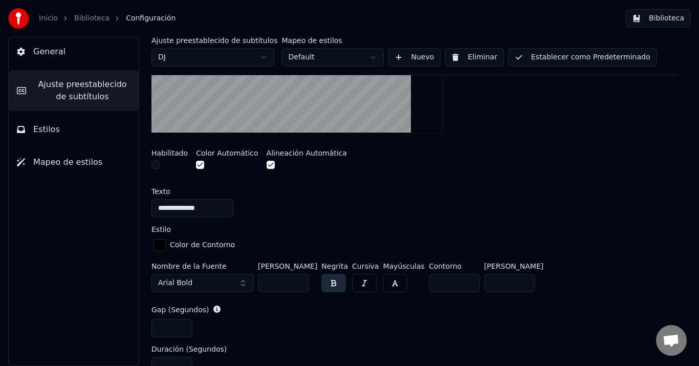
scroll to position [216, 0]
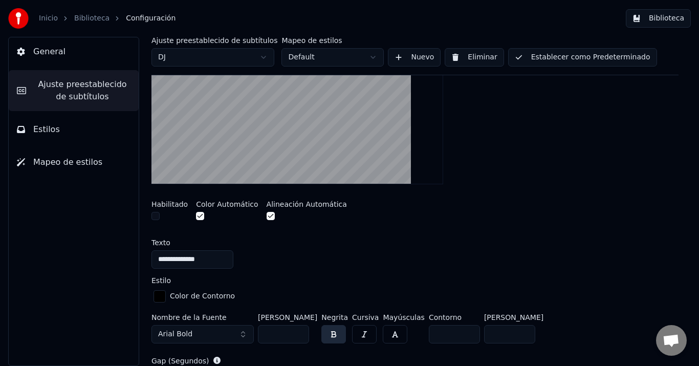
click at [200, 214] on button "button" at bounding box center [200, 216] width 8 height 8
click at [267, 214] on button "button" at bounding box center [271, 216] width 8 height 8
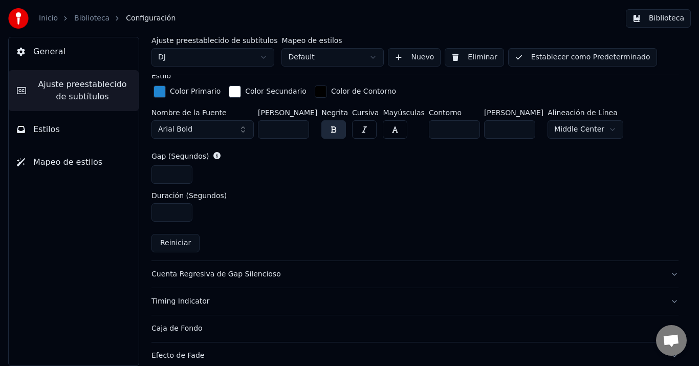
scroll to position [539, 0]
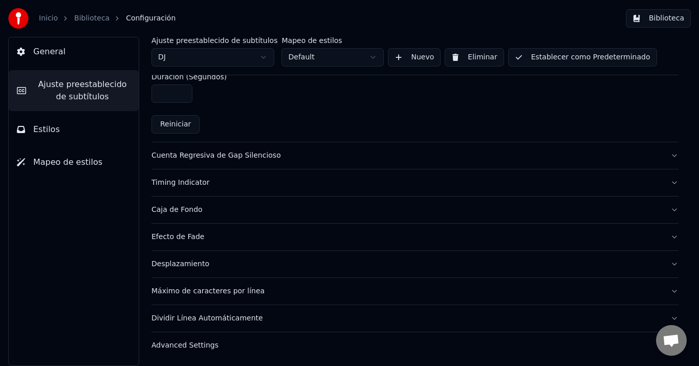
click at [223, 157] on div "Cuenta Regresiva de Gap Silencioso" at bounding box center [407, 156] width 511 height 10
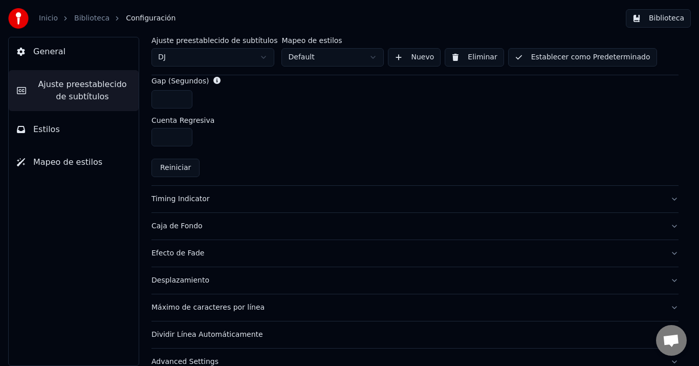
scroll to position [280, 0]
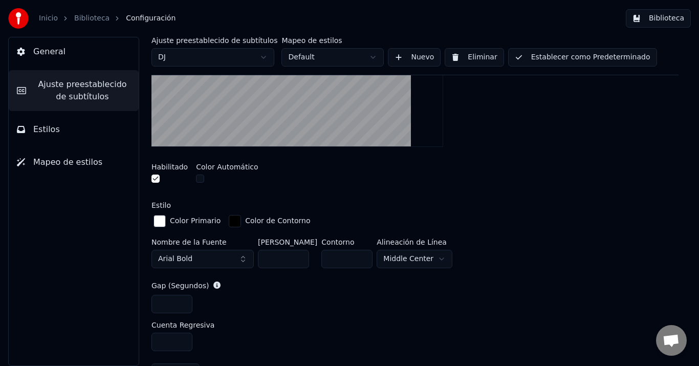
click at [153, 177] on button "button" at bounding box center [156, 179] width 8 height 8
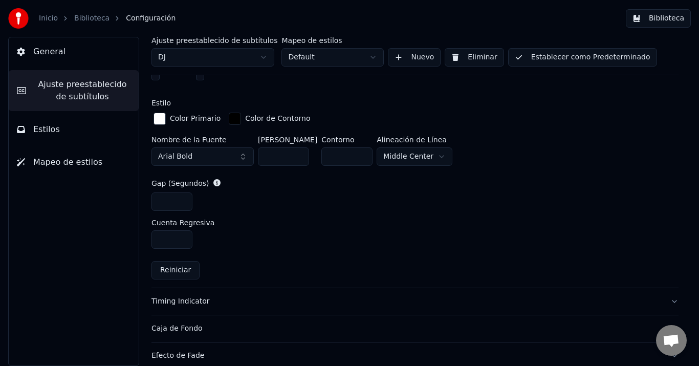
scroll to position [485, 0]
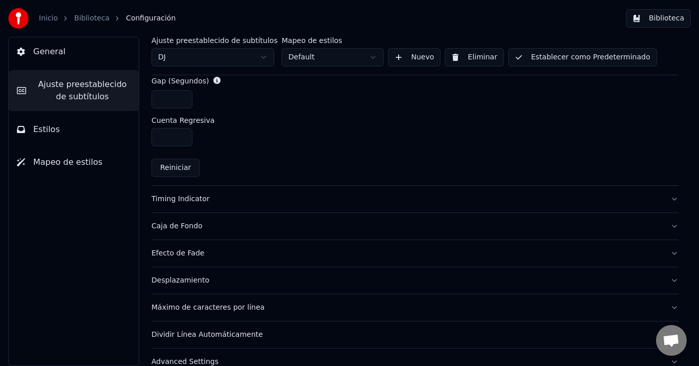
click at [180, 194] on div "Timing Indicator" at bounding box center [407, 199] width 511 height 10
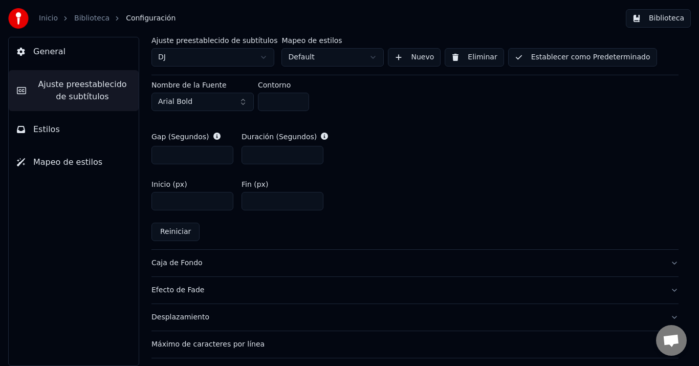
scroll to position [280, 0]
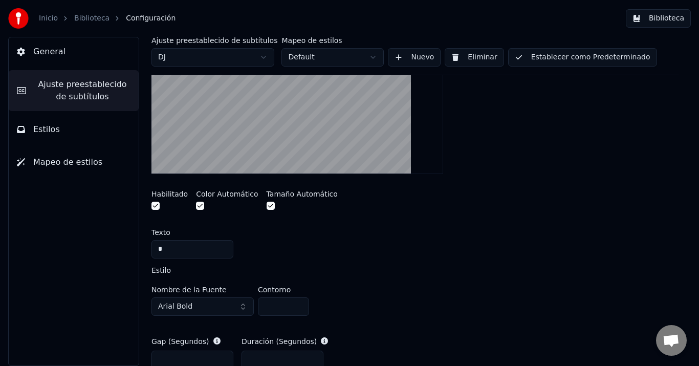
click at [158, 207] on button "button" at bounding box center [156, 206] width 8 height 8
click at [196, 209] on button "button" at bounding box center [200, 206] width 8 height 8
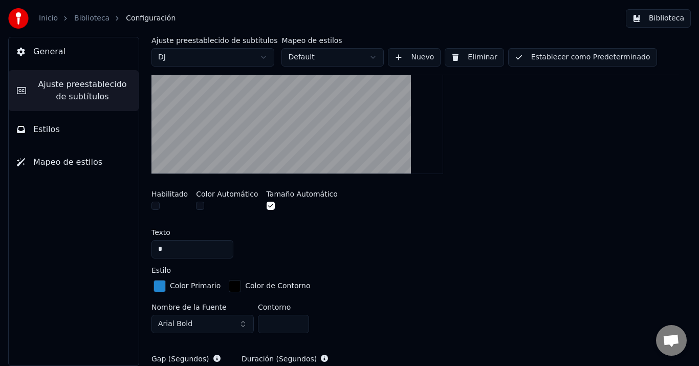
click at [267, 209] on button "button" at bounding box center [271, 206] width 8 height 8
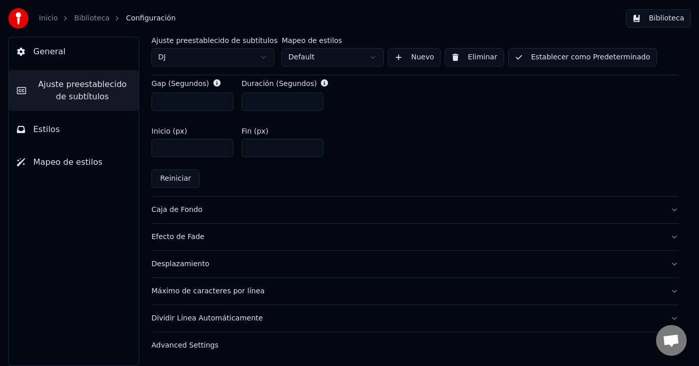
click at [174, 207] on div "Caja de Fondo" at bounding box center [407, 210] width 511 height 10
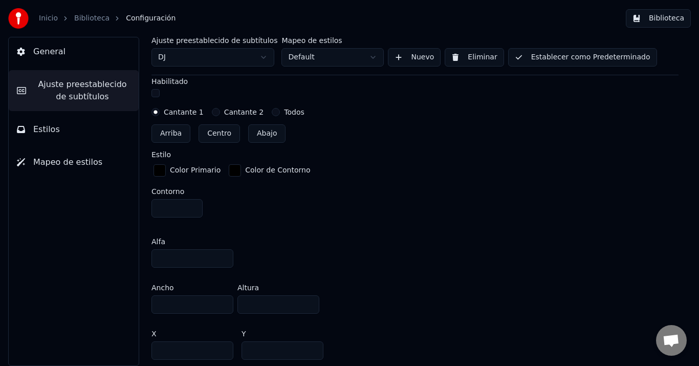
scroll to position [317, 0]
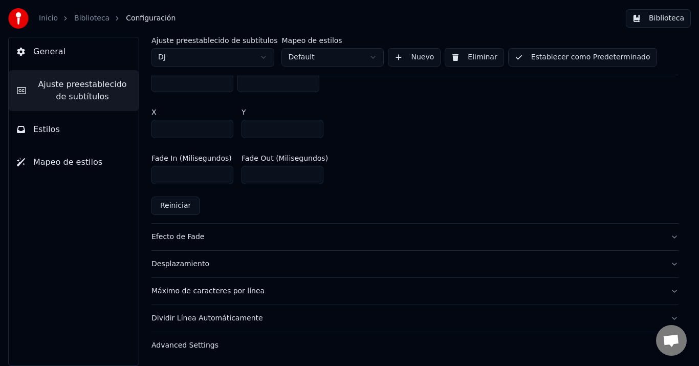
click at [178, 234] on div "Efecto de Fade" at bounding box center [407, 237] width 511 height 10
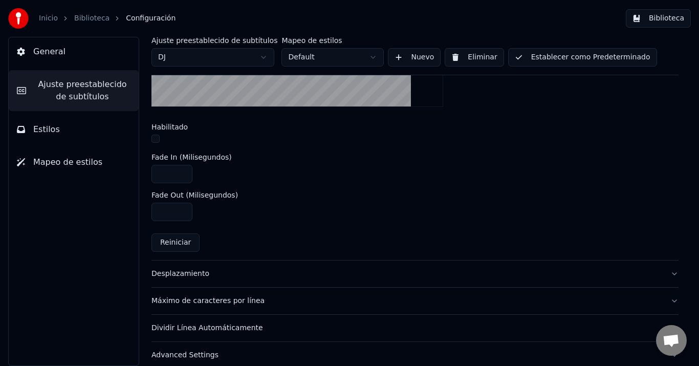
scroll to position [412, 0]
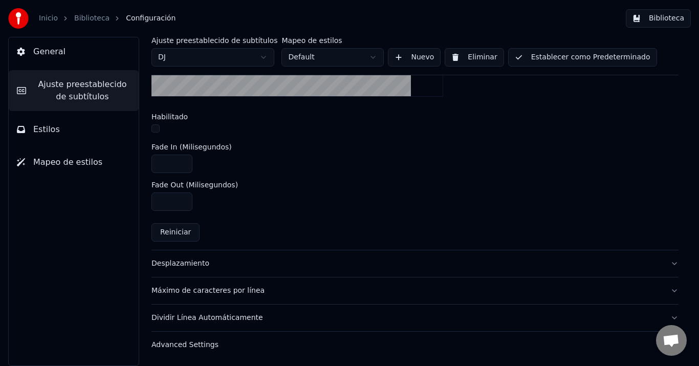
click at [192, 265] on div "Desplazamiento" at bounding box center [407, 264] width 511 height 10
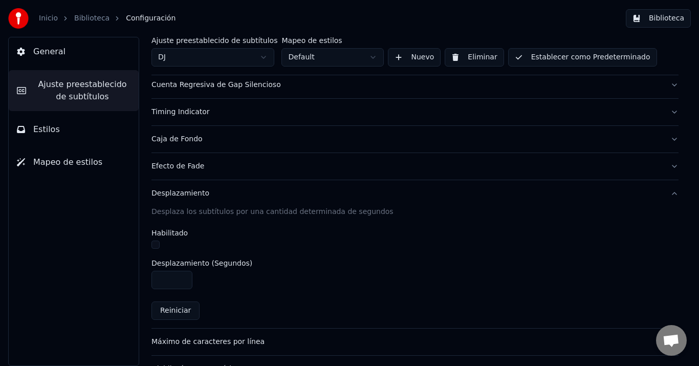
scroll to position [211, 0]
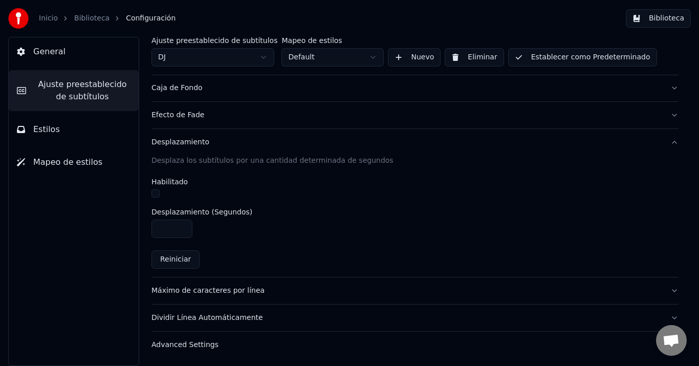
click at [188, 284] on button "Máximo de caracteres por línea" at bounding box center [415, 290] width 527 height 27
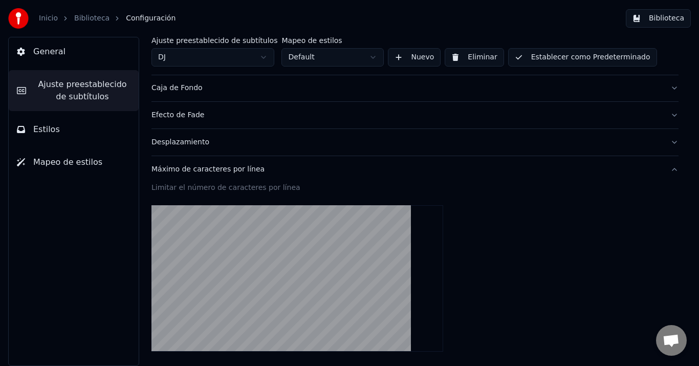
scroll to position [365, 0]
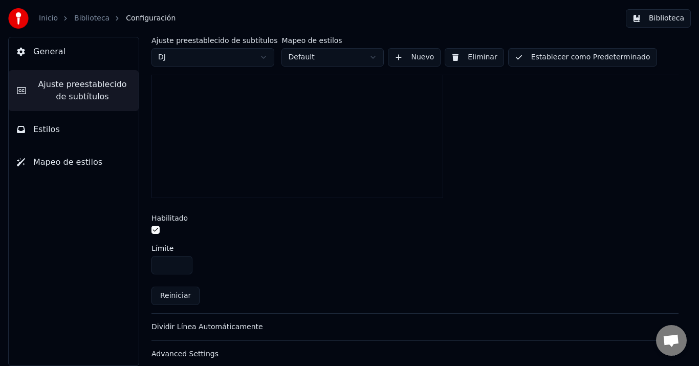
click at [182, 262] on input "**" at bounding box center [172, 265] width 41 height 18
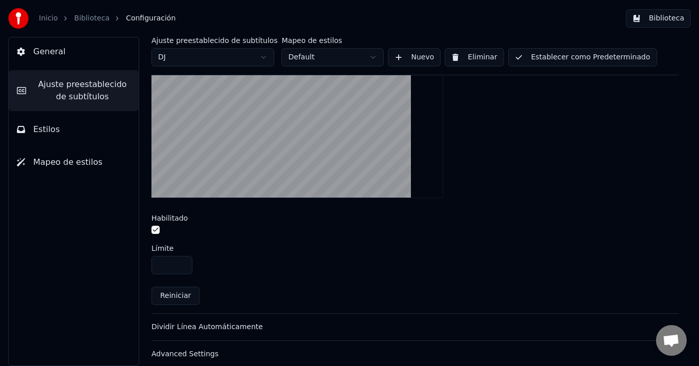
click at [182, 267] on input "**" at bounding box center [172, 265] width 41 height 18
type input "**"
click at [182, 267] on input "**" at bounding box center [172, 265] width 41 height 18
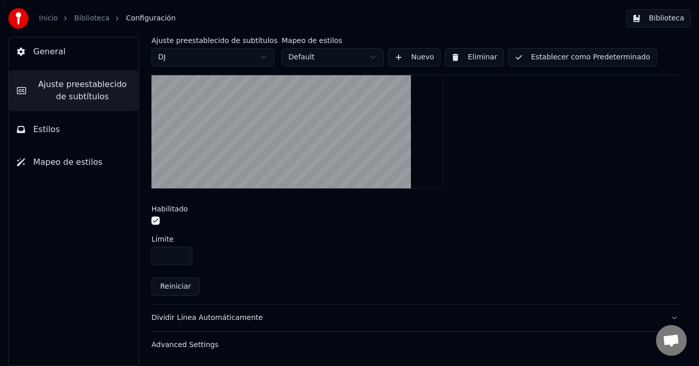
click at [301, 273] on div "Limitar el número de caracteres por línea Habilitado Límite ** Reiniciar" at bounding box center [415, 162] width 527 height 284
click at [213, 317] on div "Dividir Línea Automáticamente" at bounding box center [407, 318] width 511 height 10
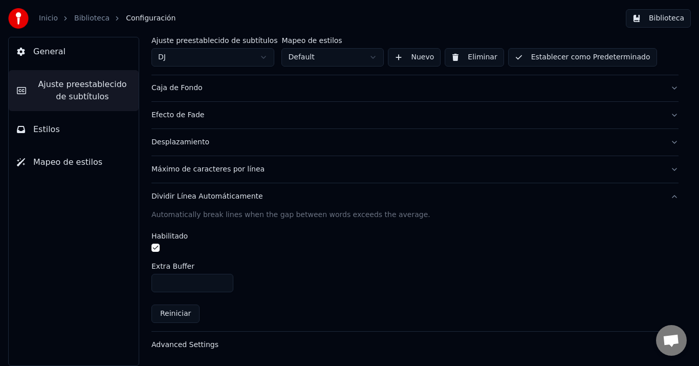
scroll to position [211, 0]
click at [153, 247] on button "button" at bounding box center [156, 248] width 8 height 8
click at [179, 347] on div "Advanced Settings" at bounding box center [407, 345] width 511 height 10
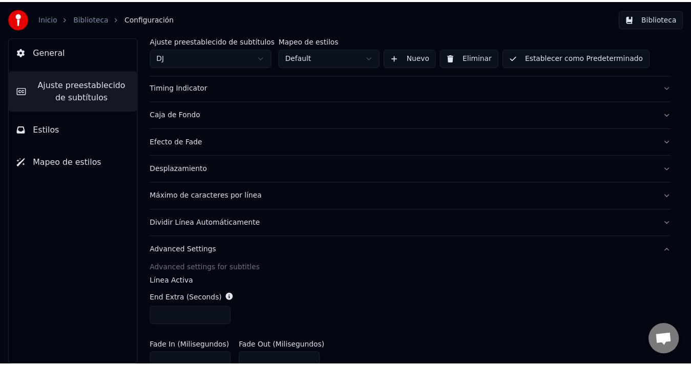
scroll to position [0, 0]
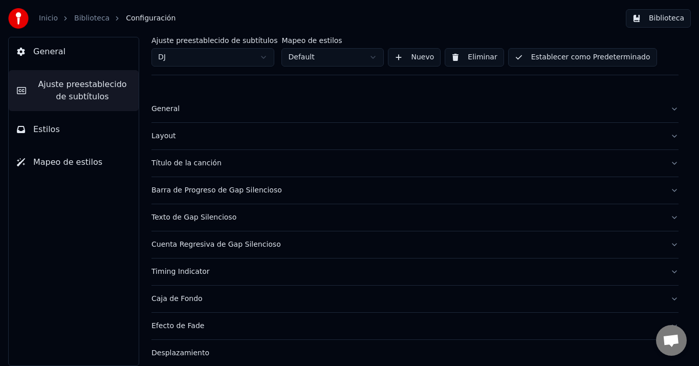
click at [547, 57] on button "Establecer como Predeterminado" at bounding box center [582, 57] width 149 height 18
click at [82, 19] on link "Biblioteca" at bounding box center [91, 18] width 35 height 10
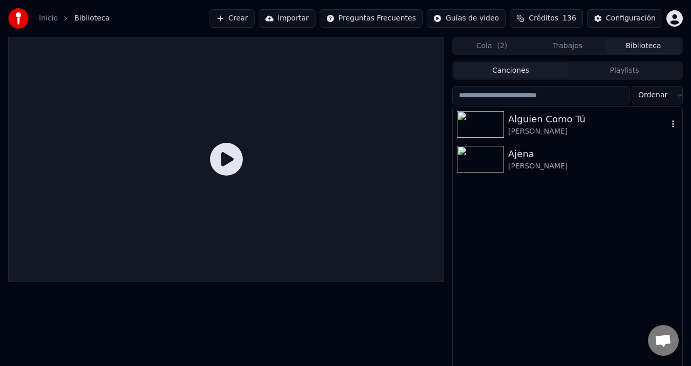
click at [559, 121] on div "Alguien Como Tú" at bounding box center [588, 119] width 160 height 14
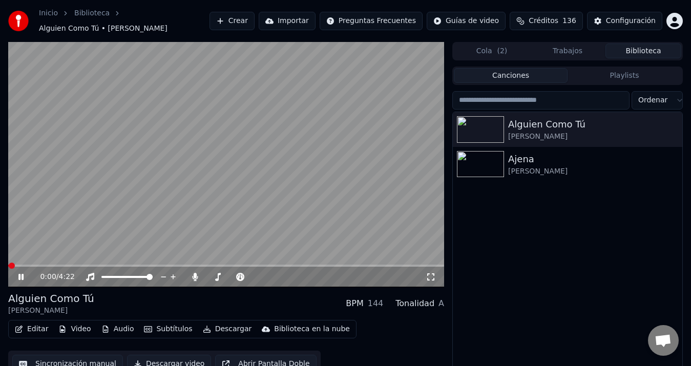
click at [112, 265] on span at bounding box center [226, 266] width 436 height 2
click at [222, 322] on button "Descargar" at bounding box center [227, 329] width 57 height 14
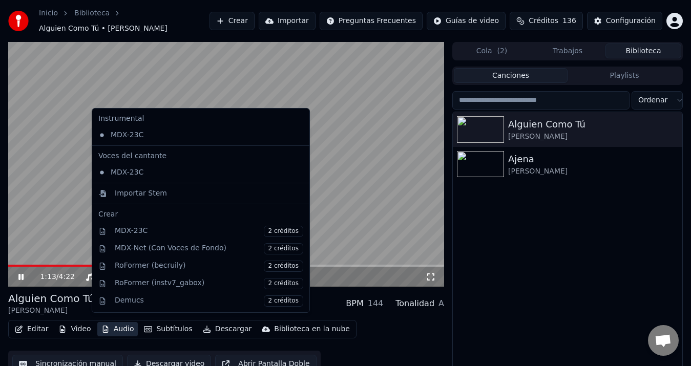
click at [548, 296] on div "Alguien Como Tú [PERSON_NAME] Ajena [PERSON_NAME]" at bounding box center [567, 248] width 229 height 273
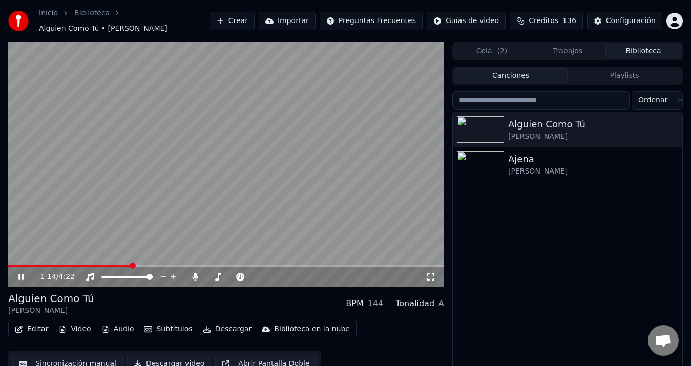
click at [223, 323] on button "Descargar" at bounding box center [227, 329] width 57 height 14
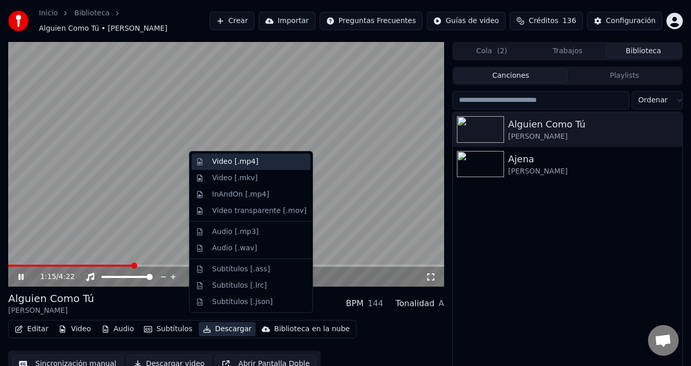
click at [240, 162] on div "Video [.mp4]" at bounding box center [235, 162] width 46 height 10
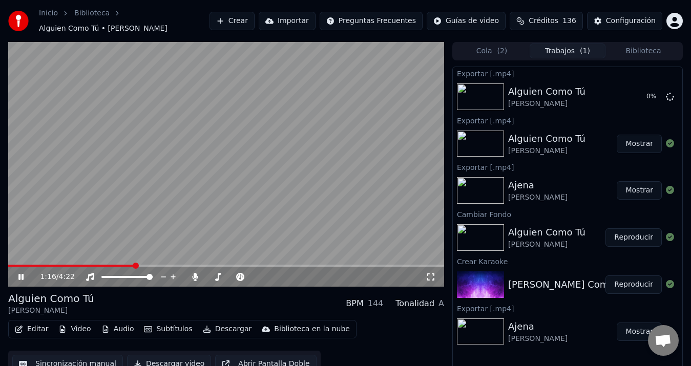
click at [19, 274] on icon at bounding box center [20, 277] width 5 height 6
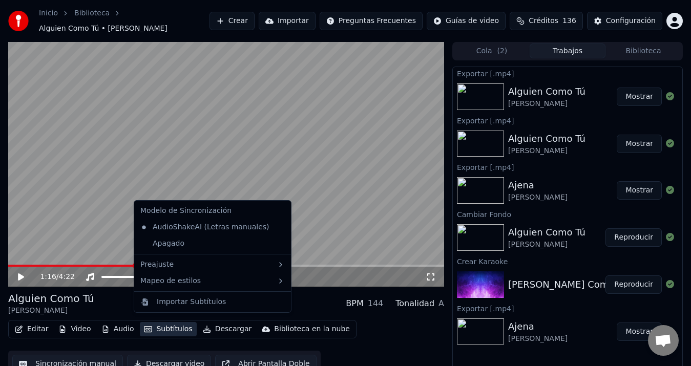
click at [154, 325] on button "Subtítulos" at bounding box center [168, 329] width 56 height 14
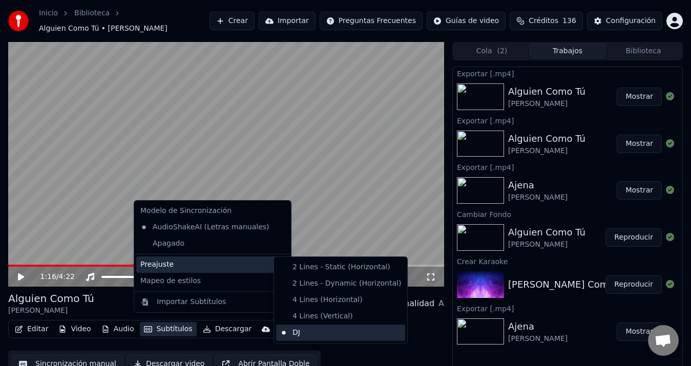
drag, startPoint x: 287, startPoint y: 334, endPoint x: 295, endPoint y: 334, distance: 8.2
click at [288, 334] on div "DJ" at bounding box center [340, 333] width 129 height 16
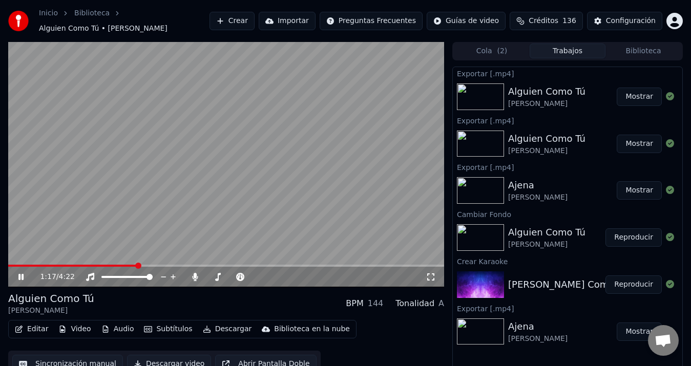
click at [176, 325] on button "Subtítulos" at bounding box center [168, 329] width 56 height 14
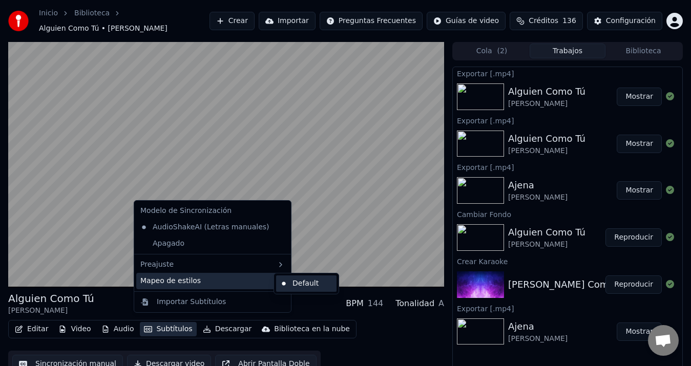
click at [294, 289] on div "Default" at bounding box center [306, 283] width 60 height 16
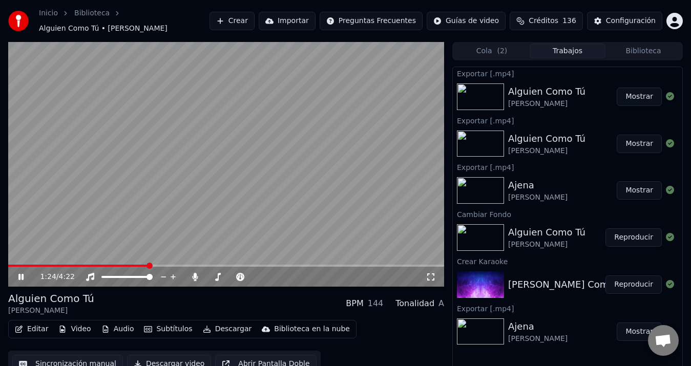
click at [19, 273] on icon at bounding box center [28, 277] width 24 height 8
click at [34, 328] on button "Editar" at bounding box center [31, 329] width 41 height 14
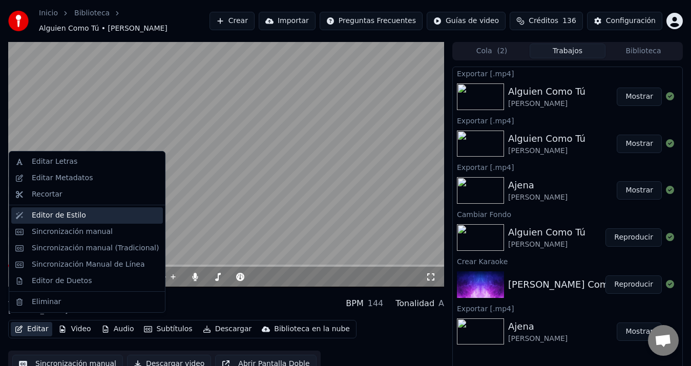
click at [93, 219] on div "Editor de Estilo" at bounding box center [95, 215] width 127 height 10
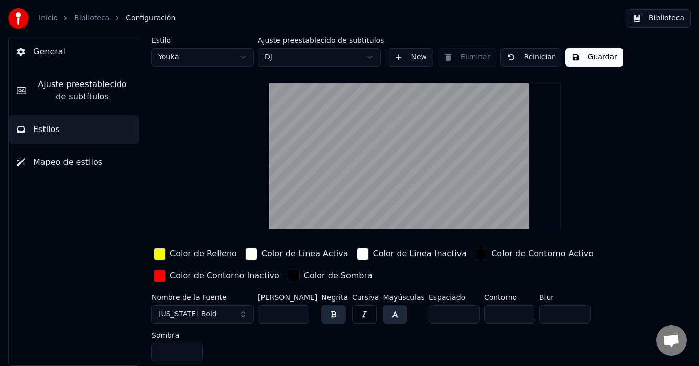
click at [243, 197] on div "Estilo Youka Ajuste preestablecido de subtítulos DJ New Eliminar Reiniciar Guar…" at bounding box center [415, 201] width 527 height 329
click at [240, 63] on html "Inicio Biblioteca Configuración Biblioteca General Ajuste preestablecido de sub…" at bounding box center [349, 183] width 699 height 366
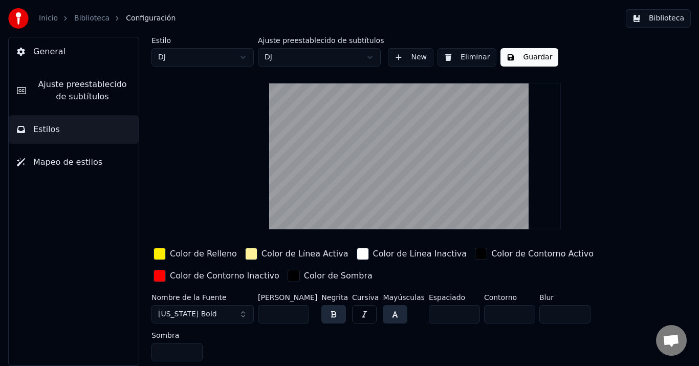
click at [528, 56] on button "Guardar" at bounding box center [530, 57] width 58 height 18
click at [88, 18] on link "Biblioteca" at bounding box center [91, 18] width 35 height 10
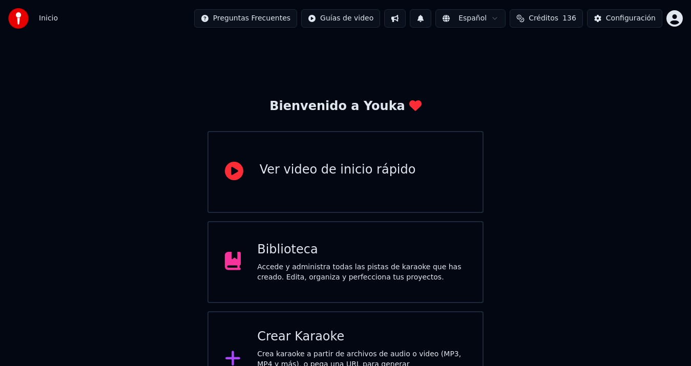
click at [289, 228] on div "Biblioteca Accede y administra todas las pistas de karaoke que has creado. Edit…" at bounding box center [345, 262] width 276 height 82
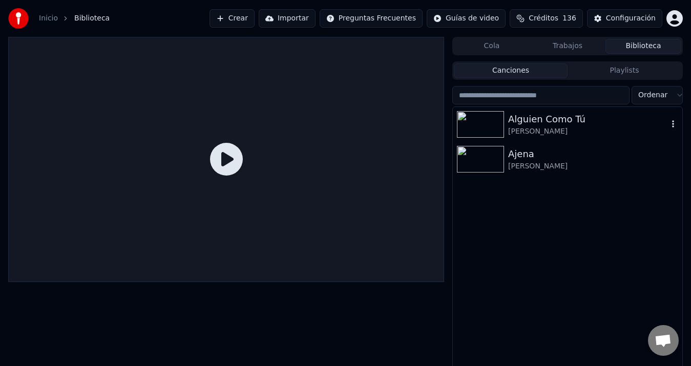
click at [538, 130] on div "Luis Mateus" at bounding box center [588, 131] width 160 height 10
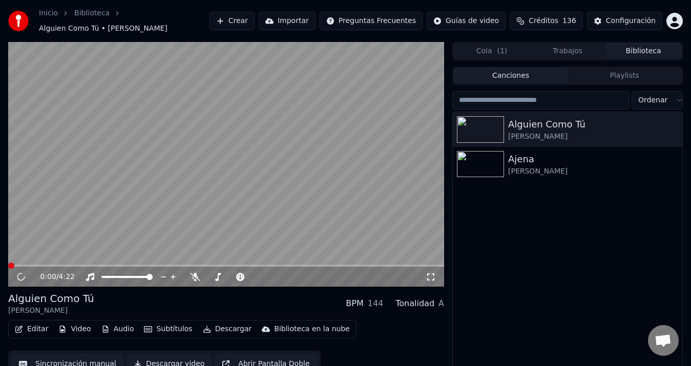
click at [119, 265] on span at bounding box center [226, 266] width 436 height 2
click at [253, 276] on span at bounding box center [242, 277] width 26 height 2
click at [204, 273] on div "1:15 / 4:22" at bounding box center [233, 277] width 386 height 10
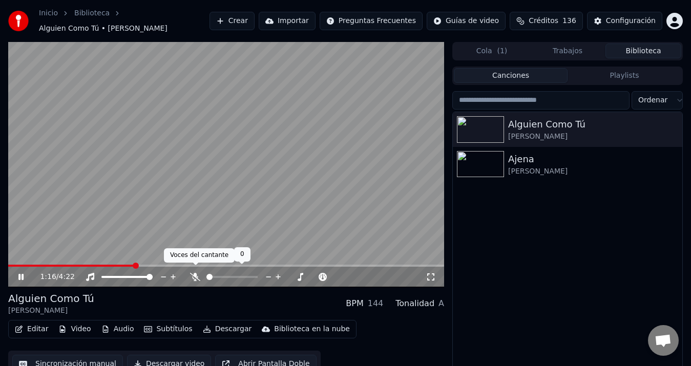
click at [195, 273] on icon at bounding box center [195, 277] width 10 height 8
click at [231, 329] on button "Descargar" at bounding box center [227, 329] width 57 height 14
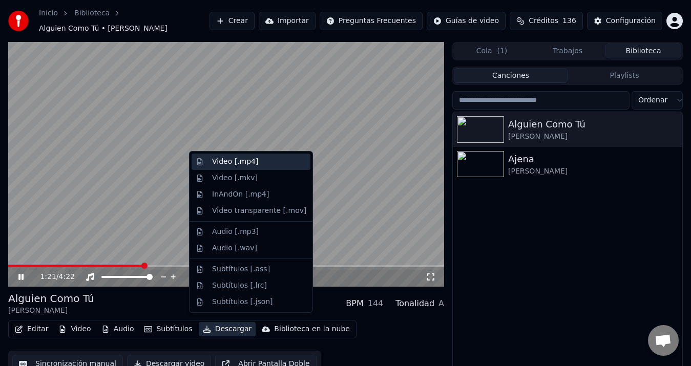
click at [251, 157] on div "Video [.mp4]" at bounding box center [235, 162] width 46 height 10
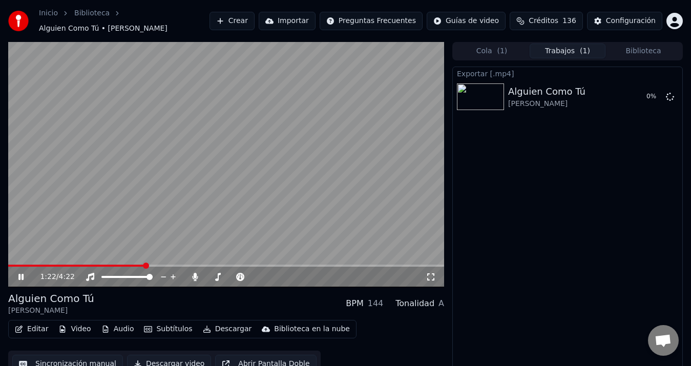
click at [26, 273] on icon at bounding box center [28, 277] width 24 height 8
drag, startPoint x: 583, startPoint y: 274, endPoint x: 576, endPoint y: 268, distance: 9.4
click at [583, 274] on div "Exportar [.mp4] Alguien Como Tú Luis Mateus 76 %" at bounding box center [567, 222] width 230 height 311
click at [569, 267] on div "Exportar [.mp4] Alguien Como Tú Luis Mateus 80 %" at bounding box center [567, 222] width 230 height 311
click at [569, 269] on div "Exportar [.mp4] Alguien Como Tú Luis Mateus 81 %" at bounding box center [567, 222] width 230 height 311
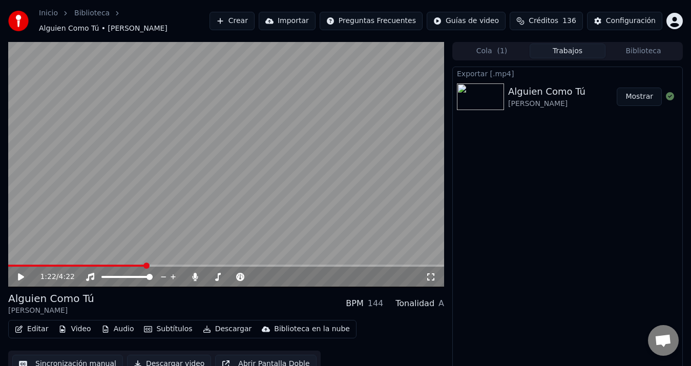
click at [625, 90] on button "Mostrar" at bounding box center [638, 97] width 45 height 18
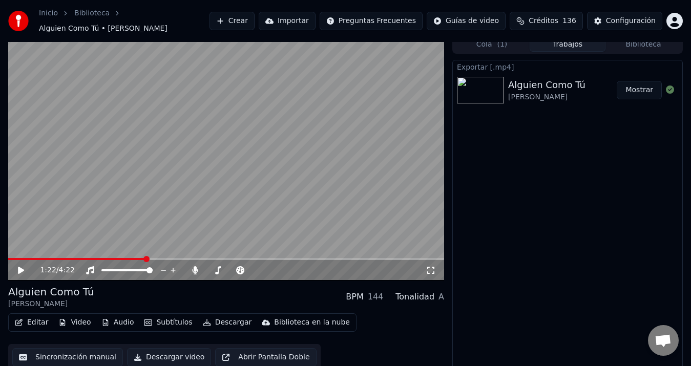
click at [583, 162] on div "Exportar [.mp4] Alguien Como Tú Luis Mateus Mostrar" at bounding box center [567, 215] width 230 height 311
click at [572, 200] on div "Exportar [.mp4] Alguien Como Tú Luis Mateus Mostrar" at bounding box center [567, 215] width 230 height 311
click at [604, 215] on div "Exportar [.mp4] Alguien Como Tú Luis Mateus Mostrar" at bounding box center [567, 215] width 230 height 311
click at [297, 317] on div "Biblioteca en la nube" at bounding box center [312, 322] width 76 height 10
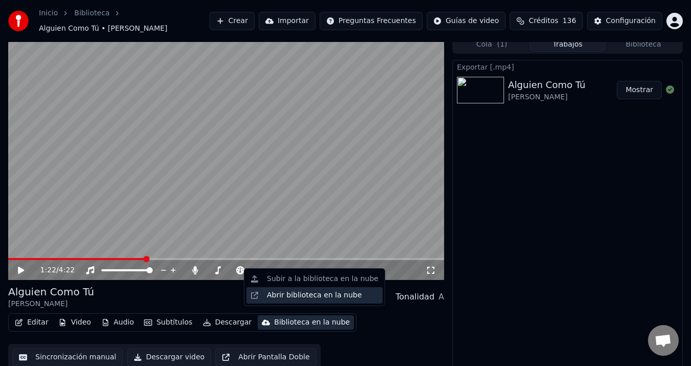
click at [278, 296] on div "Abrir biblioteca en la nube" at bounding box center [314, 295] width 95 height 10
click at [283, 319] on div "Biblioteca en la nube" at bounding box center [312, 322] width 76 height 10
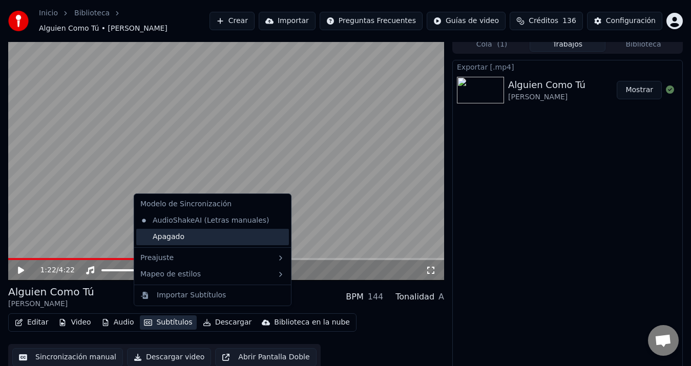
click at [196, 237] on div "Apagado" at bounding box center [212, 237] width 153 height 16
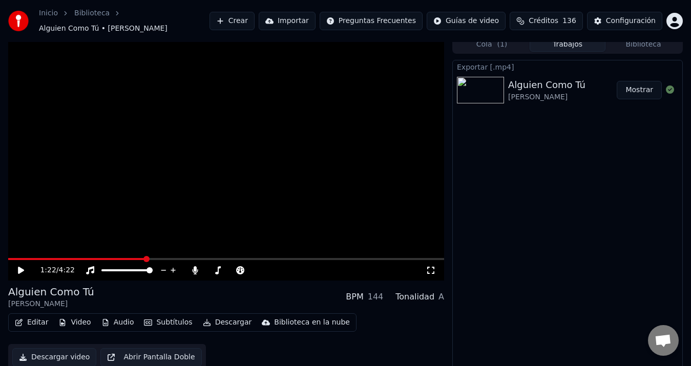
click at [163, 325] on div "Editar Video Audio Subtítulos Descargar Biblioteca en la nube" at bounding box center [182, 322] width 348 height 18
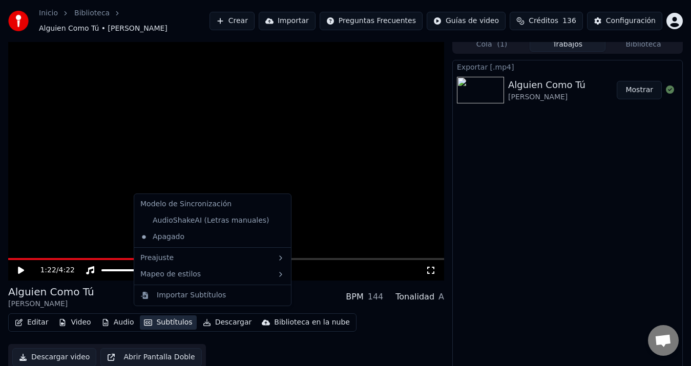
click at [166, 321] on button "Subtítulos" at bounding box center [168, 322] width 56 height 14
click at [182, 225] on div "AudioShakeAI (Letras manuales)" at bounding box center [204, 220] width 137 height 16
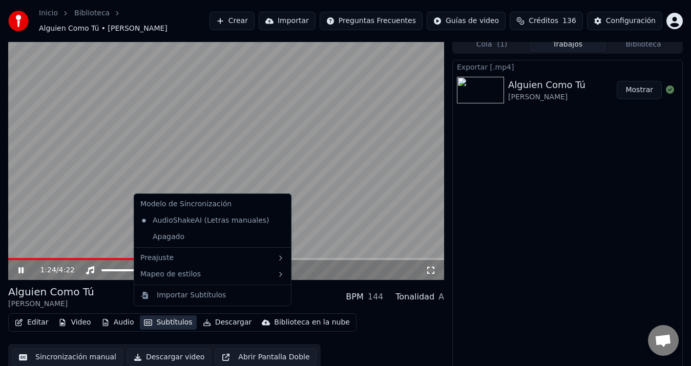
click at [178, 322] on button "Subtítulos" at bounding box center [168, 322] width 56 height 14
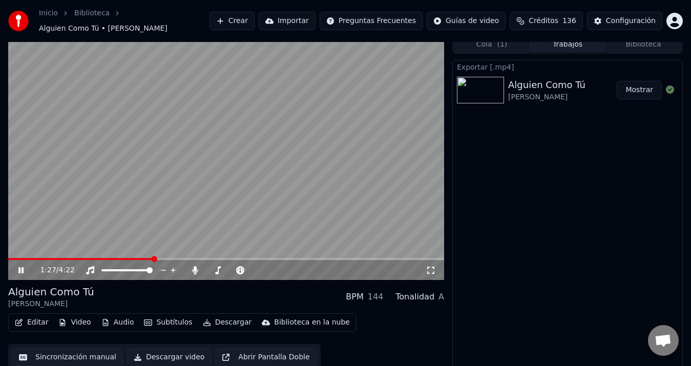
click at [505, 305] on div "Exportar [.mp4] Alguien Como Tú Luis Mateus Mostrar" at bounding box center [567, 215] width 230 height 311
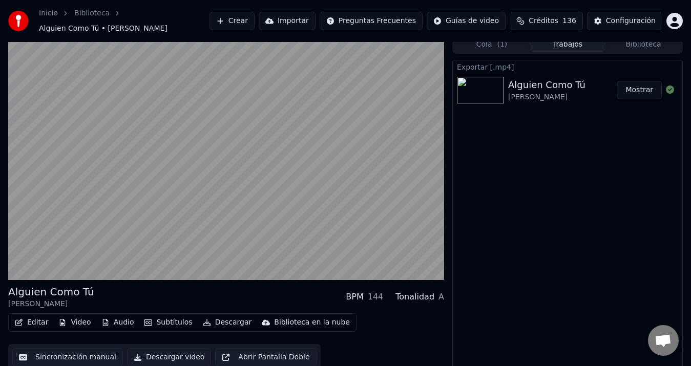
click at [73, 348] on button "Sincronización manual" at bounding box center [67, 357] width 111 height 18
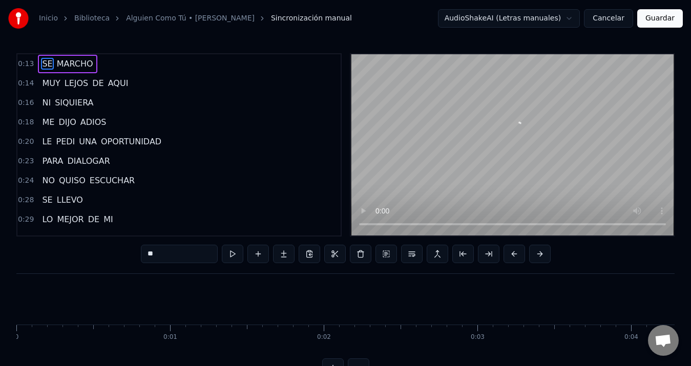
scroll to position [0, 2043]
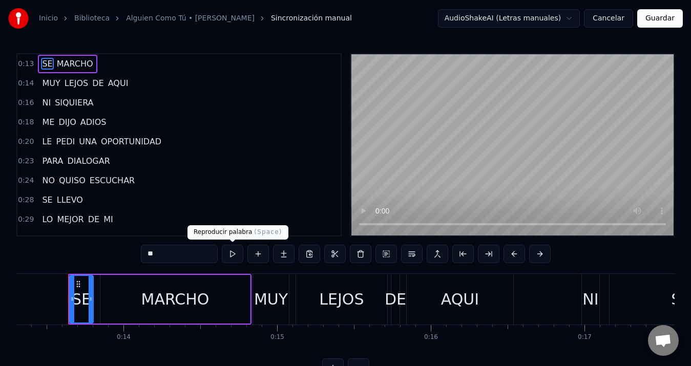
click at [233, 253] on button at bounding box center [233, 254] width 22 height 18
click at [235, 253] on button at bounding box center [233, 254] width 22 height 18
click at [236, 253] on button at bounding box center [233, 254] width 22 height 18
click at [237, 253] on button at bounding box center [233, 254] width 22 height 18
click at [125, 290] on div "MARCHO" at bounding box center [174, 299] width 149 height 49
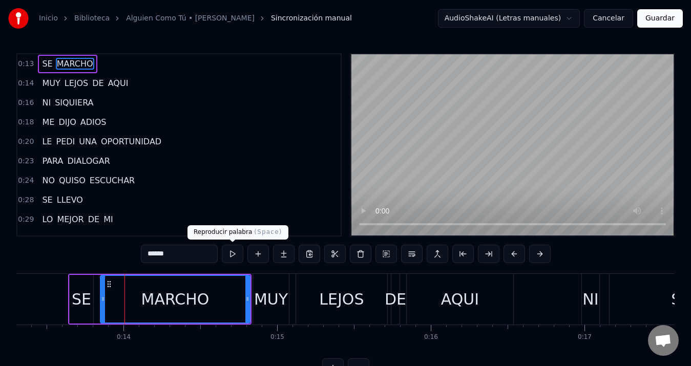
click at [232, 255] on button at bounding box center [233, 254] width 22 height 18
click at [274, 304] on div "MUY" at bounding box center [271, 299] width 34 height 23
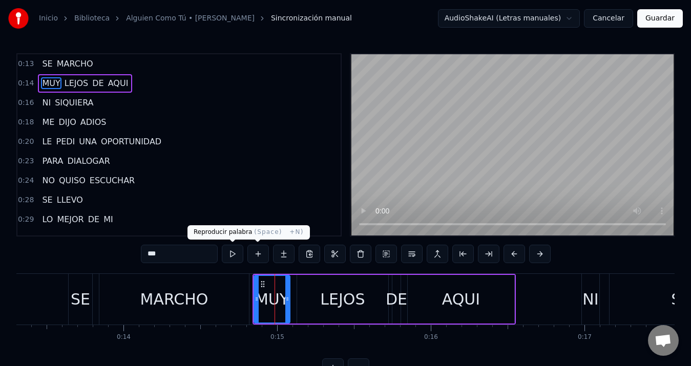
click at [241, 256] on button at bounding box center [233, 254] width 22 height 18
click at [325, 296] on div "LEJOS" at bounding box center [342, 299] width 45 height 23
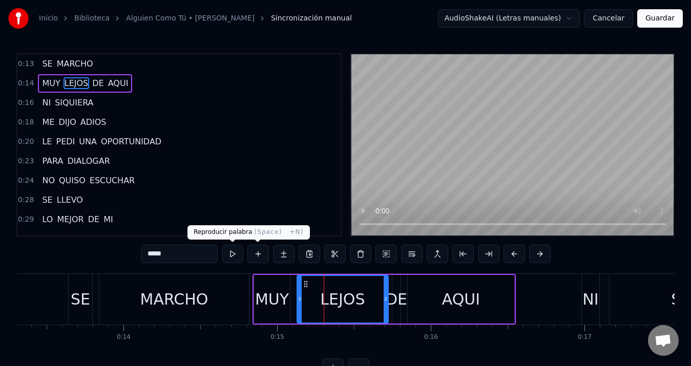
click at [236, 253] on button at bounding box center [233, 254] width 22 height 18
click at [443, 295] on div "AQUI" at bounding box center [461, 299] width 38 height 23
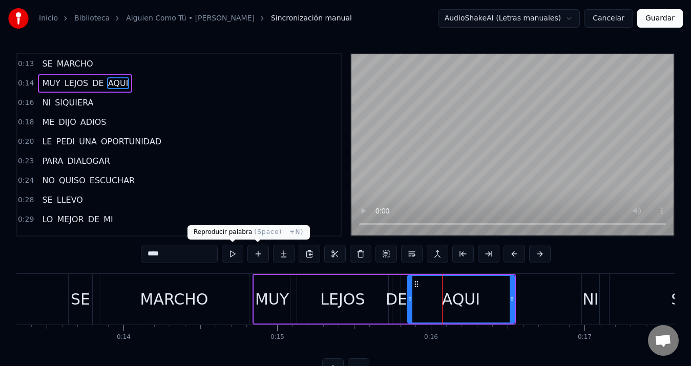
click at [236, 250] on button at bounding box center [233, 254] width 22 height 18
click at [583, 299] on div "NI" at bounding box center [590, 299] width 16 height 23
type input "**"
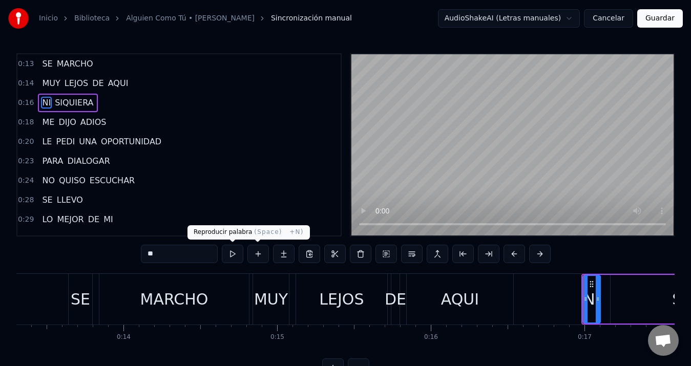
click at [241, 254] on button at bounding box center [233, 254] width 22 height 18
click at [68, 132] on div "0:18 ME DIJO ADIOS" at bounding box center [178, 122] width 323 height 19
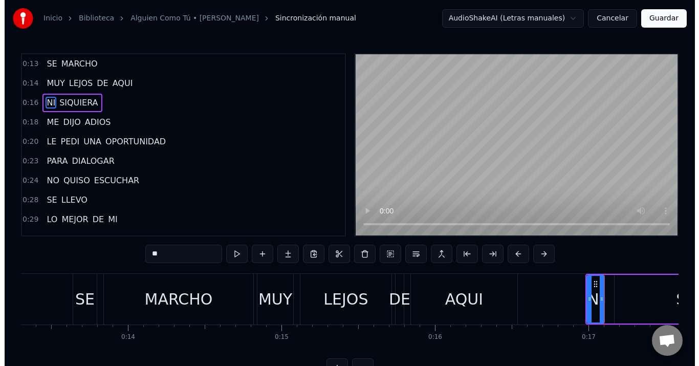
scroll to position [0, 2790]
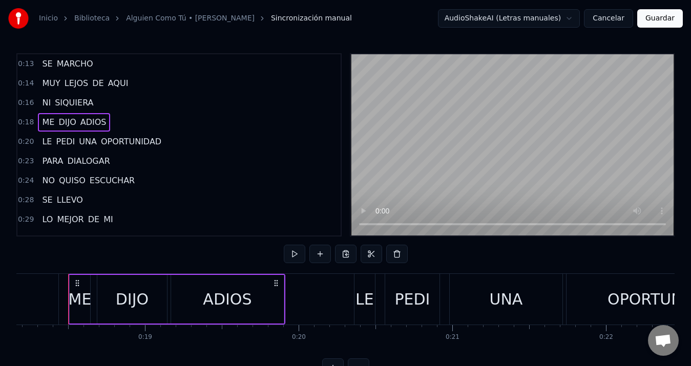
click at [68, 128] on span "DIJO" at bounding box center [66, 122] width 19 height 12
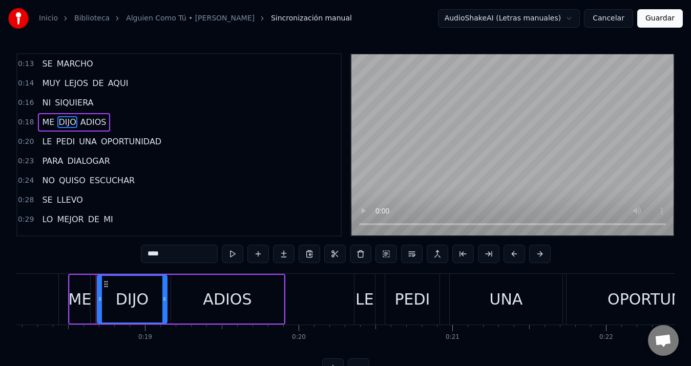
click at [65, 124] on span "DIJO" at bounding box center [66, 122] width 19 height 12
click at [66, 137] on span "PEDI" at bounding box center [65, 142] width 21 height 12
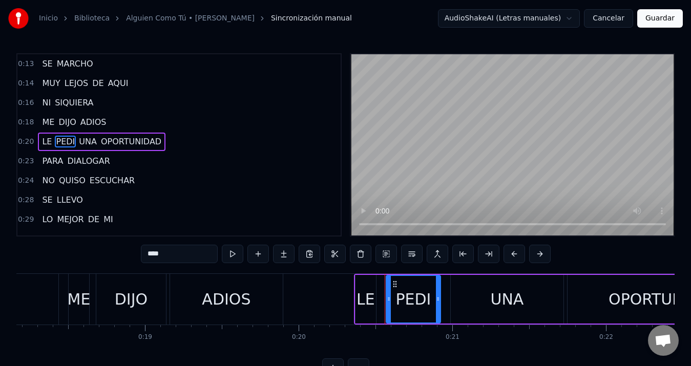
click at [66, 137] on span "PEDI" at bounding box center [65, 142] width 21 height 12
click at [48, 140] on span "LE" at bounding box center [47, 142] width 12 height 12
type input "**"
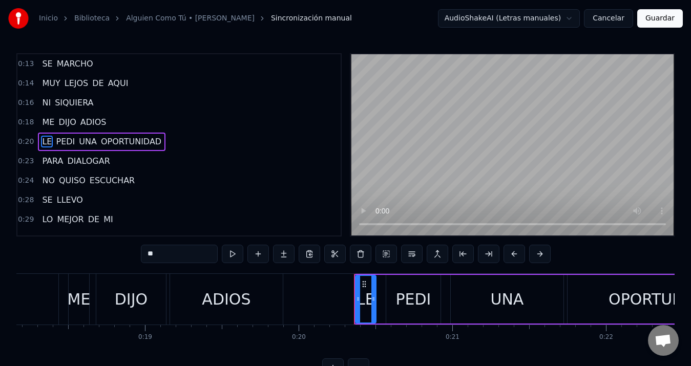
click at [48, 140] on span "LE" at bounding box center [47, 142] width 12 height 12
click at [230, 258] on button at bounding box center [233, 254] width 22 height 18
click at [377, 291] on div at bounding box center [378, 299] width 4 height 47
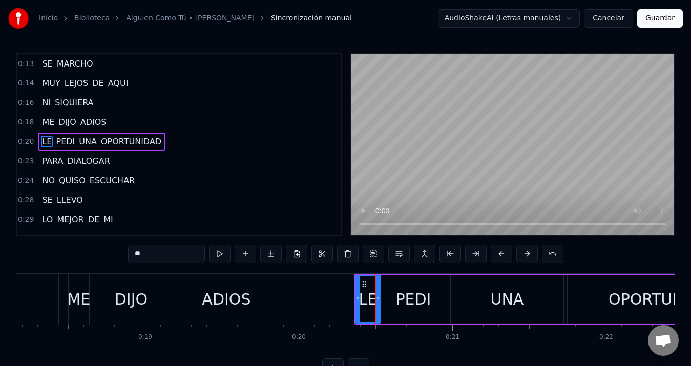
click at [84, 23] on link "Biblioteca" at bounding box center [91, 18] width 35 height 10
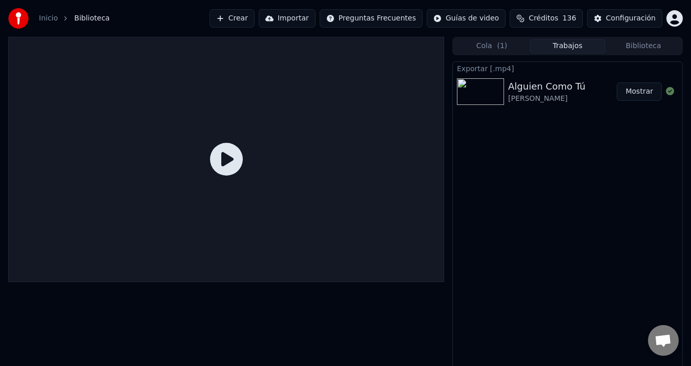
click at [234, 164] on icon at bounding box center [226, 159] width 33 height 33
click at [530, 98] on div "[PERSON_NAME]" at bounding box center [546, 99] width 77 height 10
click at [546, 100] on div "[PERSON_NAME]" at bounding box center [546, 99] width 77 height 10
click at [636, 49] on button "Biblioteca" at bounding box center [643, 46] width 76 height 15
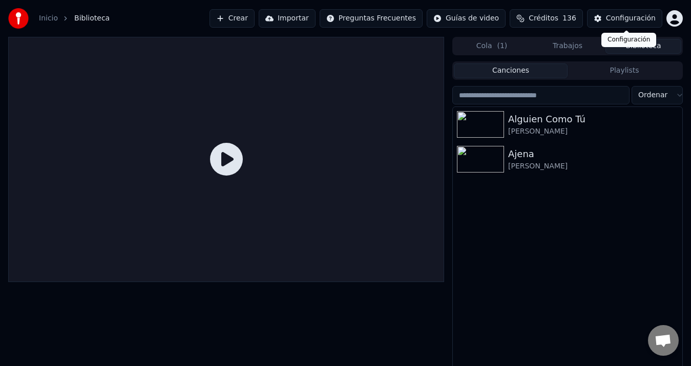
click at [614, 17] on div "Configuración" at bounding box center [631, 18] width 50 height 10
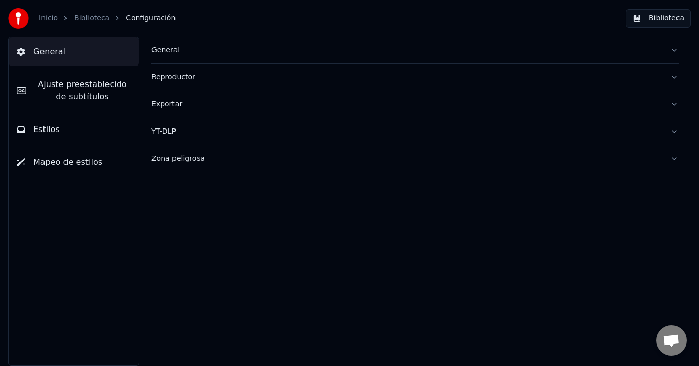
click at [165, 112] on button "Exportar" at bounding box center [415, 104] width 527 height 27
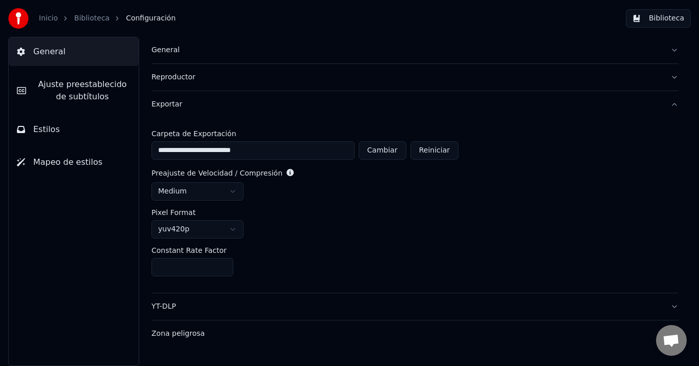
click at [234, 199] on body "**********" at bounding box center [349, 183] width 699 height 366
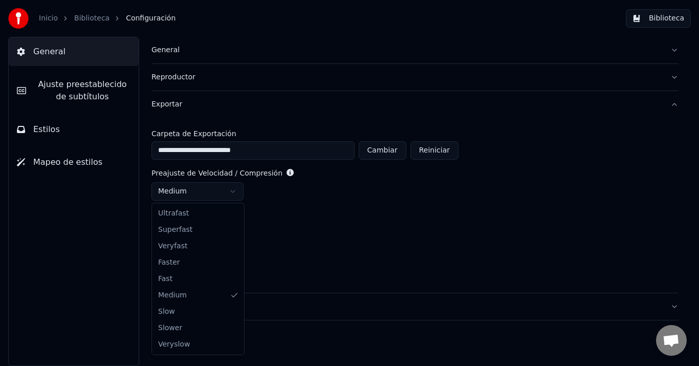
click at [234, 197] on html "**********" at bounding box center [349, 183] width 699 height 366
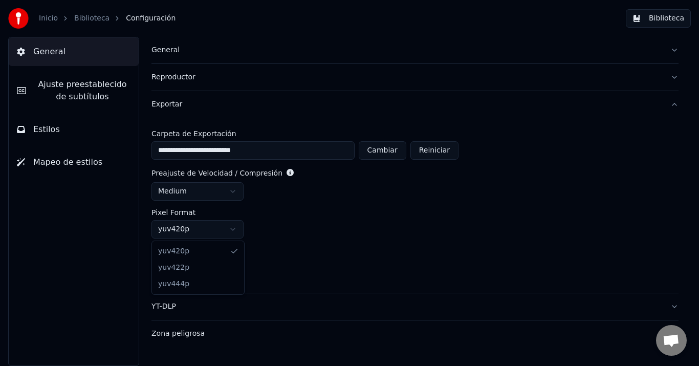
click at [228, 228] on html "**********" at bounding box center [349, 183] width 699 height 366
click at [234, 227] on html "**********" at bounding box center [349, 183] width 699 height 366
click at [226, 231] on html "**********" at bounding box center [349, 183] width 699 height 366
click at [322, 239] on html "**********" at bounding box center [349, 183] width 699 height 366
click at [221, 266] on input "**" at bounding box center [193, 267] width 82 height 18
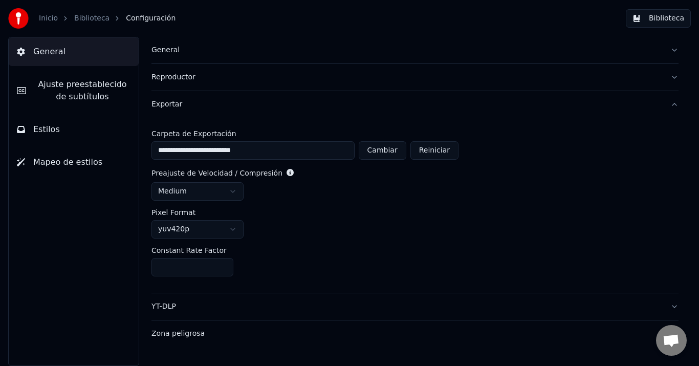
click at [222, 262] on input "**" at bounding box center [193, 267] width 82 height 18
type input "**"
click at [224, 263] on input "**" at bounding box center [193, 267] width 82 height 18
click at [283, 275] on div "**" at bounding box center [415, 267] width 527 height 18
click at [318, 277] on div "**********" at bounding box center [415, 205] width 527 height 175
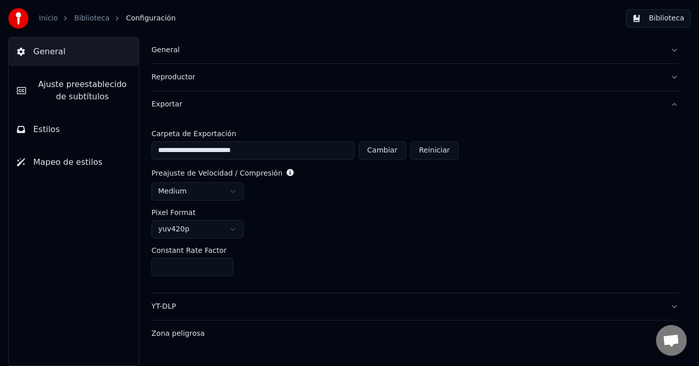
click at [317, 276] on div "**" at bounding box center [415, 267] width 527 height 18
click at [441, 148] on button "Reiniciar" at bounding box center [435, 150] width 48 height 18
type input "**********"
click at [421, 202] on div "**********" at bounding box center [415, 205] width 527 height 175
click at [423, 203] on div "**********" at bounding box center [415, 205] width 527 height 175
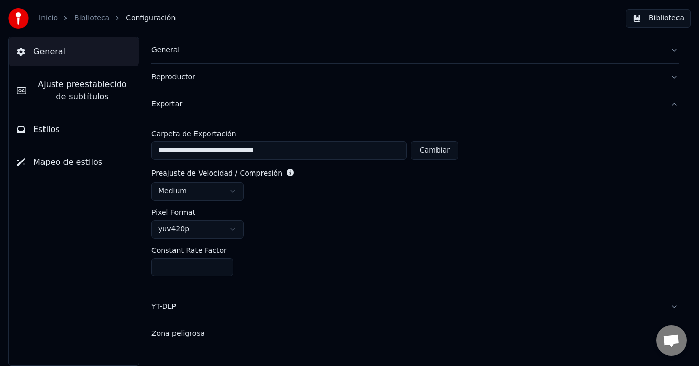
click at [440, 149] on button "Cambiar" at bounding box center [435, 150] width 48 height 18
click at [482, 243] on div "**********" at bounding box center [415, 205] width 527 height 175
click at [351, 230] on div "yuv420p" at bounding box center [415, 229] width 527 height 18
click at [167, 81] on div "Reproductor" at bounding box center [407, 77] width 511 height 10
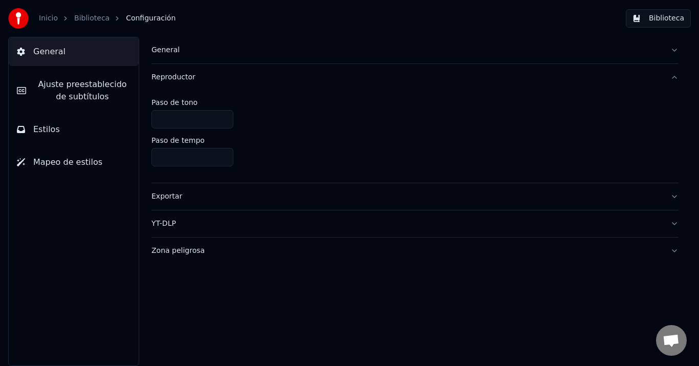
click at [169, 79] on div "Reproductor" at bounding box center [407, 77] width 511 height 10
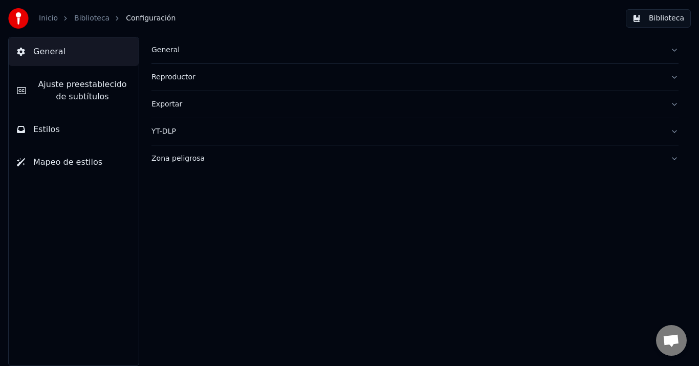
click at [170, 52] on div "General" at bounding box center [407, 50] width 511 height 10
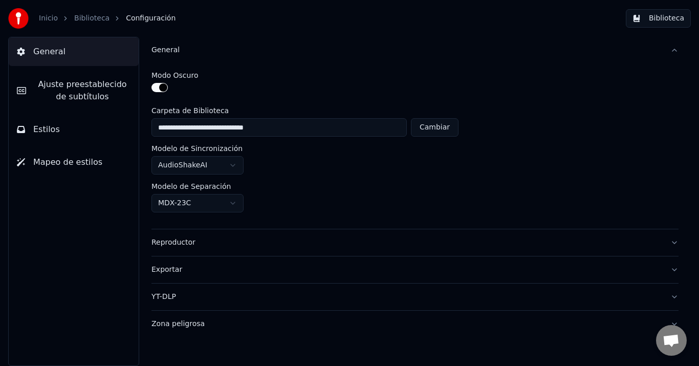
click at [170, 52] on div "General" at bounding box center [407, 50] width 511 height 10
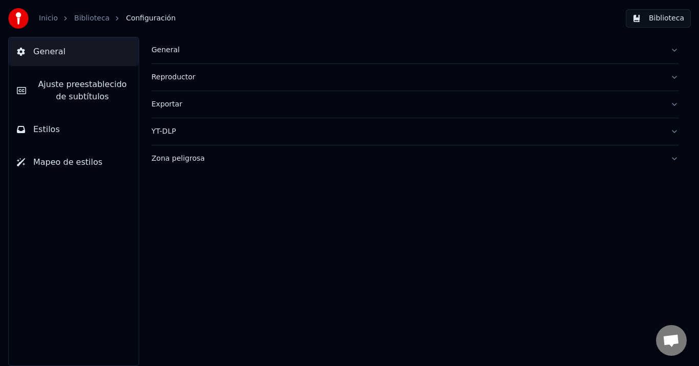
click at [91, 92] on span "Ajuste preestablecido de subtítulos" at bounding box center [82, 90] width 96 height 25
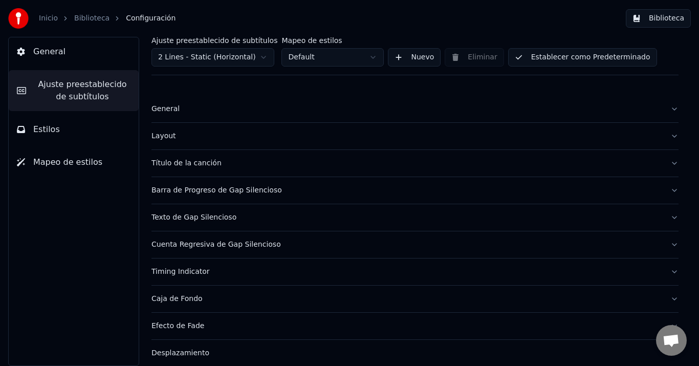
click at [250, 53] on html "Inicio Biblioteca Configuración Biblioteca General Ajuste preestablecido de sub…" at bounding box center [349, 183] width 699 height 366
click at [559, 56] on button "Establecer como Predeterminado" at bounding box center [582, 57] width 149 height 18
click at [85, 18] on link "Biblioteca" at bounding box center [91, 18] width 35 height 10
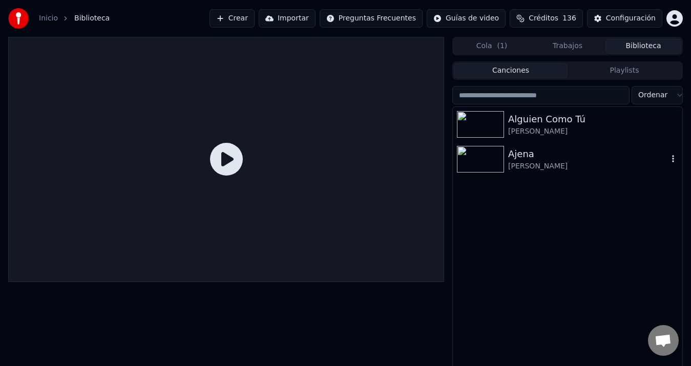
click at [534, 158] on div "Ajena" at bounding box center [588, 154] width 160 height 14
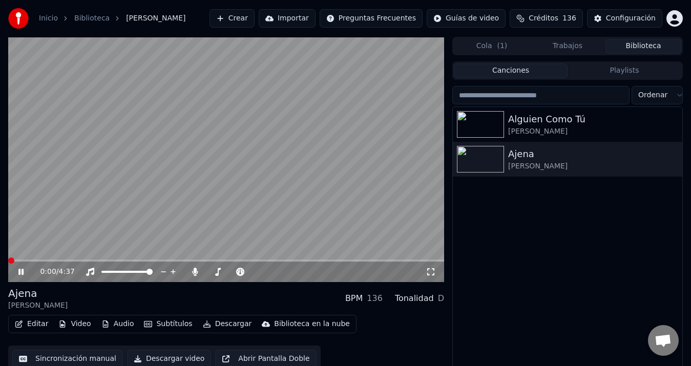
click at [184, 358] on button "Descargar video" at bounding box center [169, 359] width 84 height 18
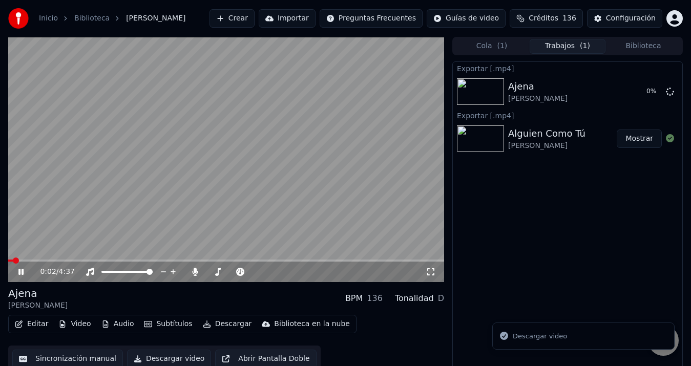
click at [23, 271] on icon at bounding box center [20, 272] width 5 height 6
click at [631, 94] on button "Mostrar" at bounding box center [638, 91] width 45 height 18
click at [604, 205] on div "Exportar [.mp4] Ajena Nelson Velasquez Mostrar Exportar [.mp4] Alguien Como Tú …" at bounding box center [567, 216] width 230 height 311
click at [635, 46] on button "Biblioteca" at bounding box center [643, 46] width 76 height 15
